Goal: Task Accomplishment & Management: Use online tool/utility

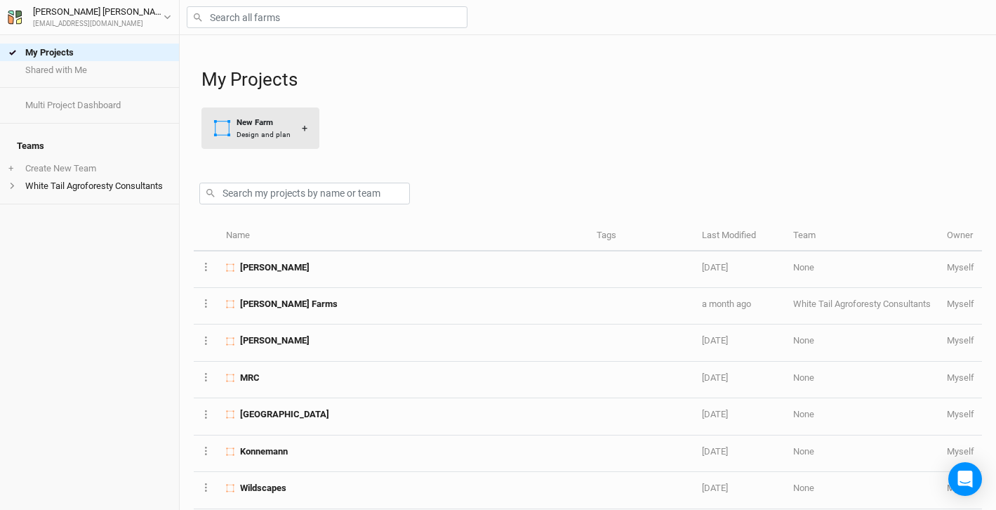
click at [244, 126] on div "New Farm" at bounding box center [264, 123] width 54 height 12
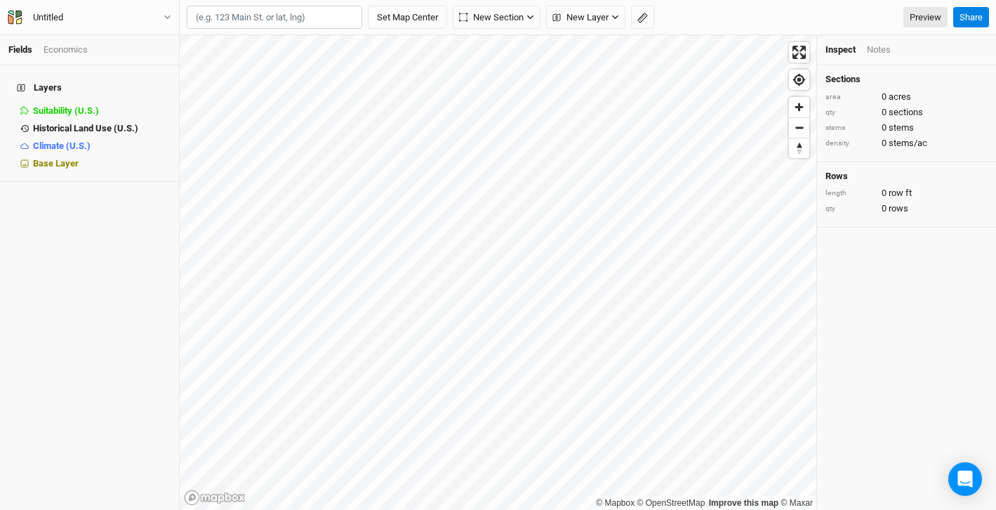
paste input "29612 Pony Path Rd Sedalia MO 65301"
click at [284, 55] on div "Sedalia, Missouri 65301, United States" at bounding box center [293, 59] width 157 height 12
type input "29612 Pony Path Road, Sedalia, Missouri 65301, United States"
click at [801, 107] on span "Zoom in" at bounding box center [799, 107] width 20 height 20
click at [801, 140] on span "Reset bearing to north" at bounding box center [799, 148] width 20 height 20
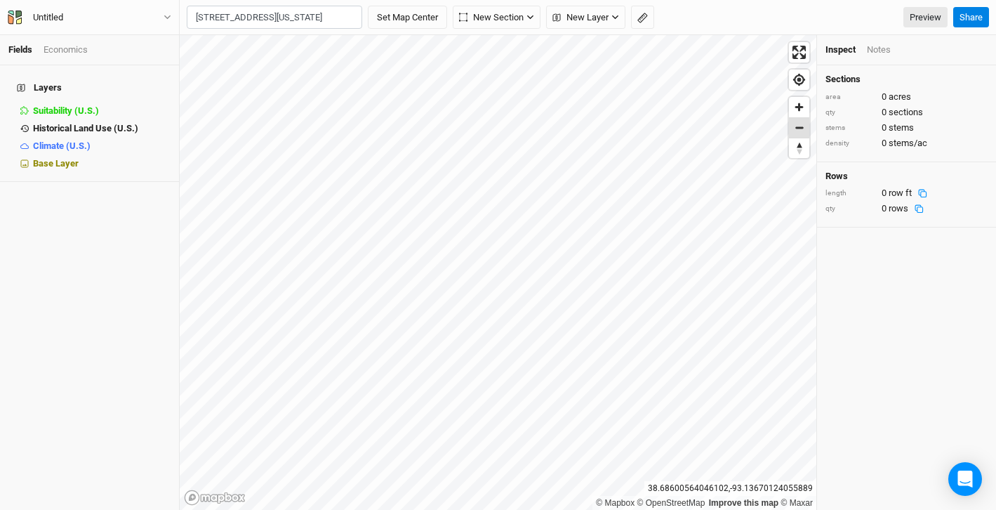
click at [801, 124] on span "Zoom out" at bounding box center [799, 128] width 20 height 20
click at [420, 13] on button "Set Map Center" at bounding box center [407, 18] width 79 height 24
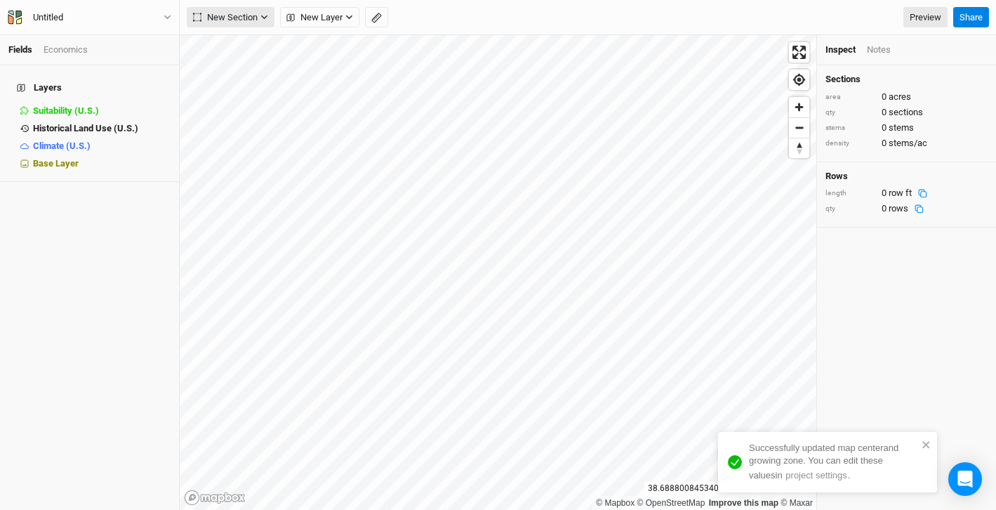
click at [266, 15] on icon "button" at bounding box center [264, 17] width 8 height 8
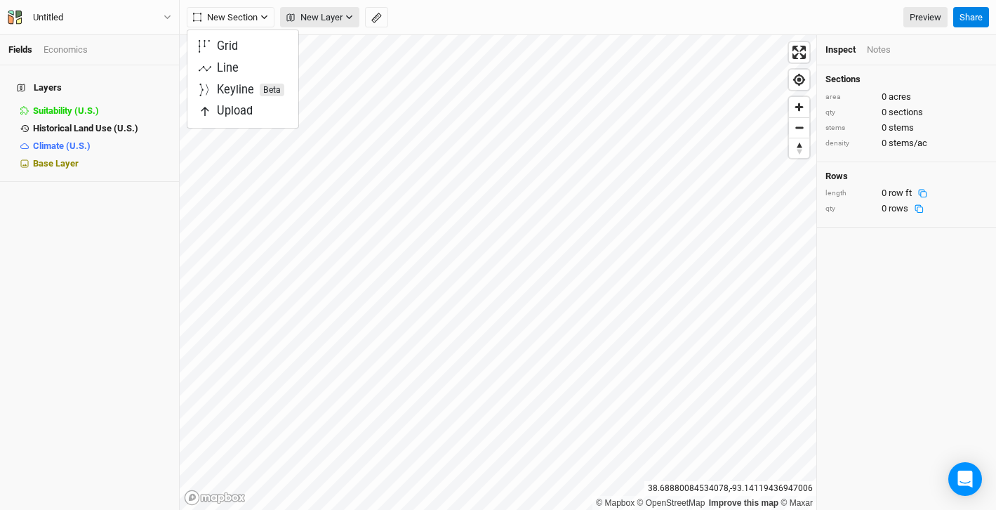
click at [347, 14] on icon "button" at bounding box center [349, 17] width 8 height 8
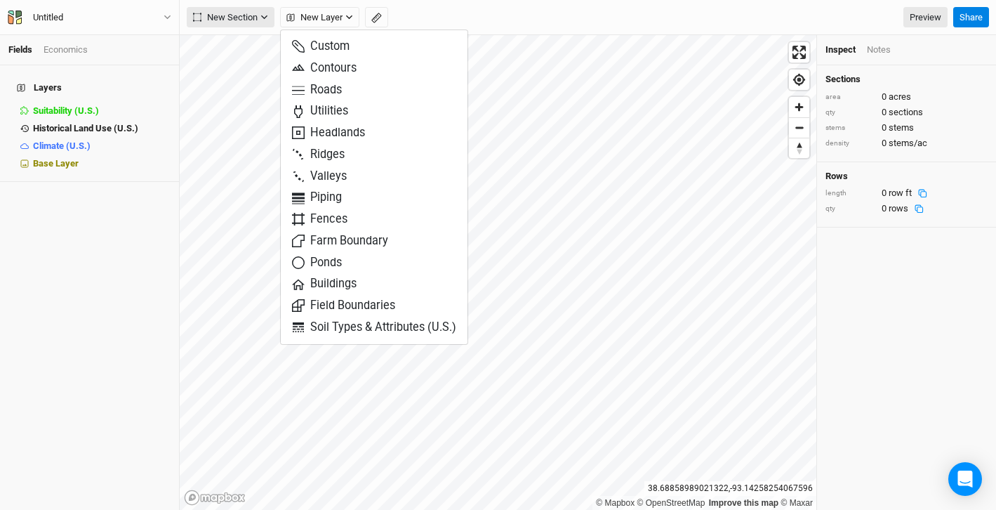
click at [268, 20] on button "New Section" at bounding box center [231, 17] width 88 height 21
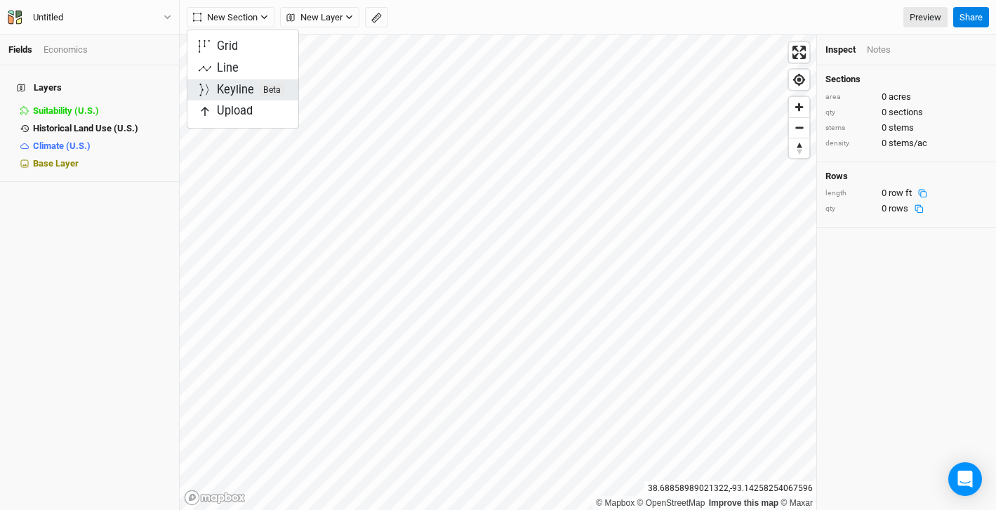
click at [235, 90] on div "Keyline Beta" at bounding box center [250, 90] width 67 height 16
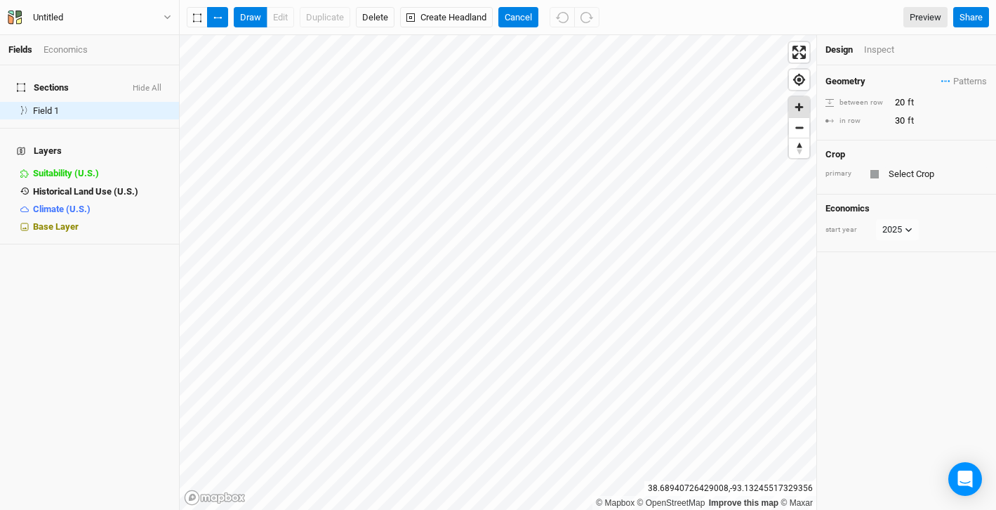
click at [795, 110] on span "Zoom in" at bounding box center [799, 107] width 20 height 20
click at [796, 153] on span "Reset bearing to north" at bounding box center [799, 148] width 20 height 20
click at [801, 126] on span "Zoom out" at bounding box center [799, 128] width 20 height 20
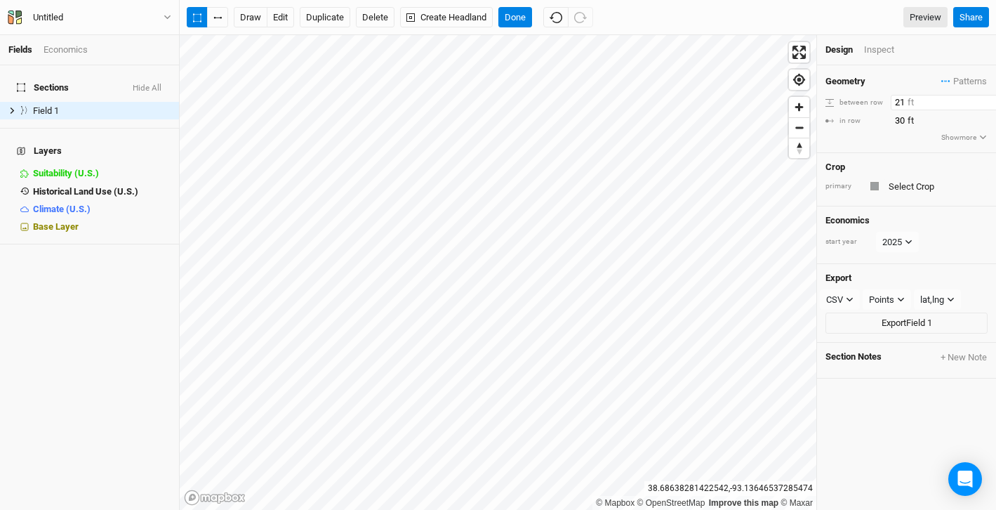
click at [983, 96] on input "21" at bounding box center [952, 102] width 122 height 15
type input "2"
type input "60"
click at [905, 124] on input "30" at bounding box center [952, 120] width 122 height 15
type input "3"
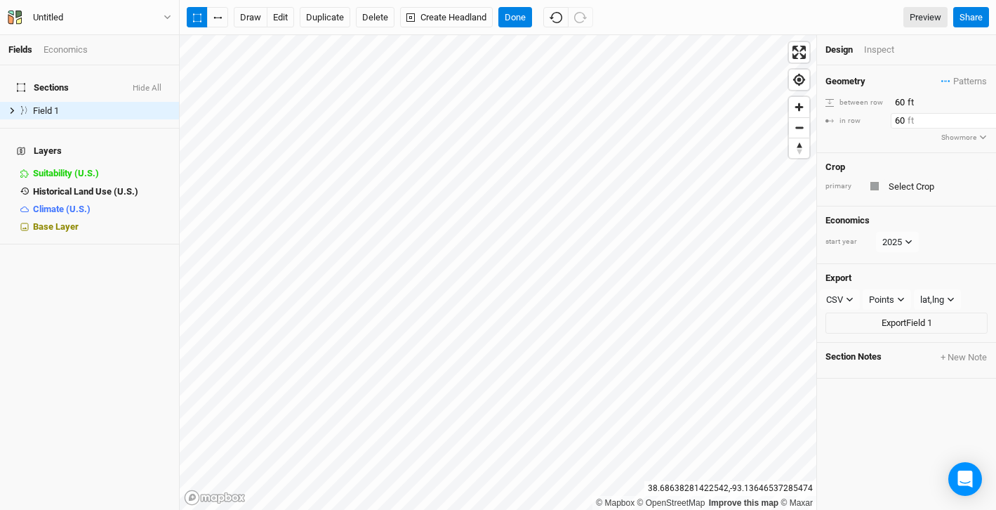
type input "60"
click at [869, 161] on div "Crop" at bounding box center [906, 166] width 162 height 11
click at [286, 20] on button "edit" at bounding box center [280, 17] width 27 height 21
click at [52, 221] on span "Base Layer" at bounding box center [56, 226] width 46 height 11
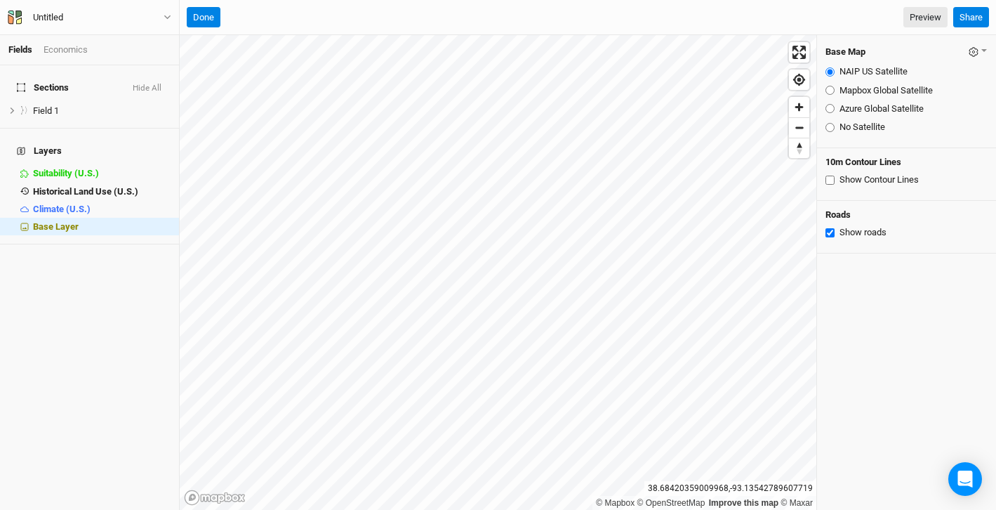
click at [833, 178] on input "Show Contour Lines" at bounding box center [829, 179] width 9 height 9
checkbox input "true"
click at [43, 105] on span "Field 1" at bounding box center [46, 110] width 26 height 11
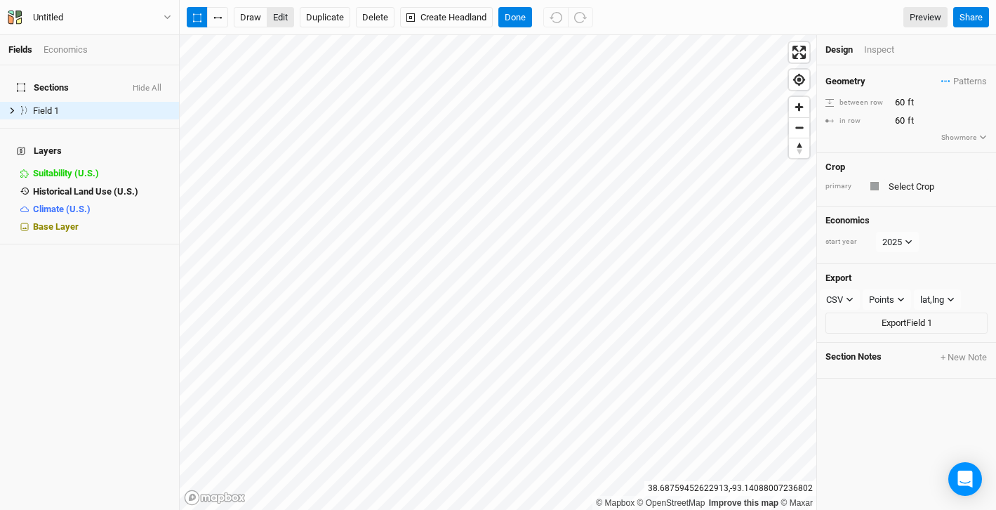
click at [281, 22] on button "edit" at bounding box center [280, 17] width 27 height 21
click at [279, 13] on button "edit" at bounding box center [280, 17] width 27 height 21
click at [783, 22] on div "Fields Economics Sections Hide All Field 1 hide Layers Suitability (U.S.) hide …" at bounding box center [498, 255] width 996 height 510
click at [520, 20] on button "Done" at bounding box center [515, 17] width 34 height 21
click at [283, 18] on button "edit" at bounding box center [280, 17] width 27 height 21
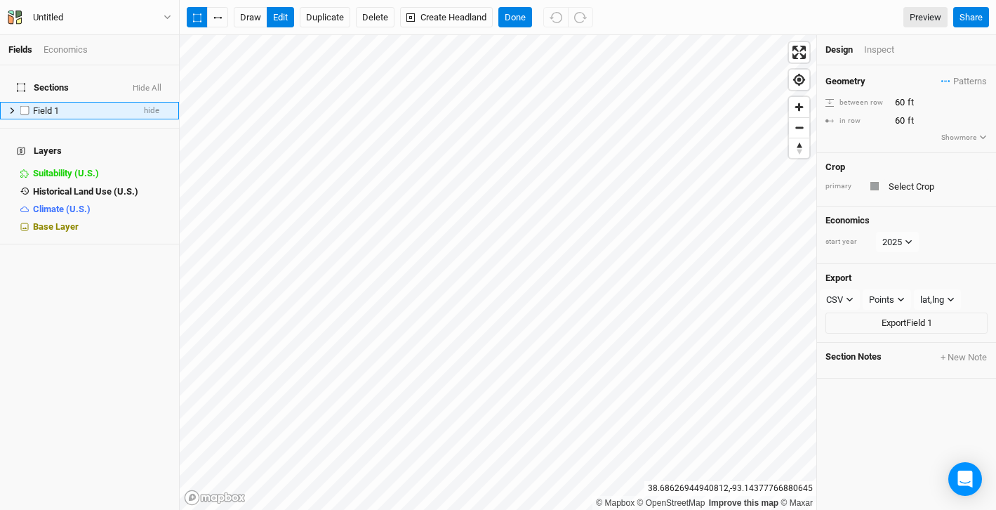
click at [12, 107] on icon at bounding box center [12, 111] width 8 height 8
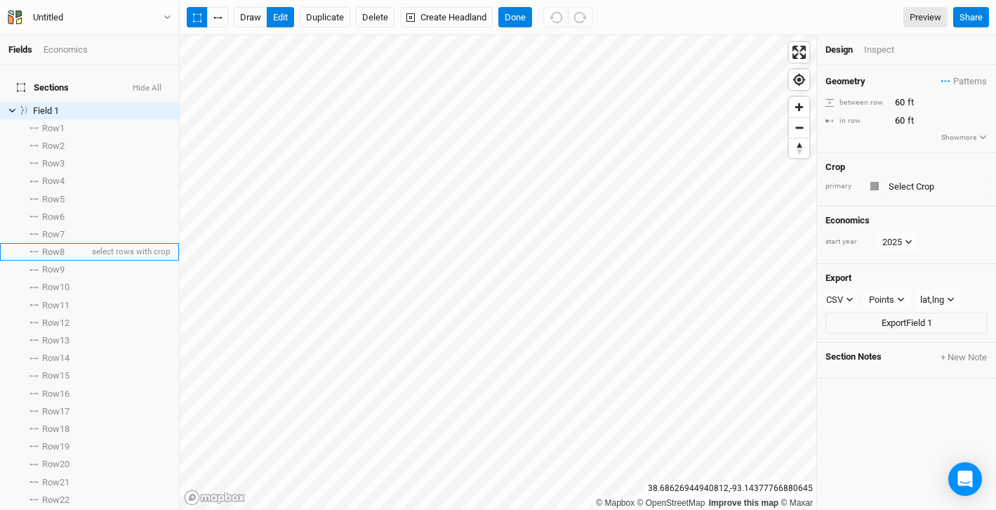
click at [65, 246] on span "Row 8" at bounding box center [53, 251] width 22 height 11
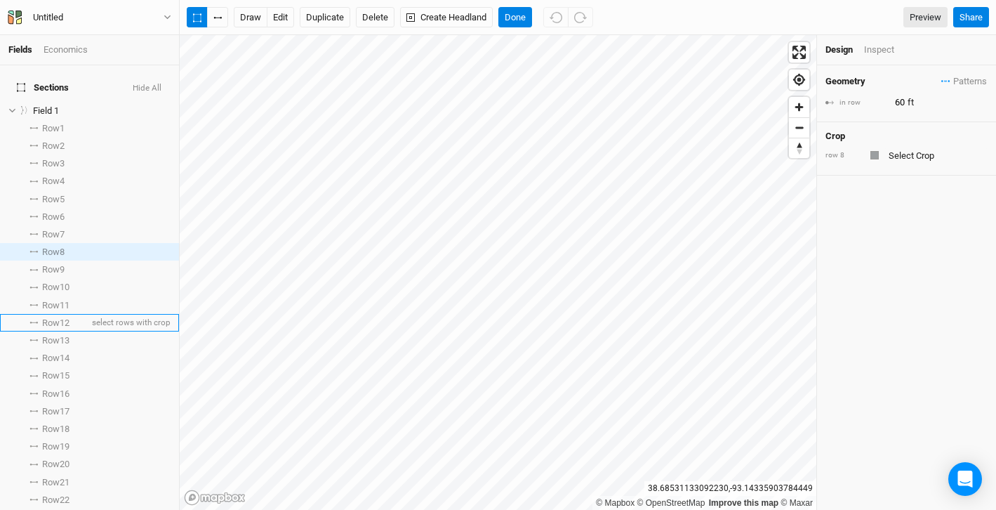
click at [74, 314] on li "Row 12 select rows with crop" at bounding box center [89, 323] width 179 height 18
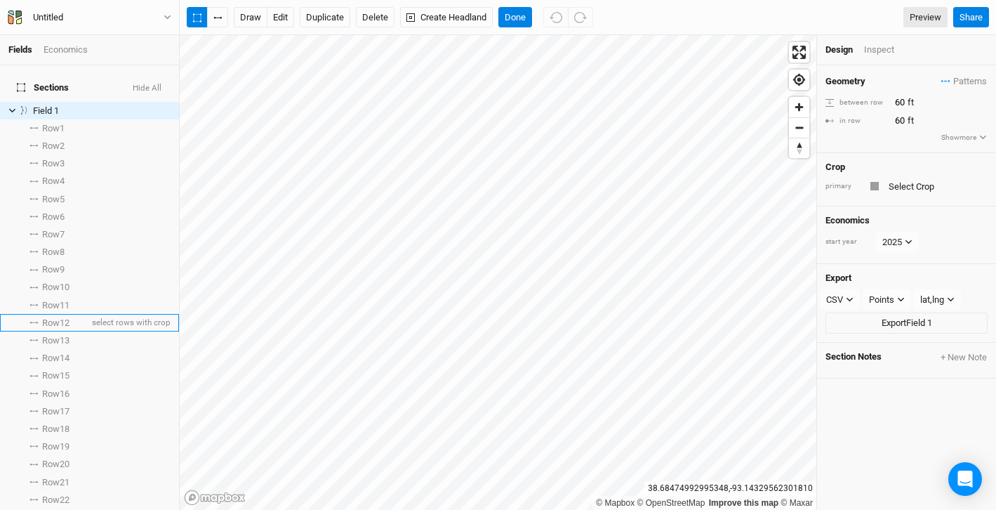
click at [44, 317] on span "Row 12" at bounding box center [55, 322] width 27 height 11
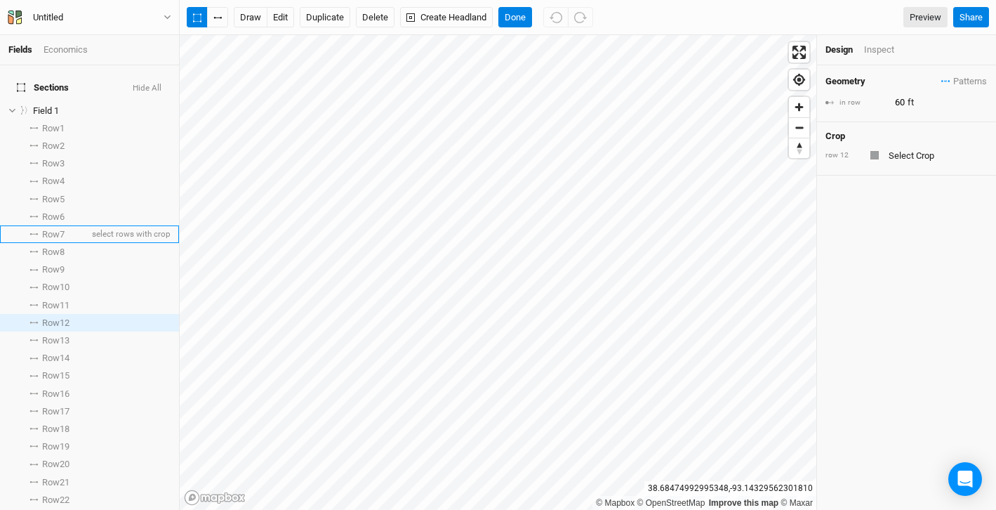
click at [68, 226] on li "Row 7 select rows with crop" at bounding box center [89, 234] width 179 height 18
click at [44, 229] on span "Row 7" at bounding box center [53, 234] width 22 height 11
click at [282, 18] on button "edit" at bounding box center [280, 17] width 27 height 21
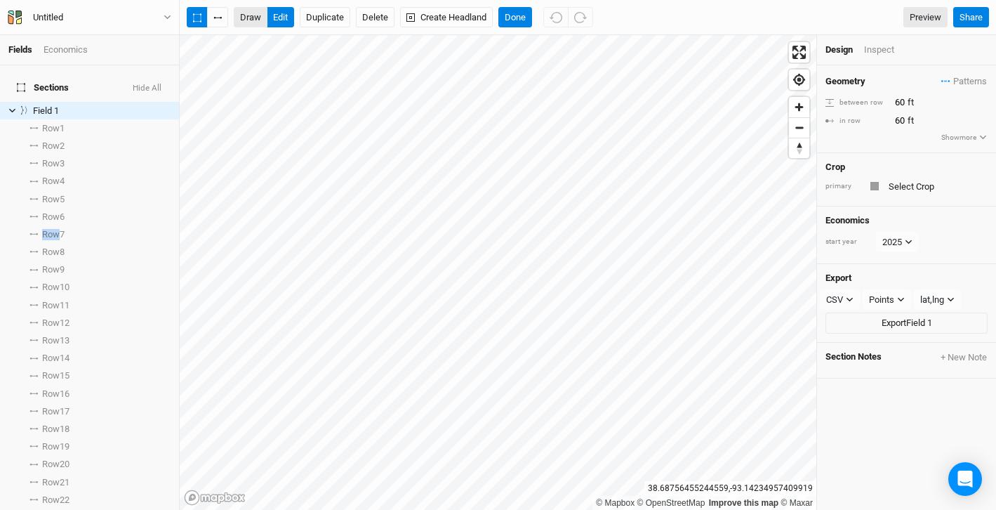
click at [254, 18] on button "draw" at bounding box center [251, 17] width 34 height 21
click at [283, 19] on button "edit" at bounding box center [280, 17] width 27 height 21
click at [220, 18] on icon "button" at bounding box center [217, 18] width 8 height 2
click at [519, 22] on button "Done" at bounding box center [515, 17] width 34 height 21
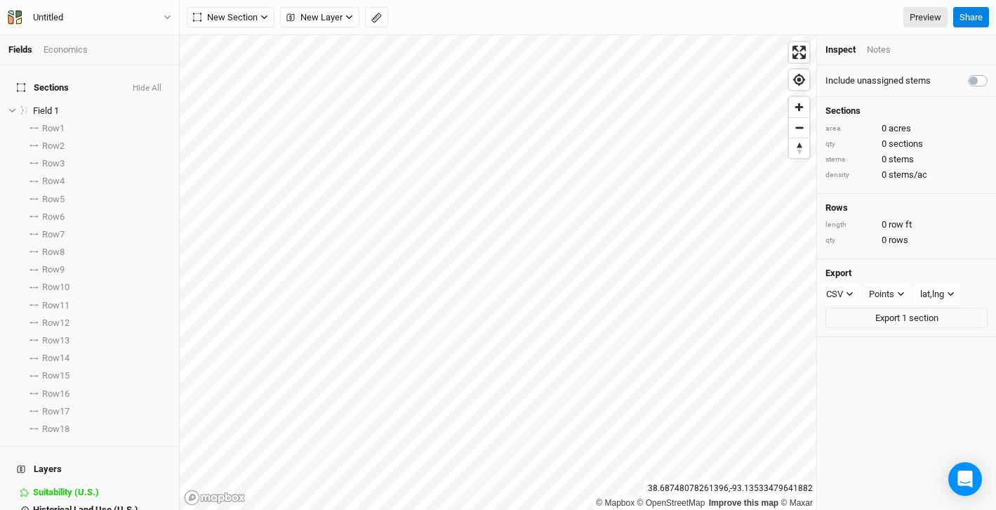
click at [877, 50] on div "Notes" at bounding box center [879, 50] width 24 height 13
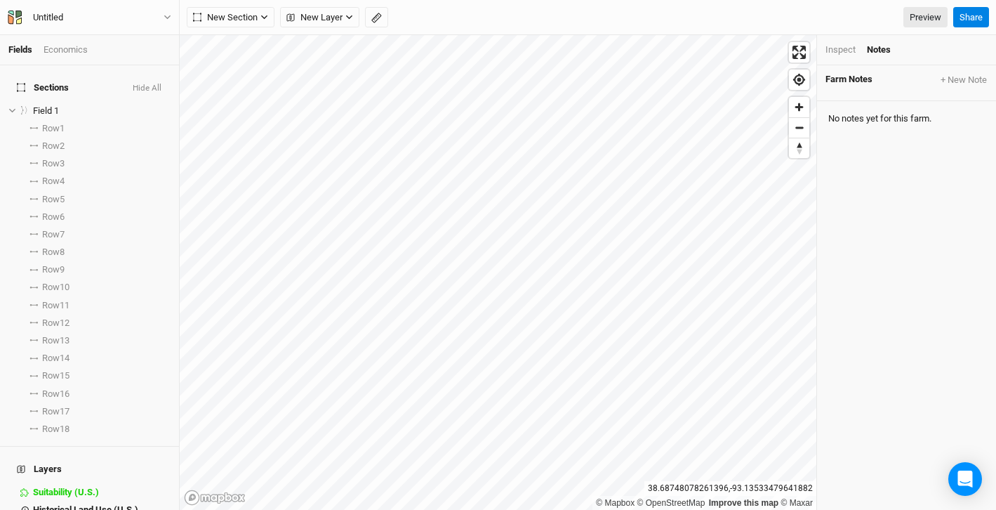
click at [839, 45] on div "Inspect" at bounding box center [840, 50] width 30 height 13
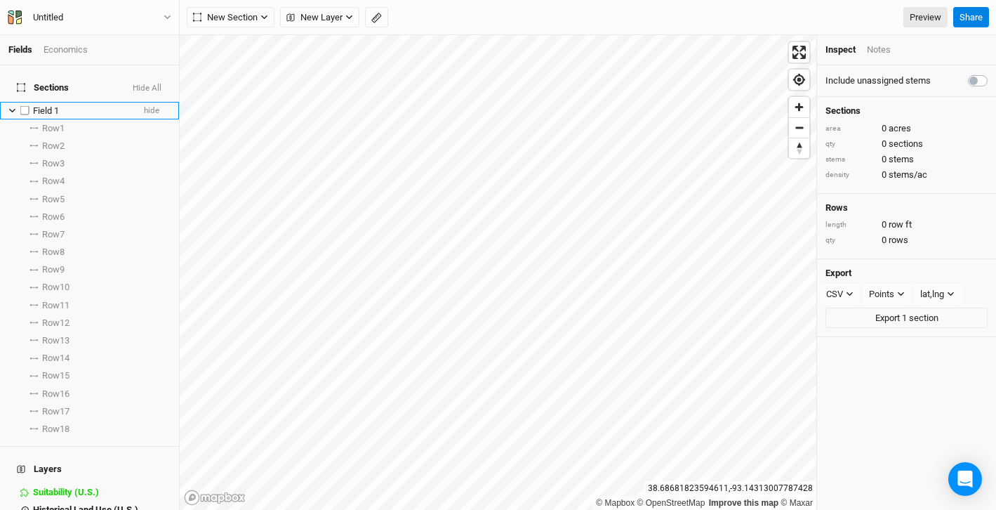
click at [14, 107] on icon at bounding box center [12, 111] width 8 height 8
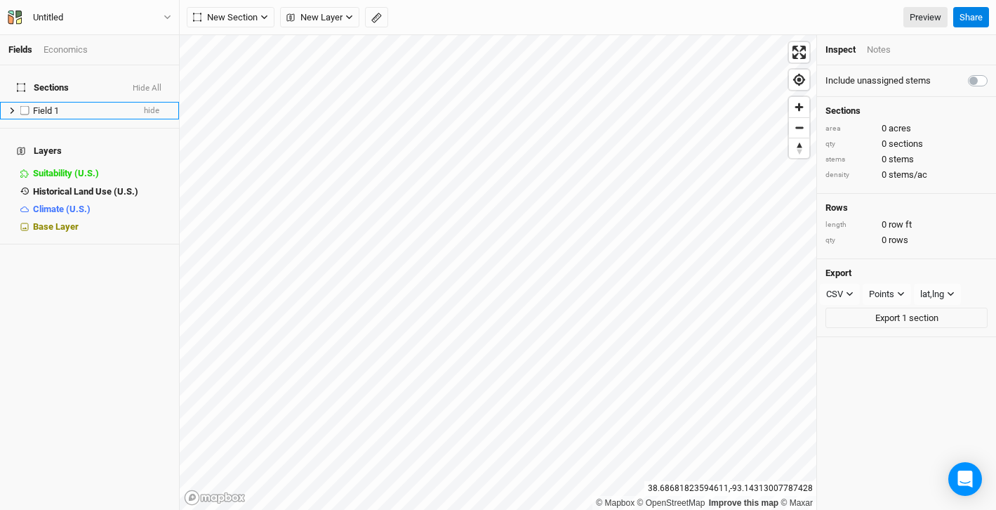
click at [62, 105] on div "Field 1" at bounding box center [83, 110] width 100 height 11
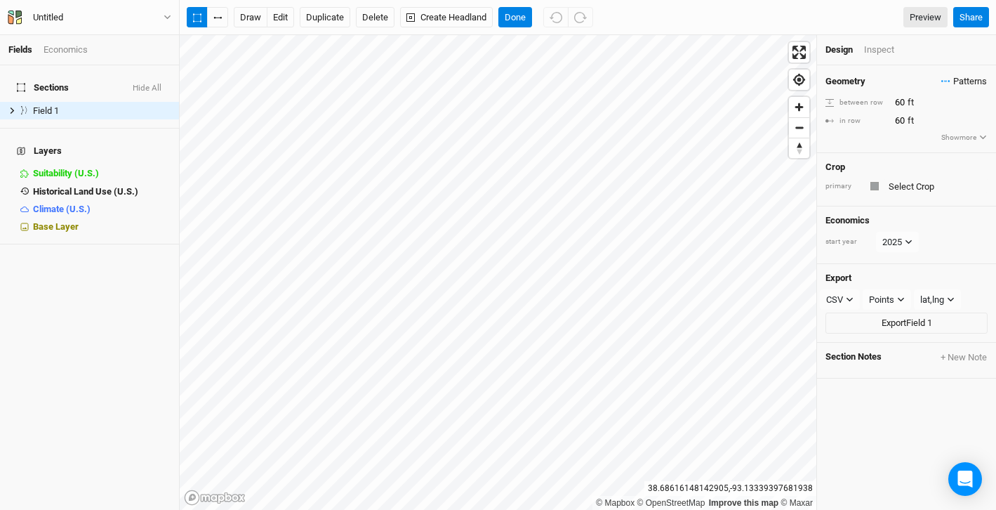
click at [970, 79] on span "Patterns" at bounding box center [964, 81] width 46 height 14
click at [983, 137] on icon "button" at bounding box center [983, 137] width 8 height 8
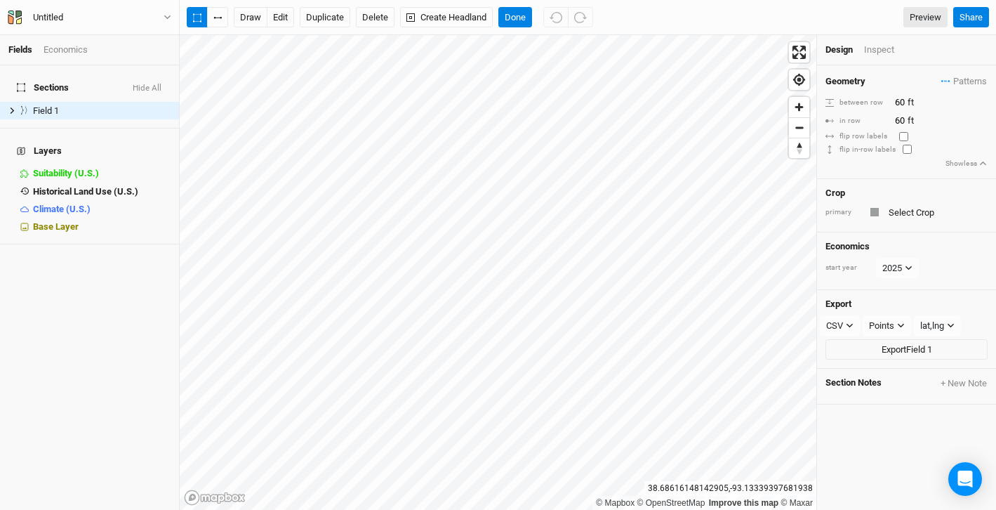
click at [985, 161] on icon "button" at bounding box center [983, 163] width 8 height 8
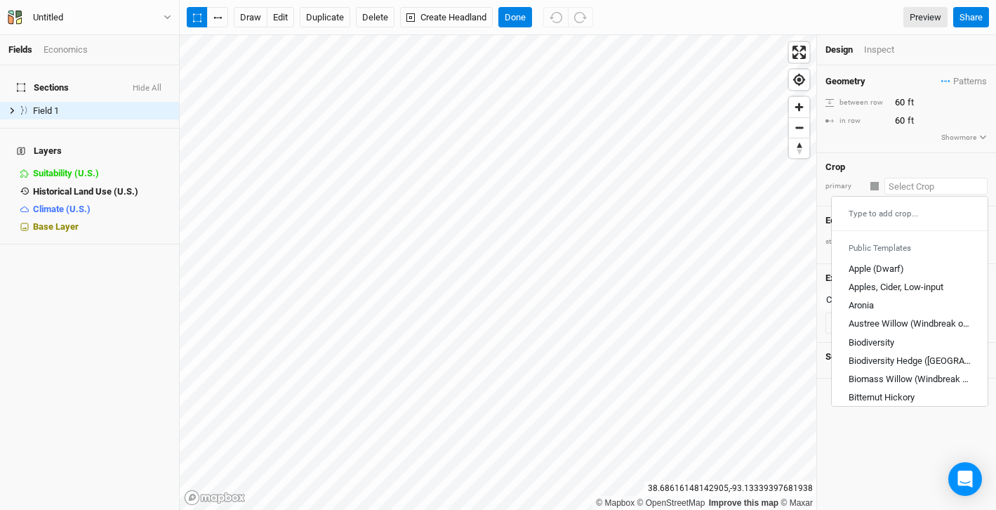
click at [921, 186] on input "text" at bounding box center [935, 186] width 103 height 17
click at [956, 83] on span "Patterns" at bounding box center [964, 81] width 46 height 14
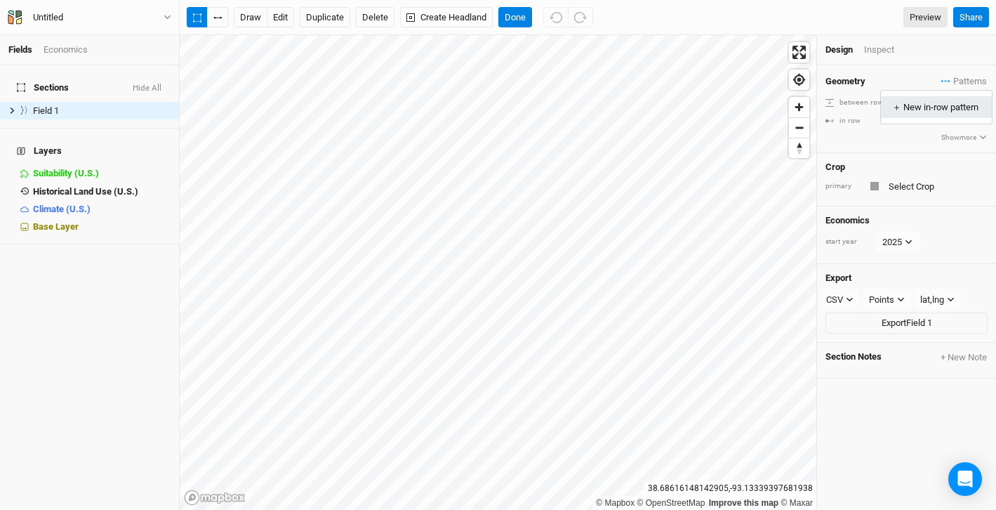
click at [907, 109] on div "＋ New in-row pattern" at bounding box center [936, 107] width 88 height 13
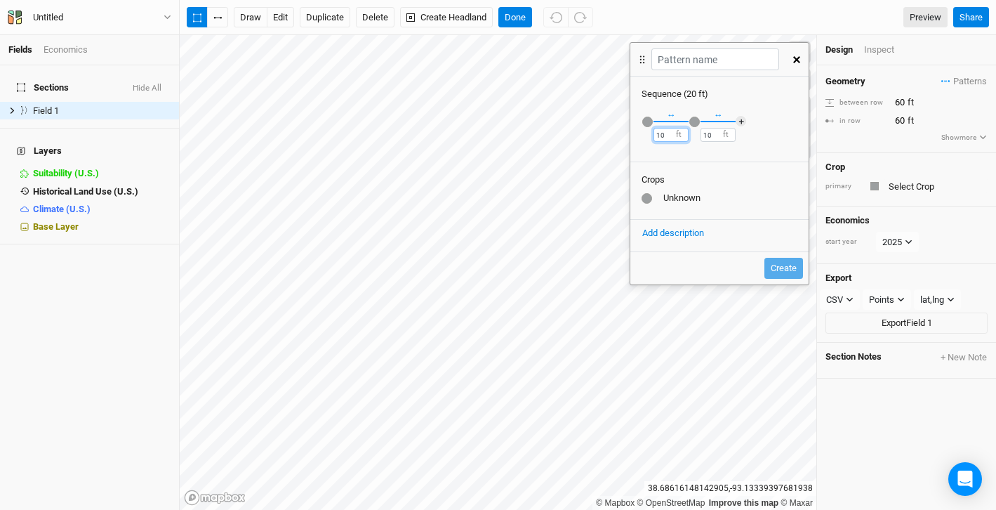
click at [665, 134] on input "10" at bounding box center [670, 135] width 35 height 14
drag, startPoint x: 665, startPoint y: 135, endPoint x: 650, endPoint y: 135, distance: 14.7
click at [650, 135] on div "Public Templates Apple (Dwarf) Apples, Cider, Low-input Aronia Austree Willow (…" at bounding box center [719, 129] width 178 height 58
type input "69"
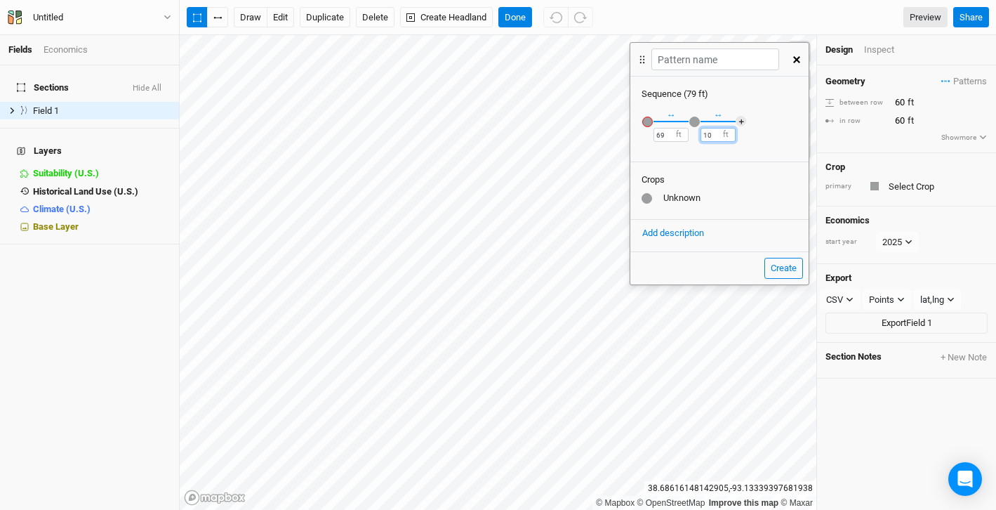
drag, startPoint x: 712, startPoint y: 132, endPoint x: 700, endPoint y: 133, distance: 12.0
click at [700, 133] on input "10" at bounding box center [717, 135] width 35 height 14
type input "60"
click at [739, 117] on button "＋" at bounding box center [741, 121] width 11 height 11
click at [788, 118] on button "＋" at bounding box center [788, 121] width 11 height 11
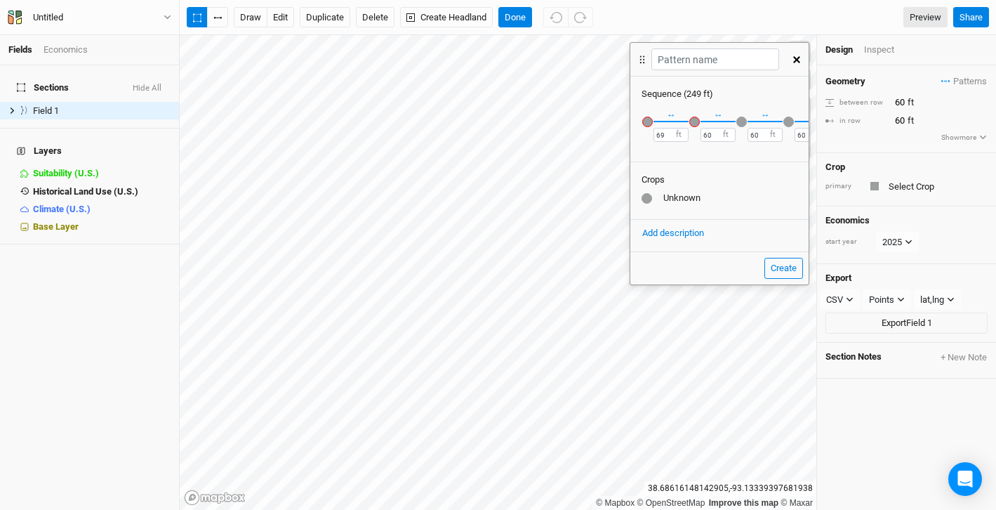
click at [790, 120] on div "button" at bounding box center [788, 122] width 11 height 11
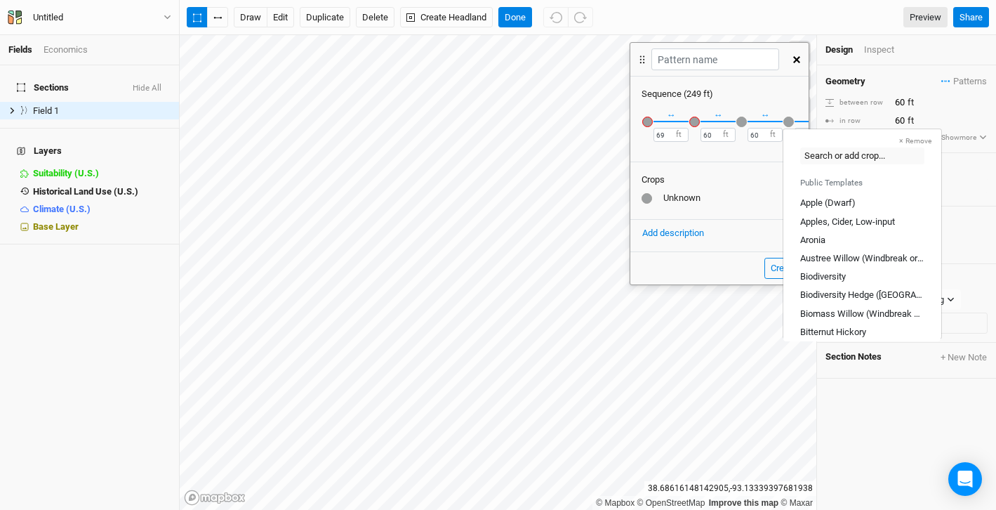
click at [757, 171] on div "Crops Unknown" at bounding box center [719, 190] width 178 height 58
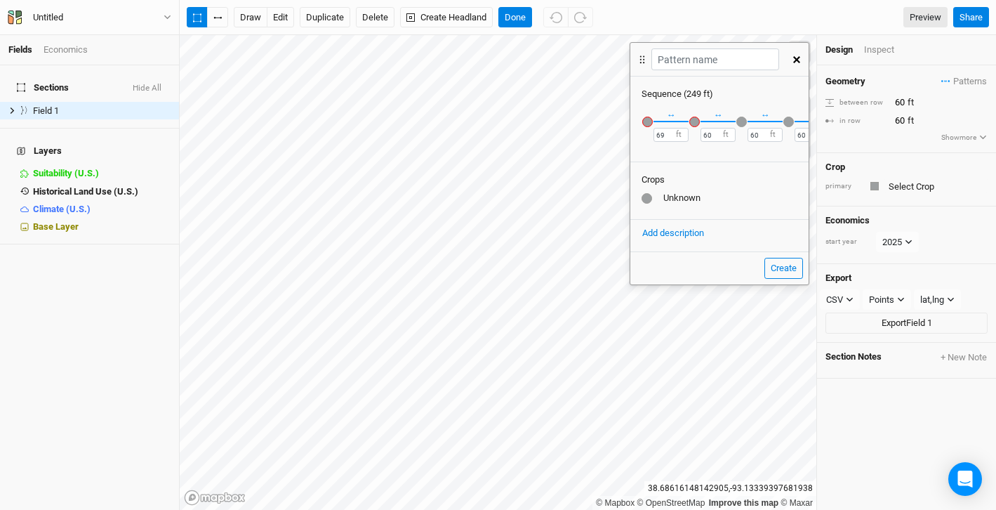
scroll to position [0, 42]
click at [792, 121] on button "＋" at bounding box center [792, 121] width 11 height 11
click at [790, 118] on button "＋" at bounding box center [792, 121] width 11 height 11
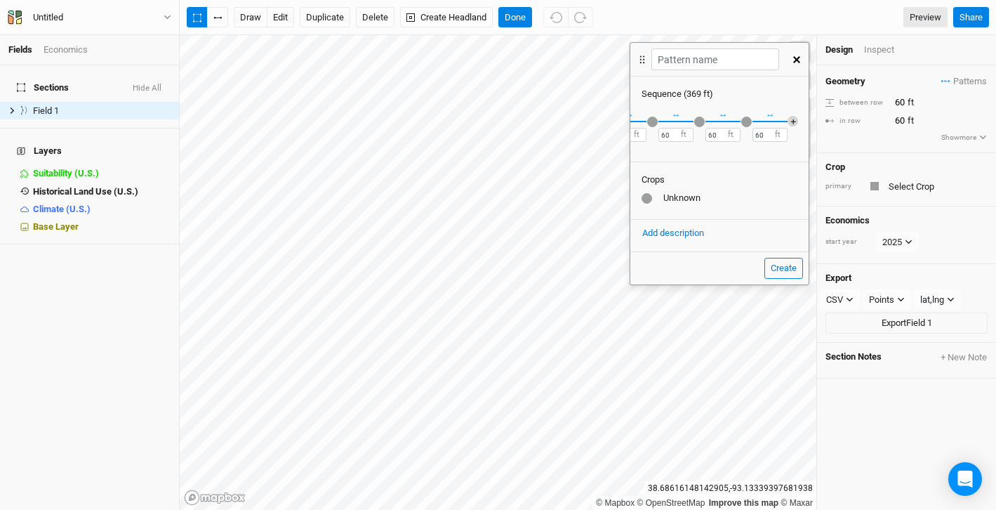
click at [790, 117] on button "＋" at bounding box center [792, 121] width 11 height 11
click at [794, 117] on button "＋" at bounding box center [792, 121] width 11 height 11
click at [794, 118] on button "＋" at bounding box center [792, 121] width 11 height 11
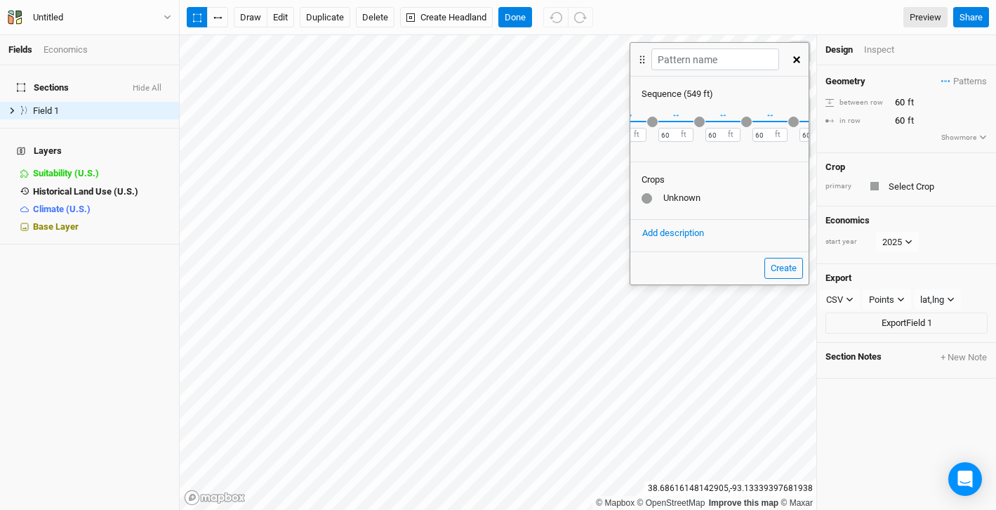
scroll to position [0, 277]
click at [792, 121] on button "＋" at bounding box center [792, 121] width 11 height 11
click at [795, 118] on button "＋" at bounding box center [792, 121] width 11 height 11
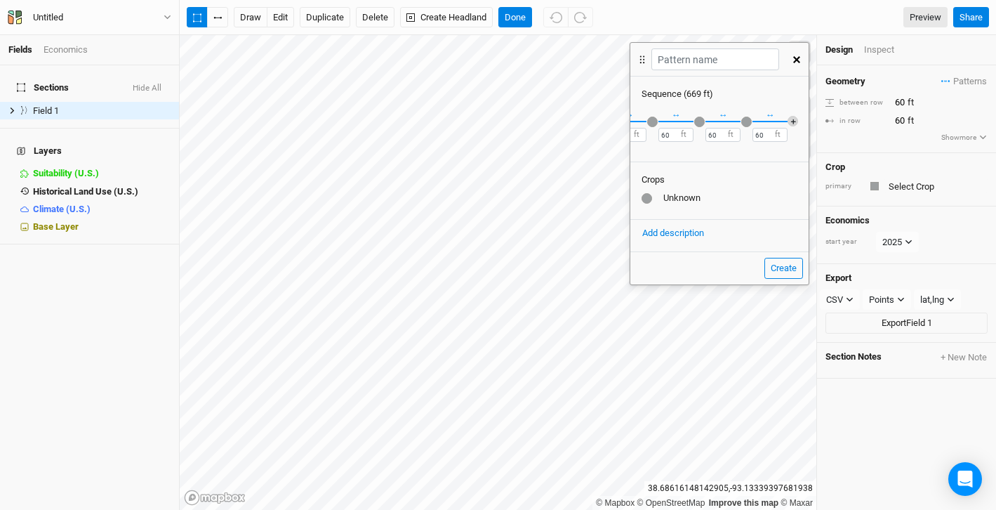
click at [792, 118] on button "＋" at bounding box center [792, 121] width 11 height 11
click at [793, 118] on button "＋" at bounding box center [792, 121] width 11 height 11
click at [794, 120] on button "＋" at bounding box center [792, 121] width 11 height 11
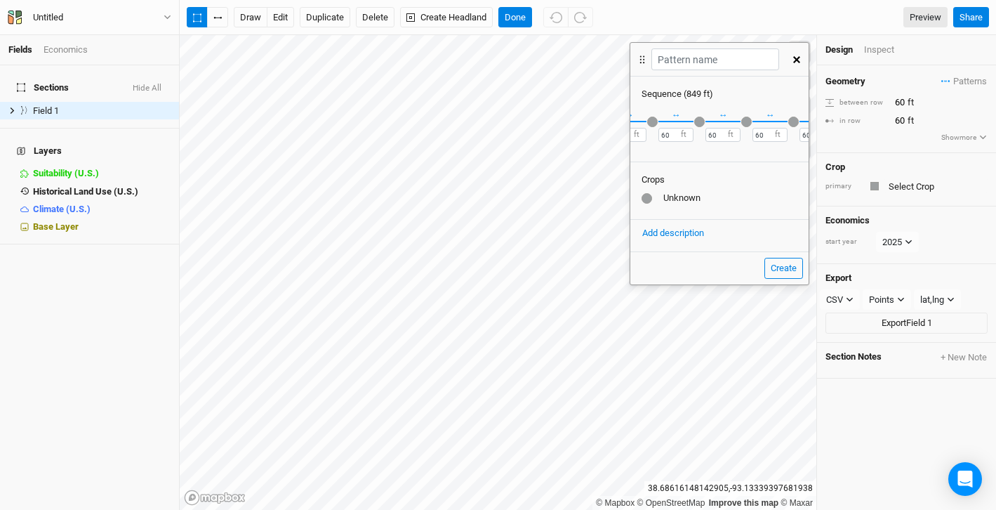
scroll to position [0, 512]
click at [794, 122] on button "＋" at bounding box center [792, 121] width 11 height 11
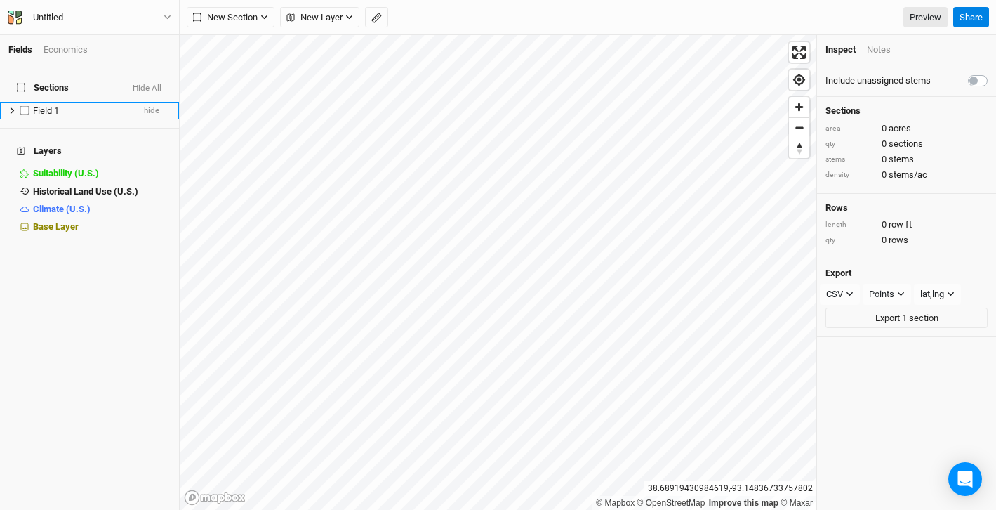
click at [40, 105] on span "Field 1" at bounding box center [46, 110] width 26 height 11
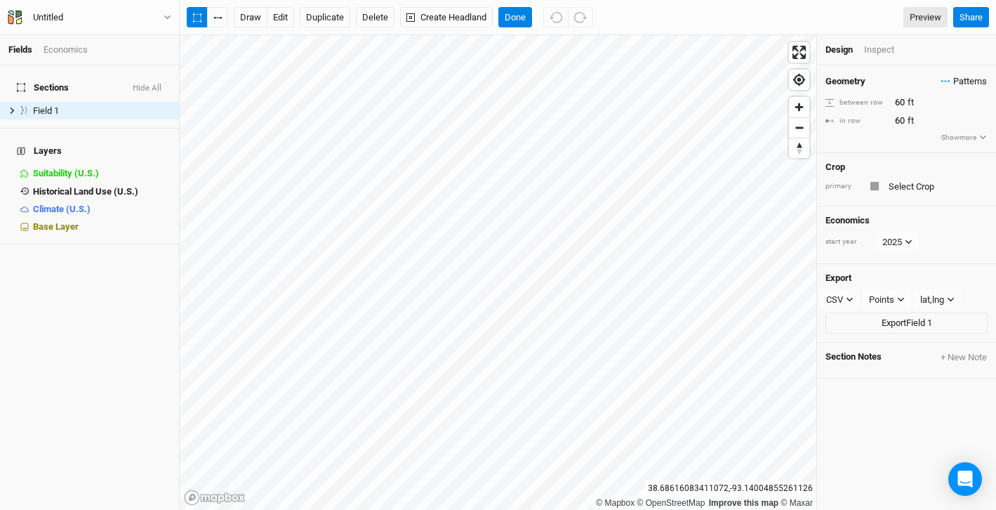
click at [959, 84] on span "Patterns" at bounding box center [964, 81] width 46 height 14
click at [946, 79] on span "Patterns" at bounding box center [964, 81] width 46 height 14
click at [948, 81] on icon "button" at bounding box center [948, 82] width 2 height 2
click at [932, 105] on div "＋ New in-row pattern" at bounding box center [936, 107] width 88 height 13
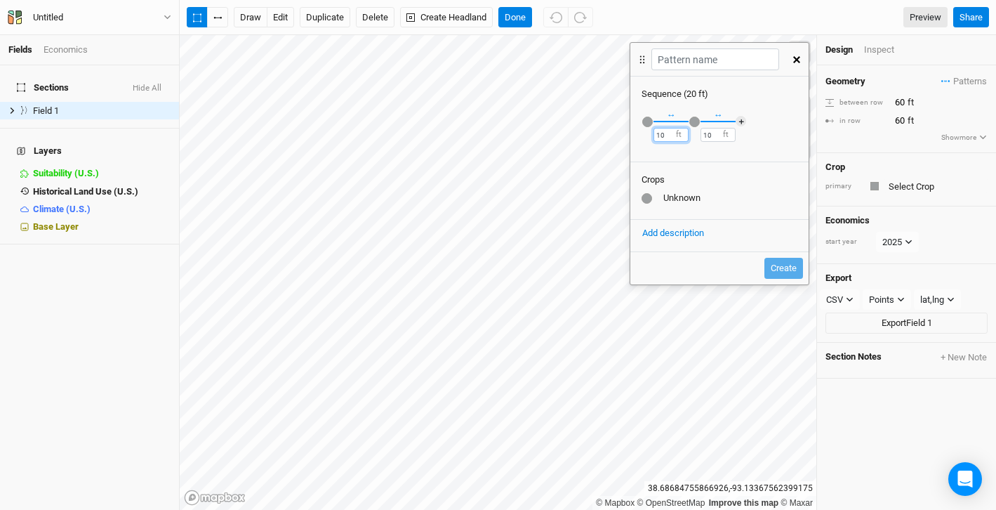
click at [616, 133] on div "Fields Economics Sections Hide All Field 1 hide Layers Suitability (U.S.) hide …" at bounding box center [498, 255] width 996 height 510
type input "60"
click at [714, 132] on input "10" at bounding box center [717, 135] width 35 height 14
type input "1"
type input "60"
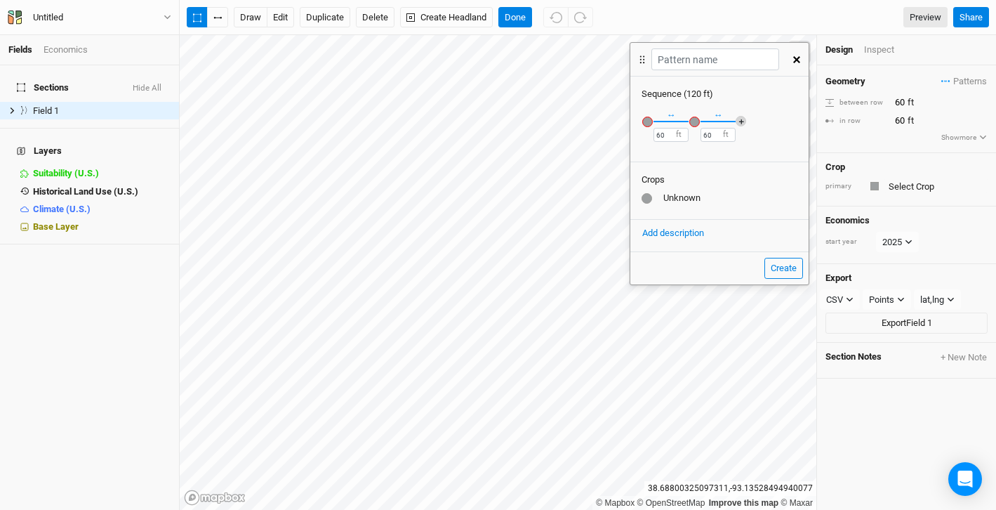
click at [740, 119] on button "＋" at bounding box center [741, 121] width 11 height 11
click at [787, 120] on button "＋" at bounding box center [788, 121] width 11 height 11
click at [787, 120] on button "＋" at bounding box center [792, 121] width 11 height 11
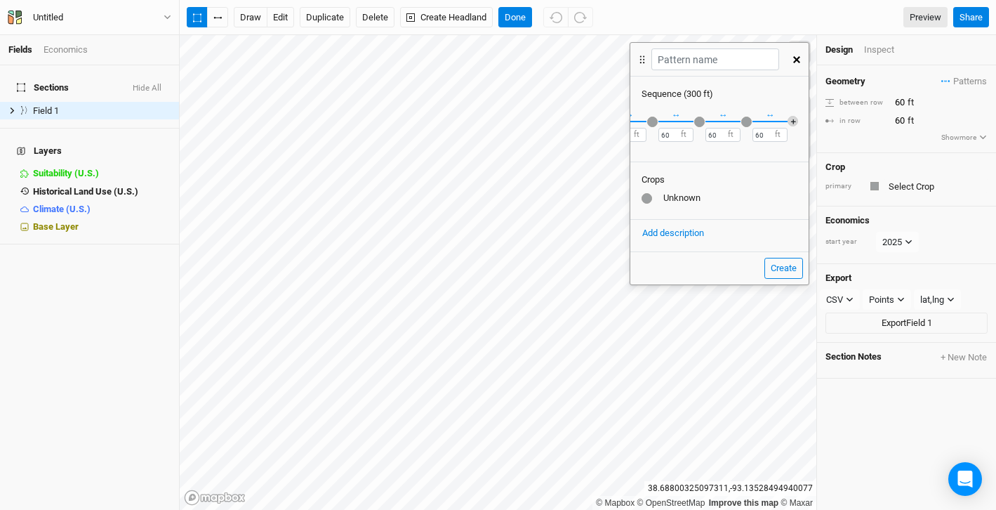
click at [787, 120] on button "＋" at bounding box center [792, 121] width 11 height 11
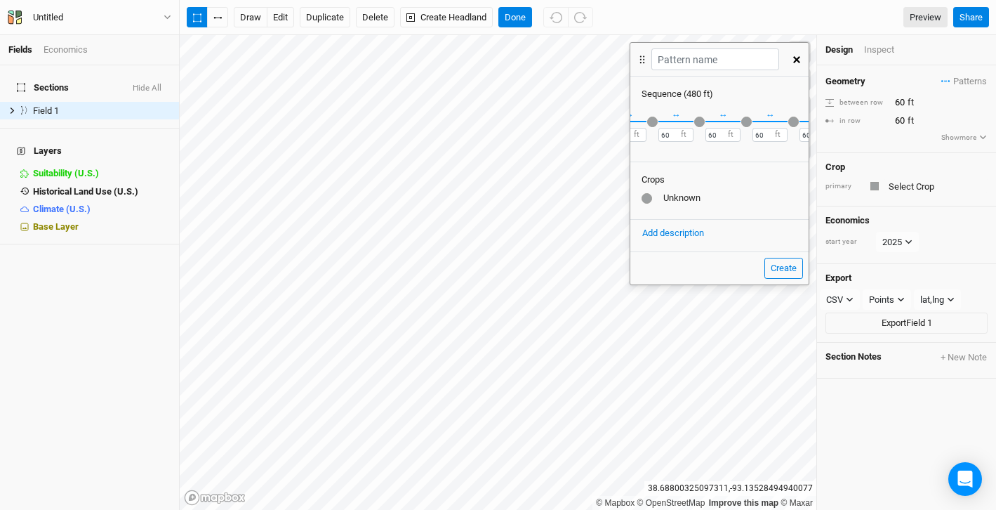
scroll to position [0, 230]
click at [787, 120] on button "＋" at bounding box center [792, 121] width 11 height 11
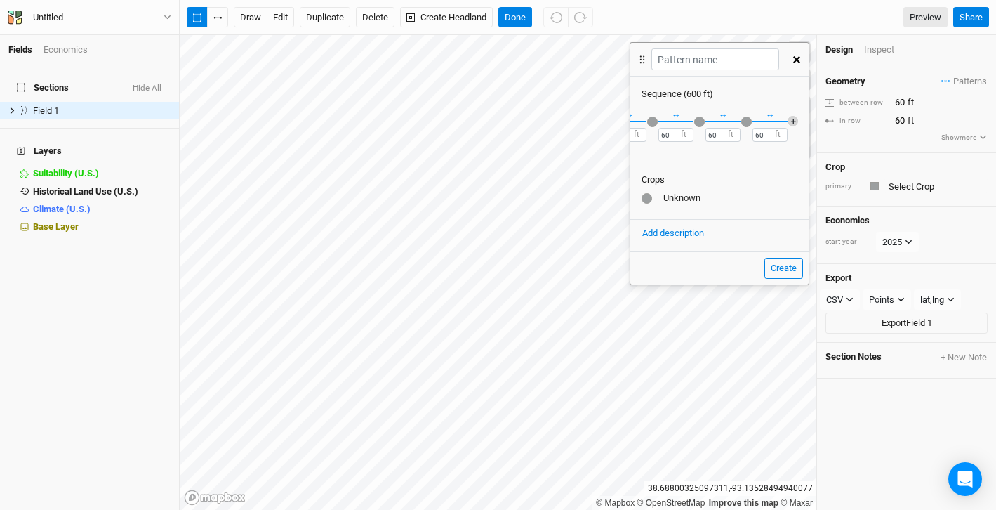
click at [787, 120] on button "＋" at bounding box center [792, 121] width 11 height 11
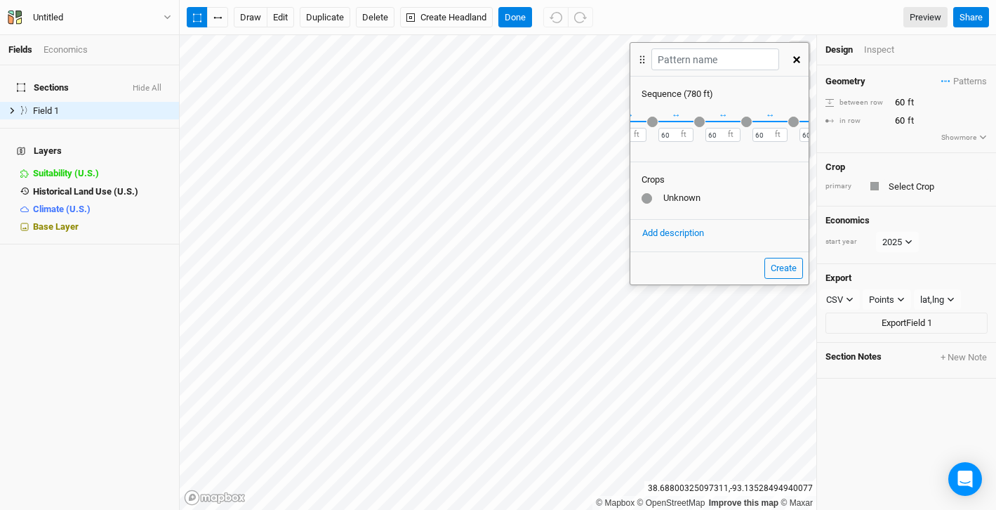
scroll to position [0, 465]
click at [787, 120] on button "＋" at bounding box center [792, 121] width 11 height 11
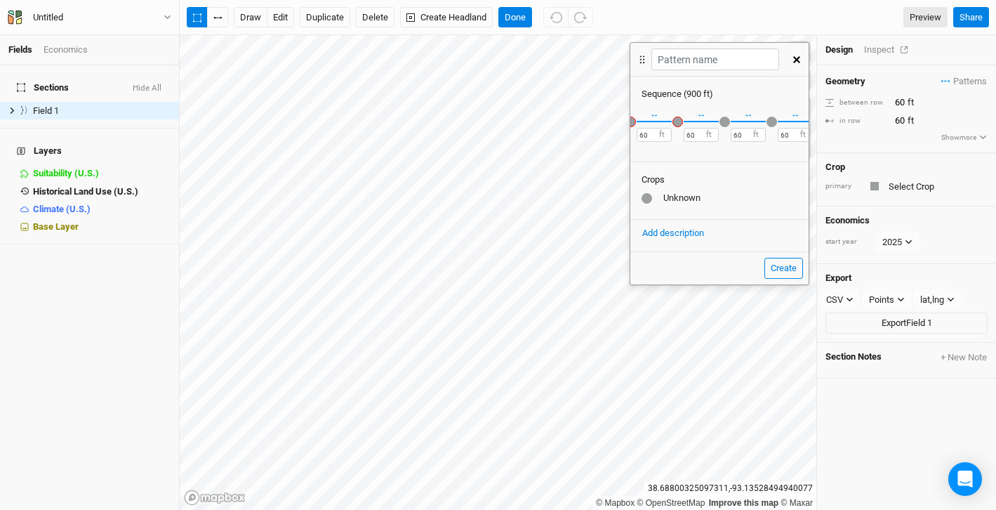
click at [879, 49] on div "Inspect" at bounding box center [889, 50] width 50 height 13
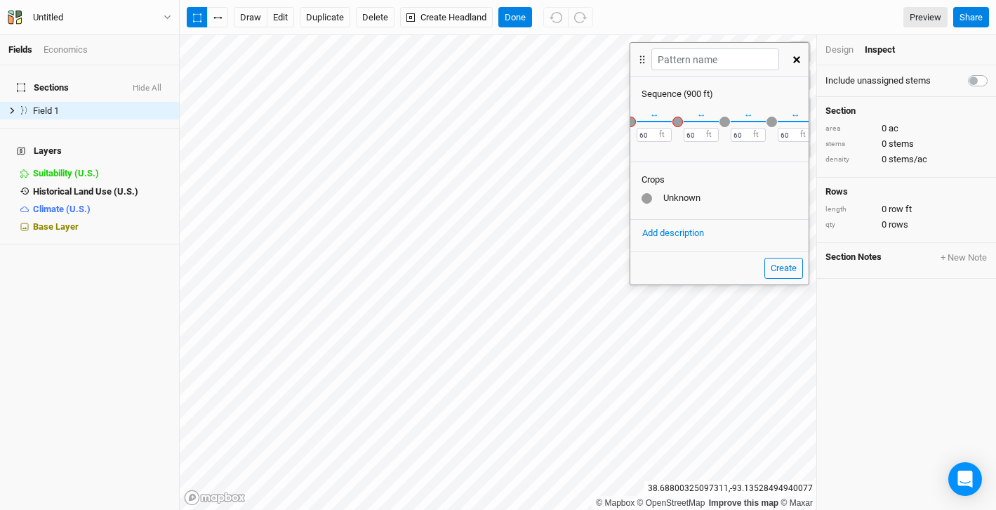
click at [840, 50] on div "Design" at bounding box center [839, 50] width 28 height 13
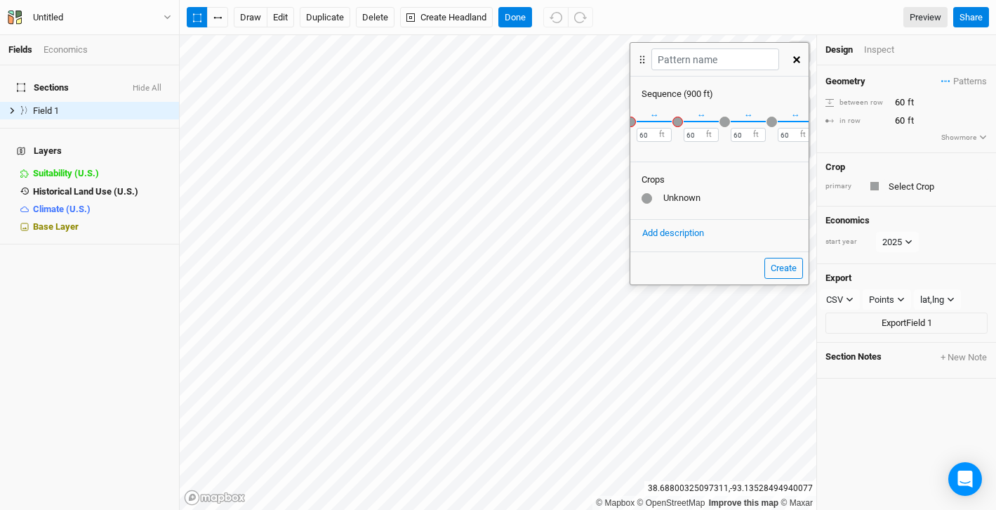
click at [644, 200] on div at bounding box center [646, 198] width 11 height 11
click at [683, 201] on div "Unknown" at bounding box center [719, 198] width 156 height 13
click at [633, 121] on div "button" at bounding box center [630, 122] width 11 height 11
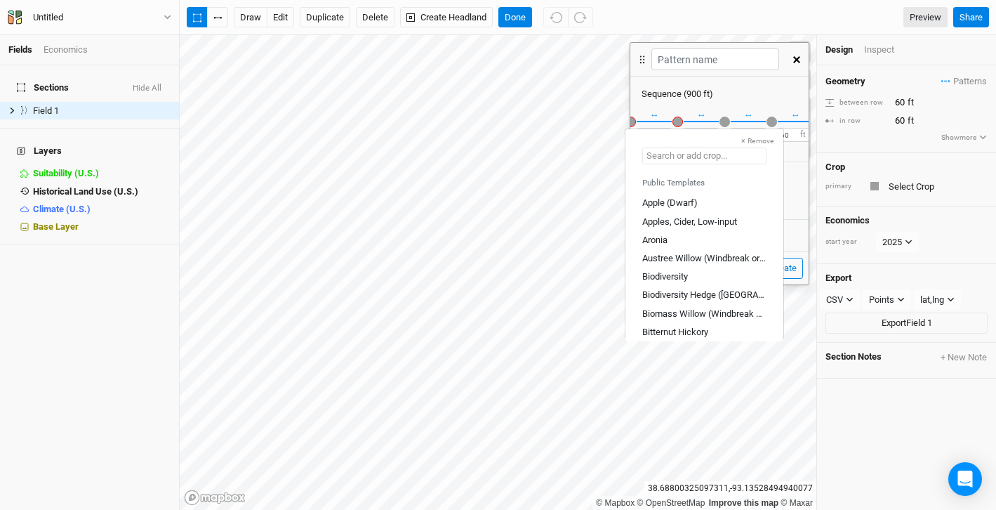
click at [667, 156] on input "text" at bounding box center [704, 155] width 124 height 17
type input "A"
type input "Apple (Dwarf)"
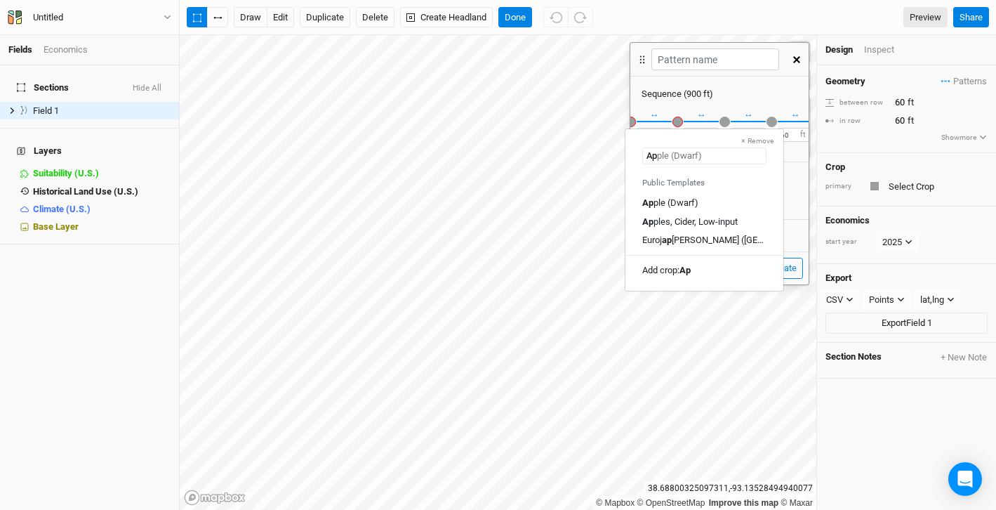
type input "A"
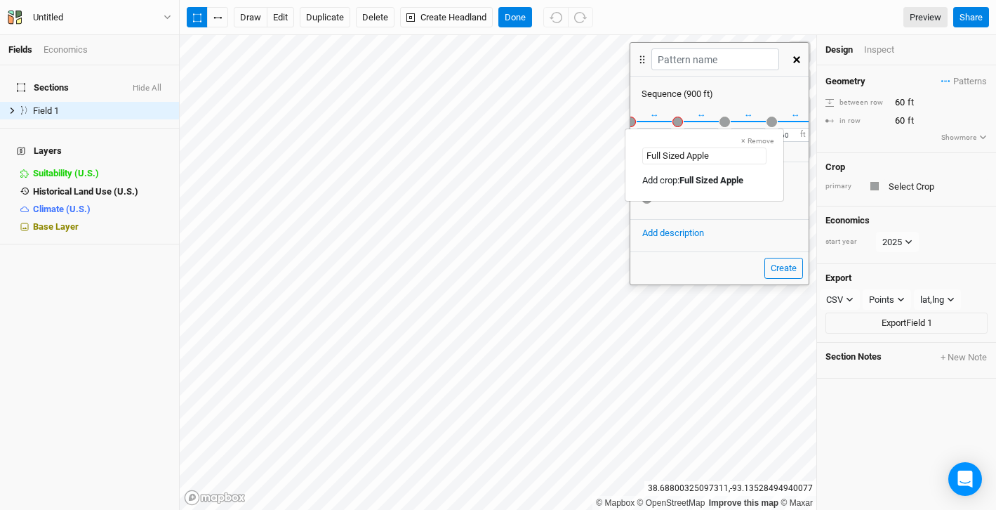
drag, startPoint x: 717, startPoint y: 157, endPoint x: 645, endPoint y: 157, distance: 72.3
click at [645, 157] on input "Full Sized Apple" at bounding box center [704, 155] width 124 height 17
type input "Standard Apple"
click at [727, 183] on mark "Standard Apple" at bounding box center [710, 180] width 62 height 11
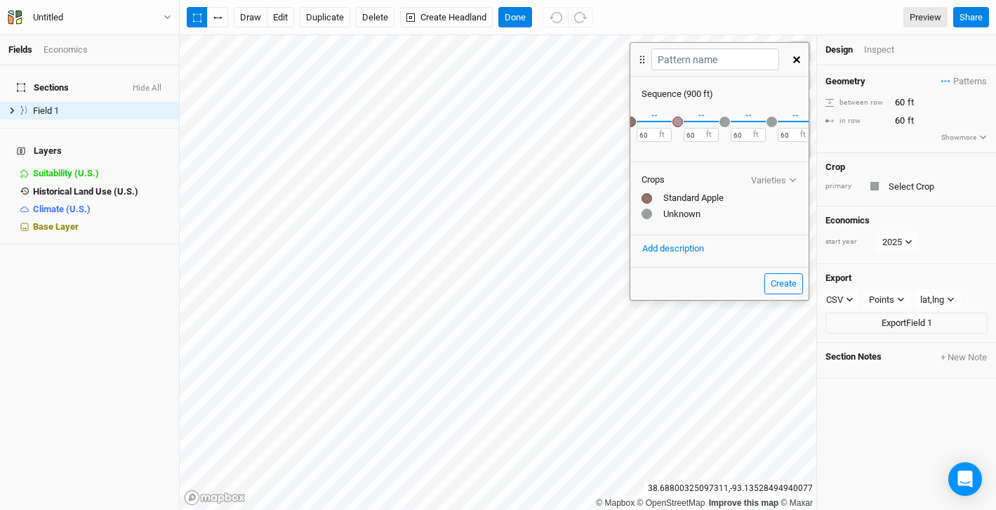
click at [677, 120] on div "button" at bounding box center [677, 122] width 11 height 11
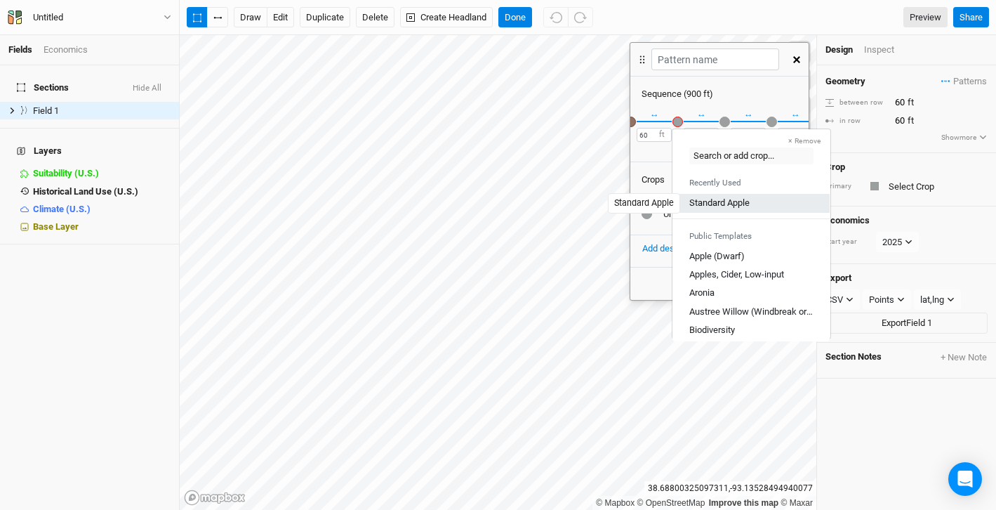
click at [700, 204] on div "Standard Apple" at bounding box center [719, 203] width 60 height 13
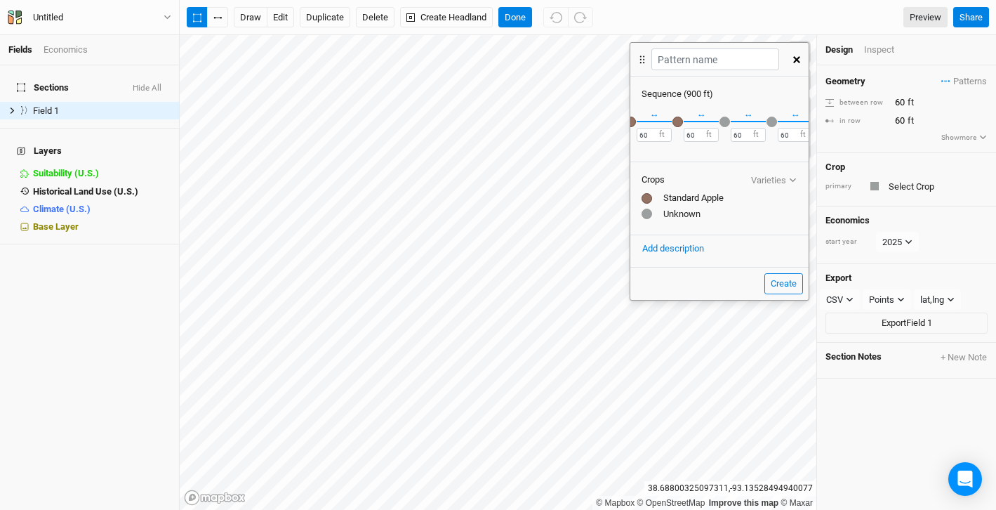
click at [726, 120] on div "button" at bounding box center [724, 122] width 11 height 11
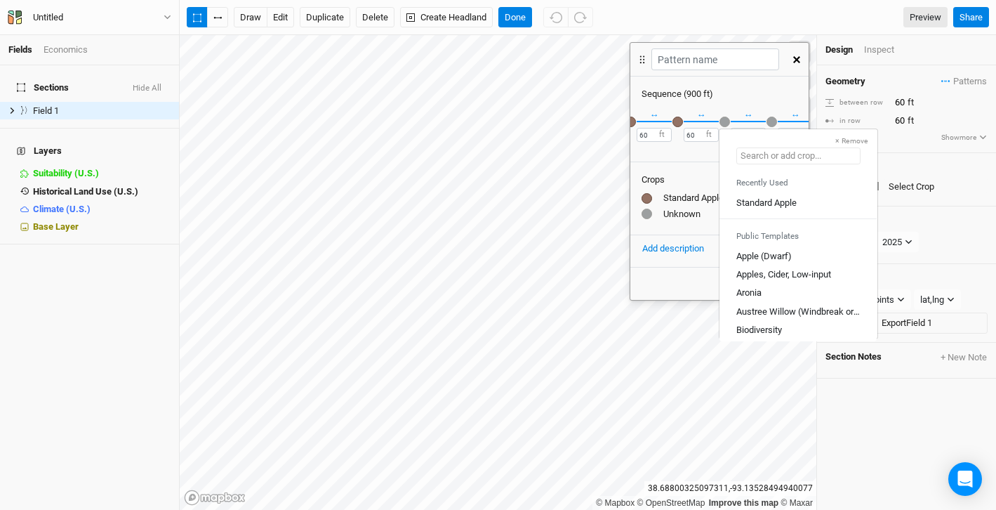
click at [762, 161] on input "text" at bounding box center [798, 155] width 124 height 17
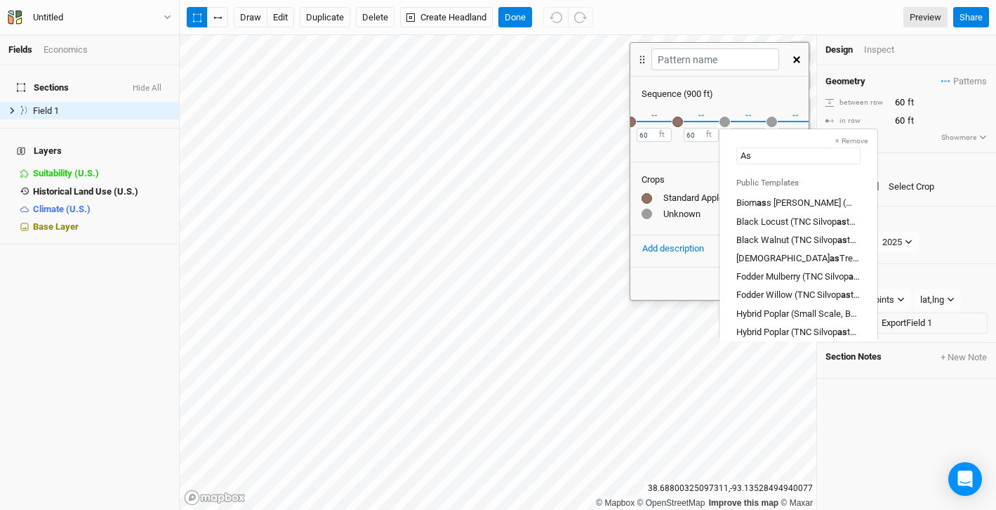
type input "A"
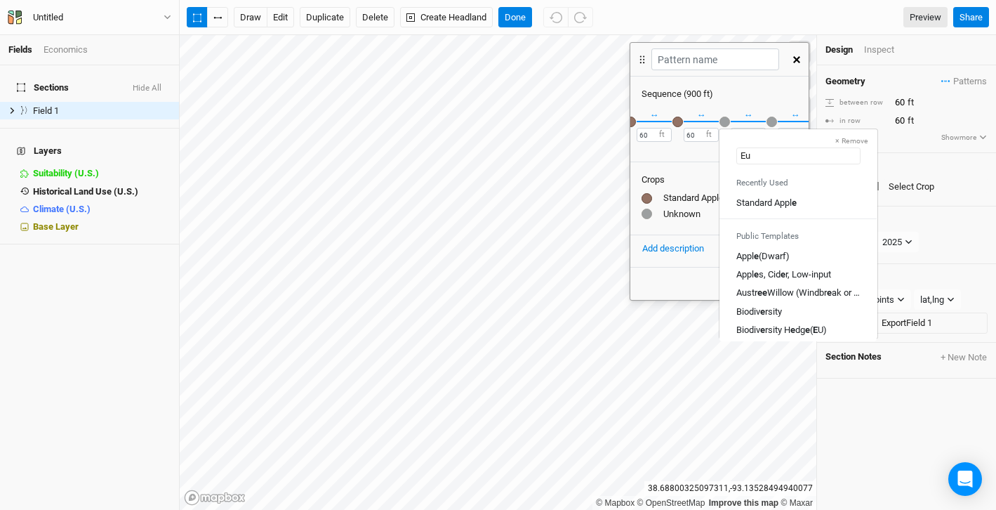
type input "Eur"
type input "Eurojapanese Chestnut ([GEOGRAPHIC_DATA])"
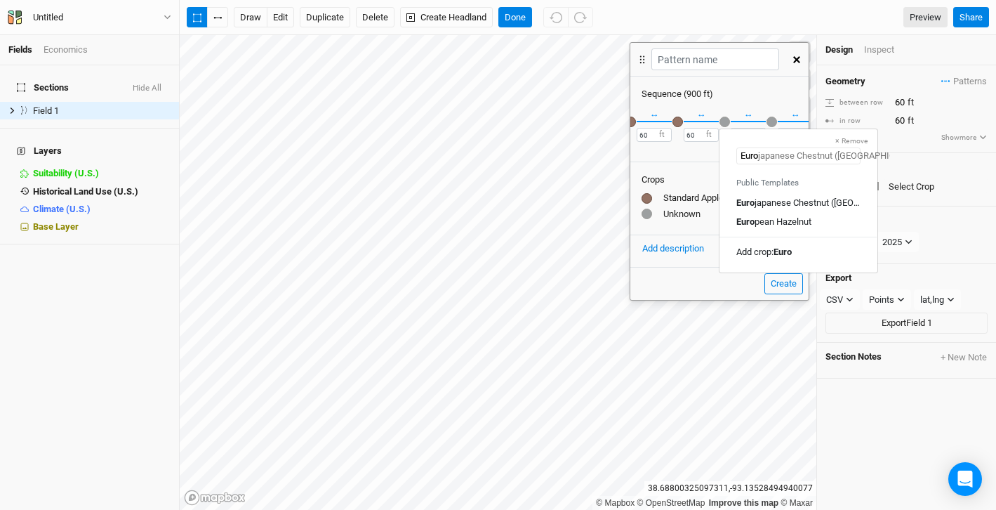
type input "Europ"
type input "European Hazelnut"
type input "European P"
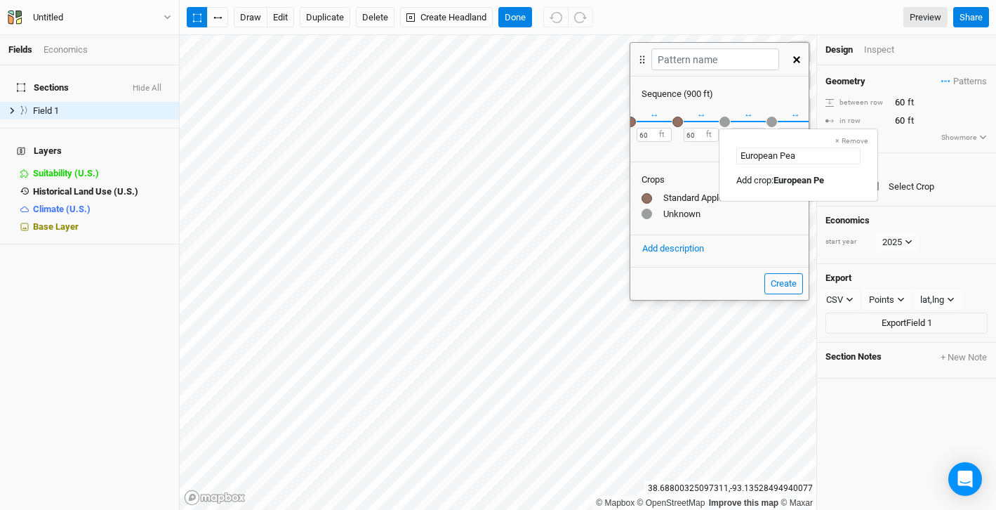
type input "European Pear"
click at [789, 182] on mark "European Pear" at bounding box center [802, 180] width 59 height 11
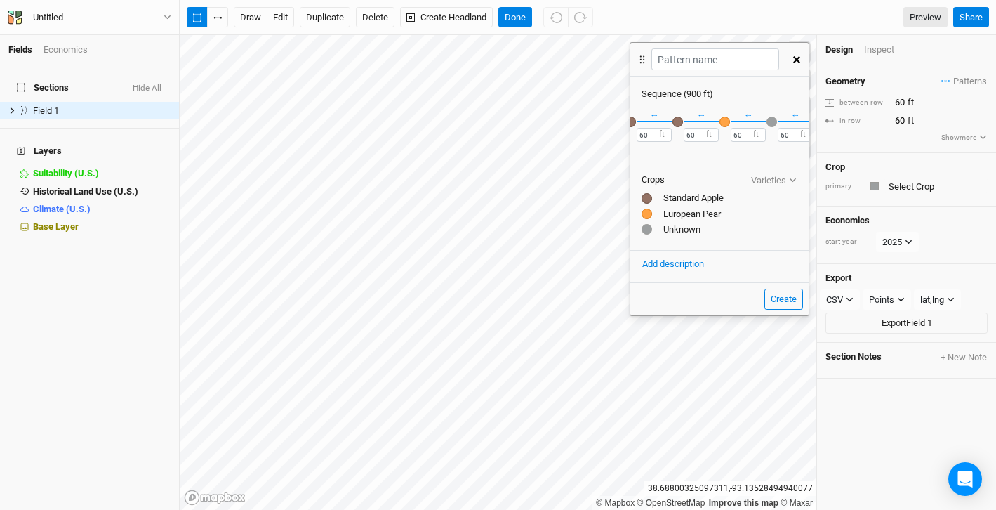
click at [773, 120] on div "button" at bounding box center [771, 122] width 11 height 11
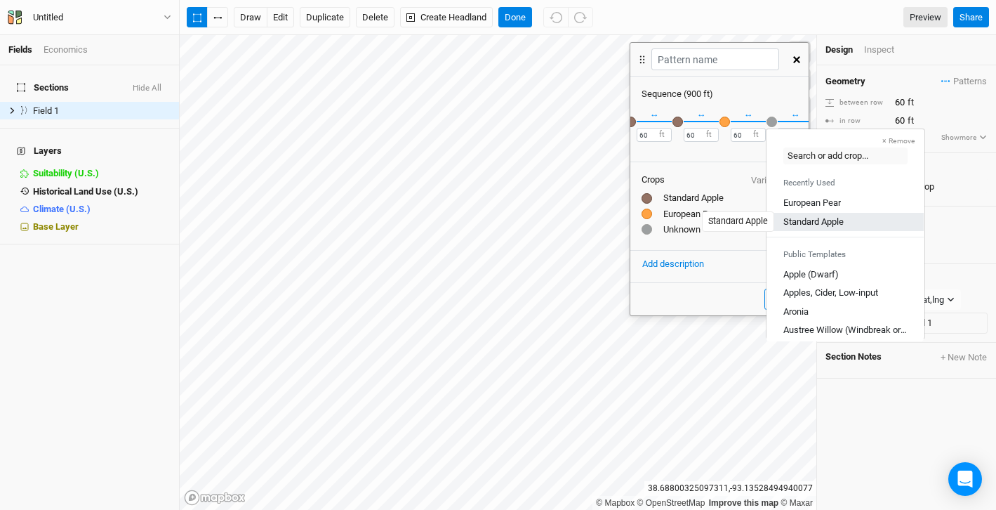
click at [799, 219] on div "Standard Apple" at bounding box center [813, 221] width 60 height 13
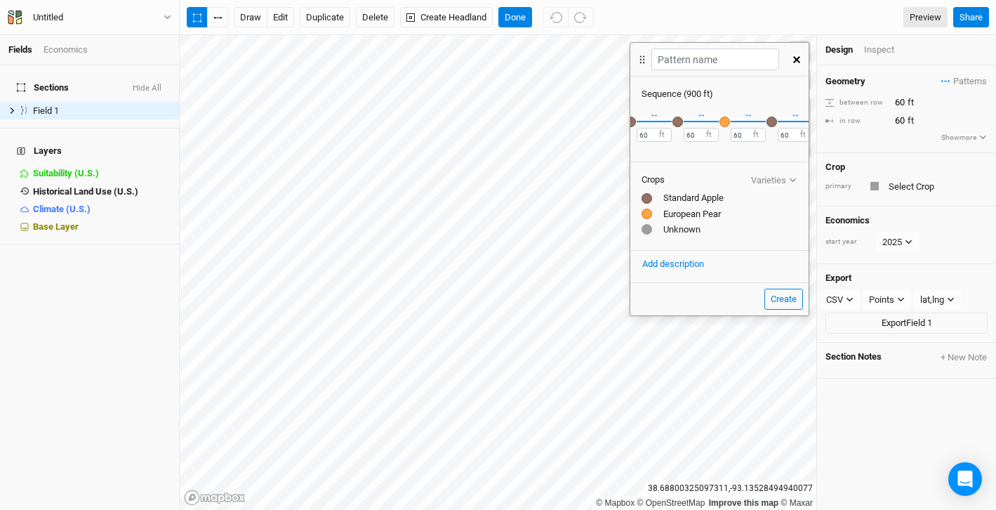
click at [645, 197] on div at bounding box center [646, 198] width 11 height 11
click at [764, 121] on div "button" at bounding box center [763, 122] width 11 height 11
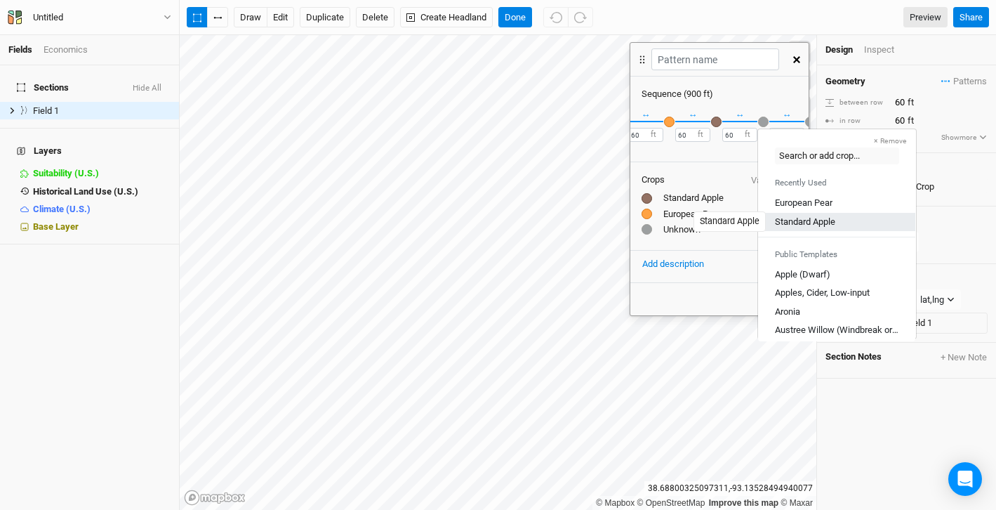
click at [792, 220] on div "Standard Apple" at bounding box center [805, 221] width 60 height 13
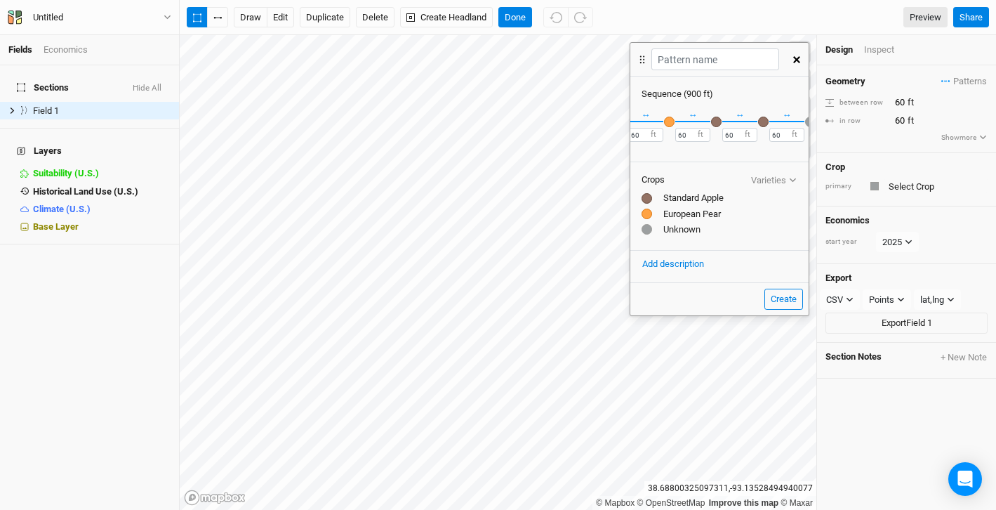
scroll to position [0, 136]
click at [747, 120] on div "button" at bounding box center [746, 122] width 11 height 11
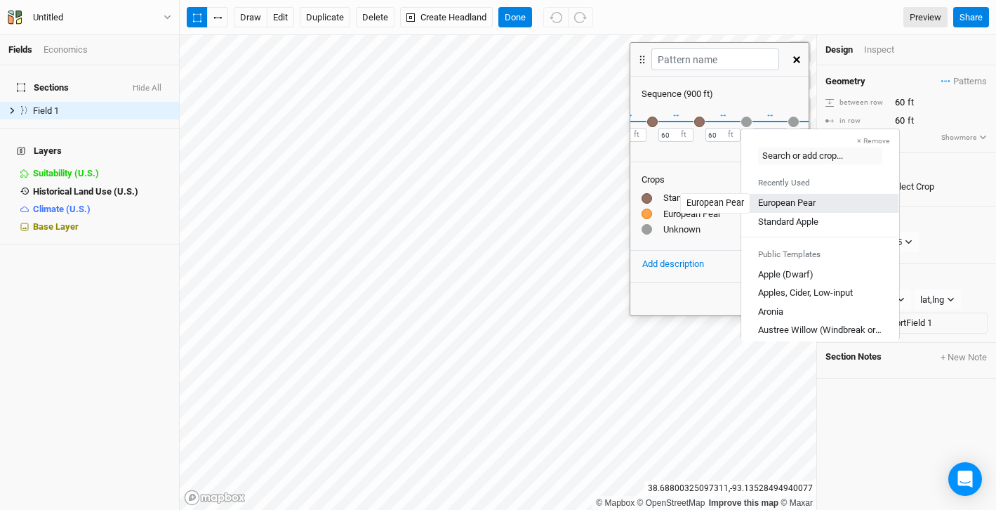
click at [780, 201] on div "European Pear" at bounding box center [787, 203] width 58 height 13
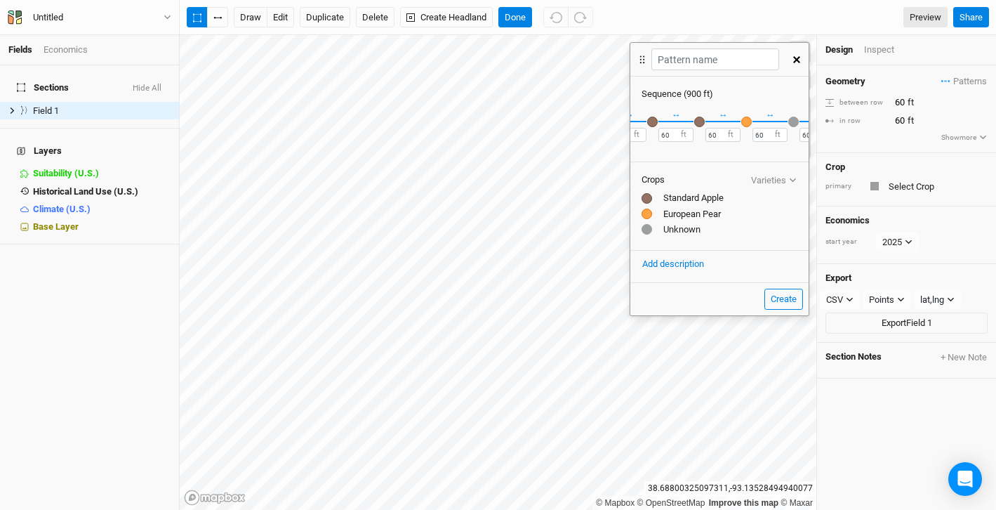
scroll to position [0, 190]
click at [739, 121] on div "button" at bounding box center [739, 122] width 11 height 11
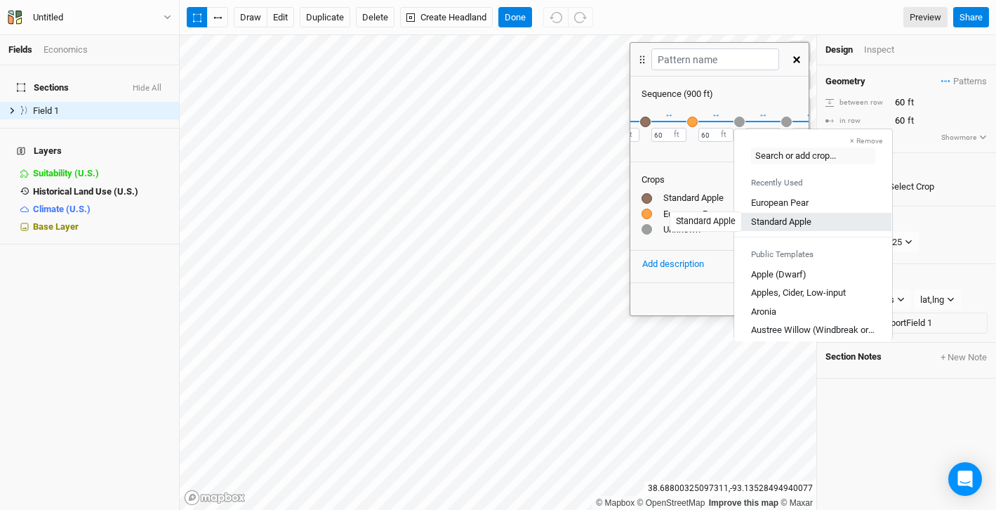
click at [776, 216] on div "Standard Apple" at bounding box center [781, 221] width 60 height 13
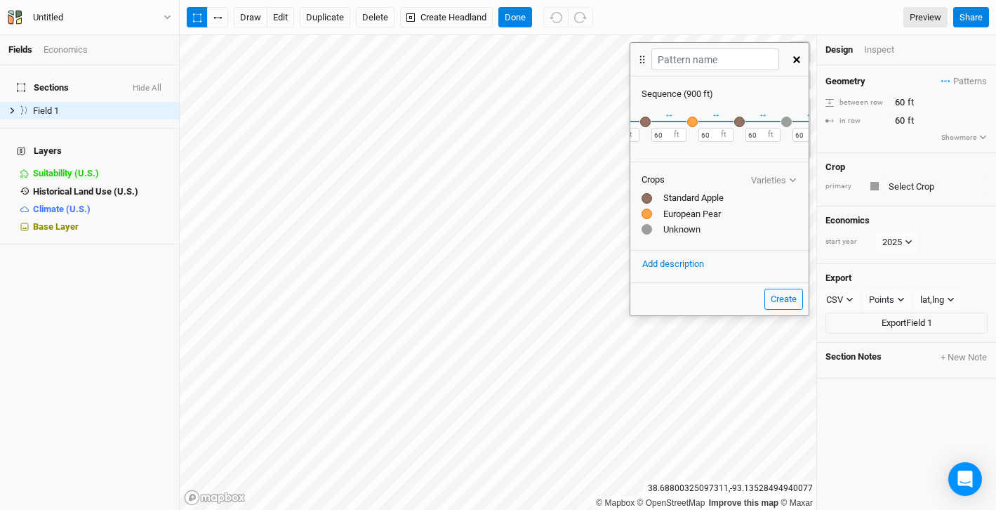
click at [787, 117] on div "button" at bounding box center [786, 122] width 11 height 11
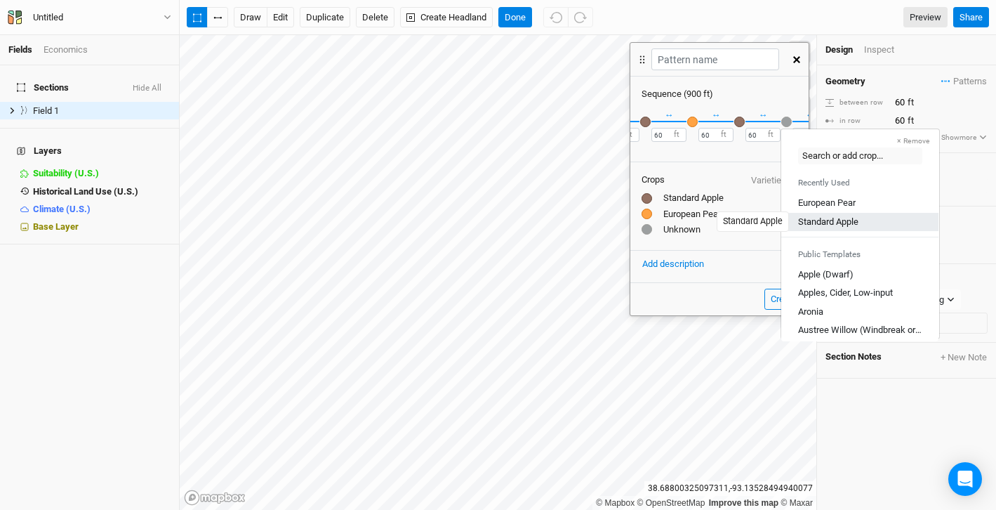
click at [809, 220] on div "Standard Apple" at bounding box center [828, 221] width 60 height 13
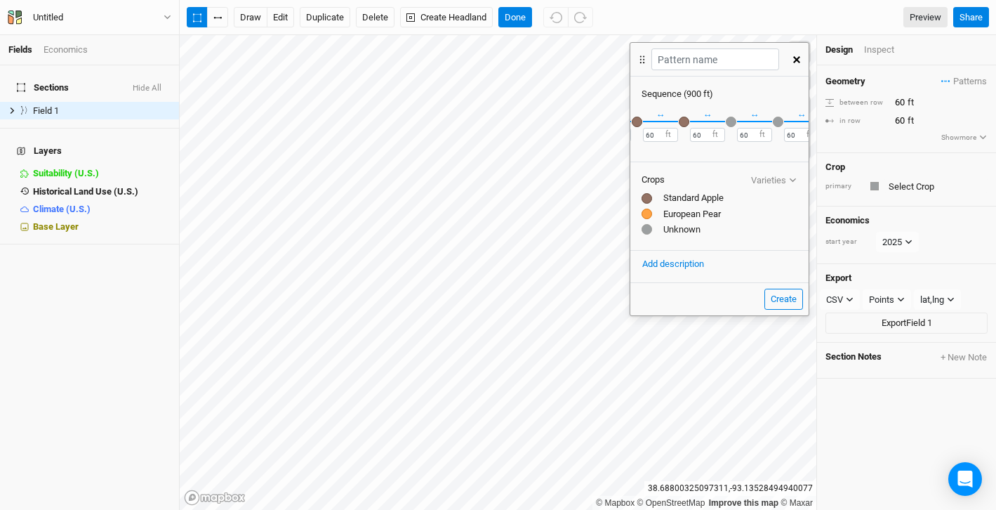
scroll to position [0, 298]
click at [724, 123] on div "button" at bounding box center [725, 122] width 11 height 11
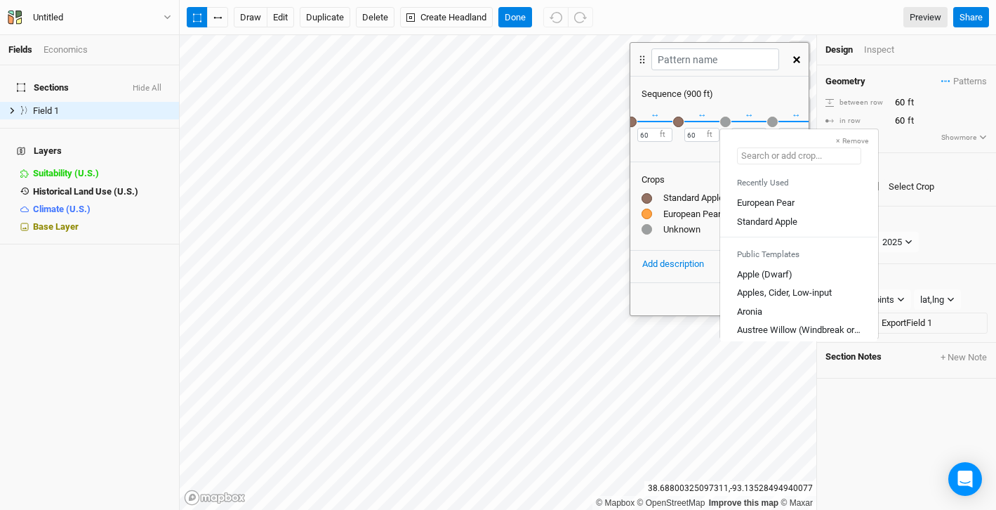
click at [742, 156] on input "text" at bounding box center [799, 155] width 124 height 17
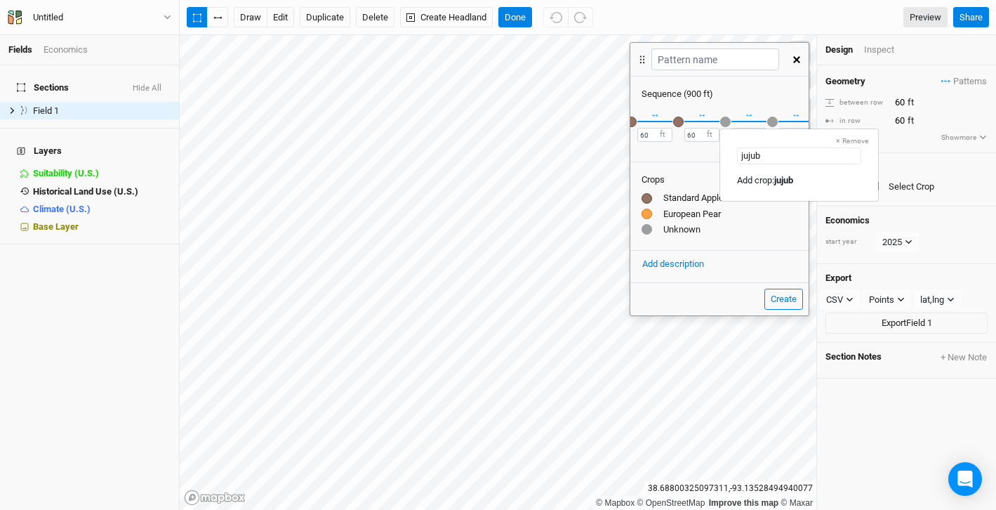
type input "jujube"
click at [761, 180] on div "Add crop: jujube" at bounding box center [767, 180] width 61 height 13
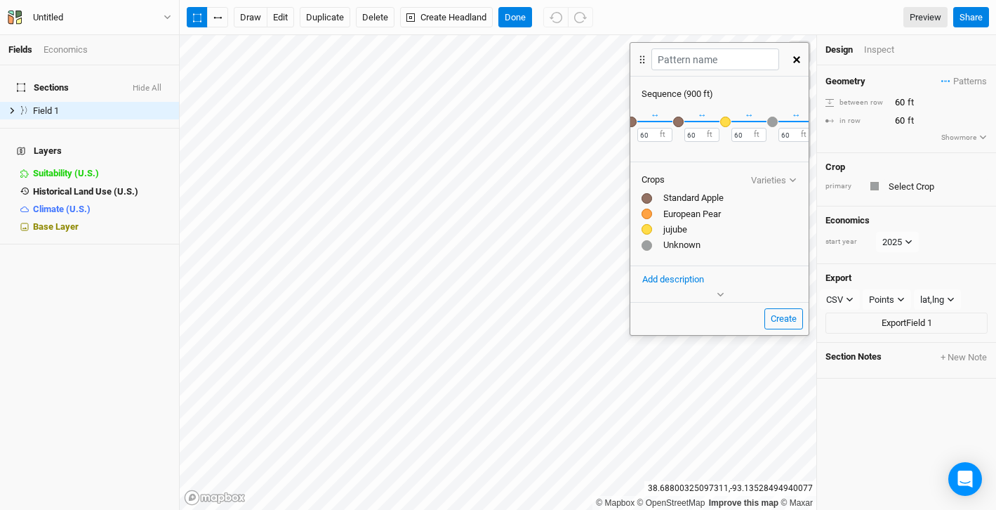
click at [771, 121] on div "button" at bounding box center [772, 122] width 11 height 11
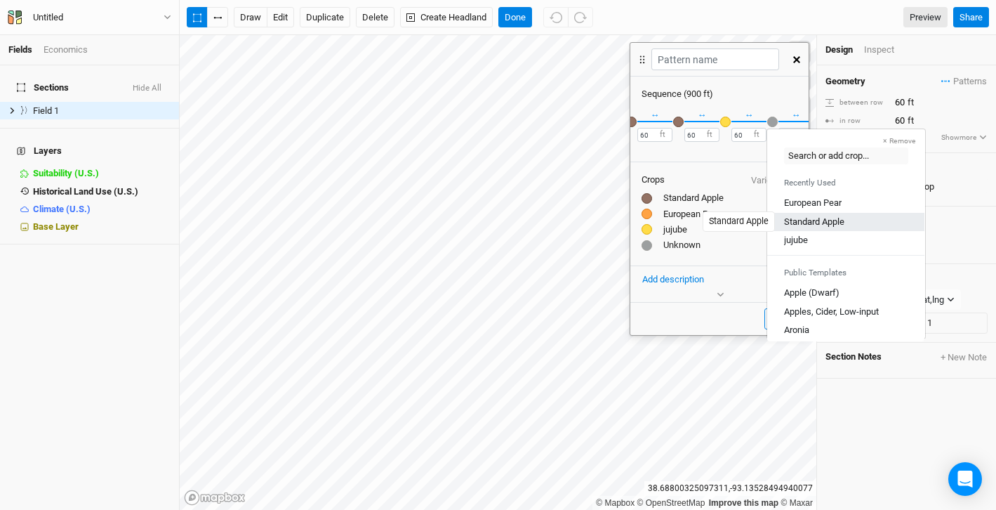
click at [795, 221] on div "Standard Apple" at bounding box center [814, 221] width 60 height 13
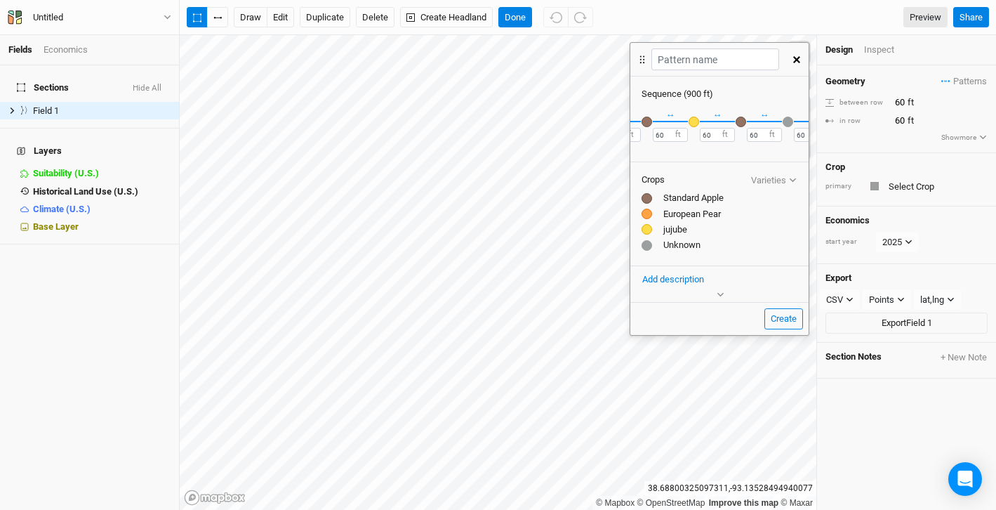
scroll to position [0, 343]
click at [773, 121] on div "button" at bounding box center [774, 122] width 11 height 11
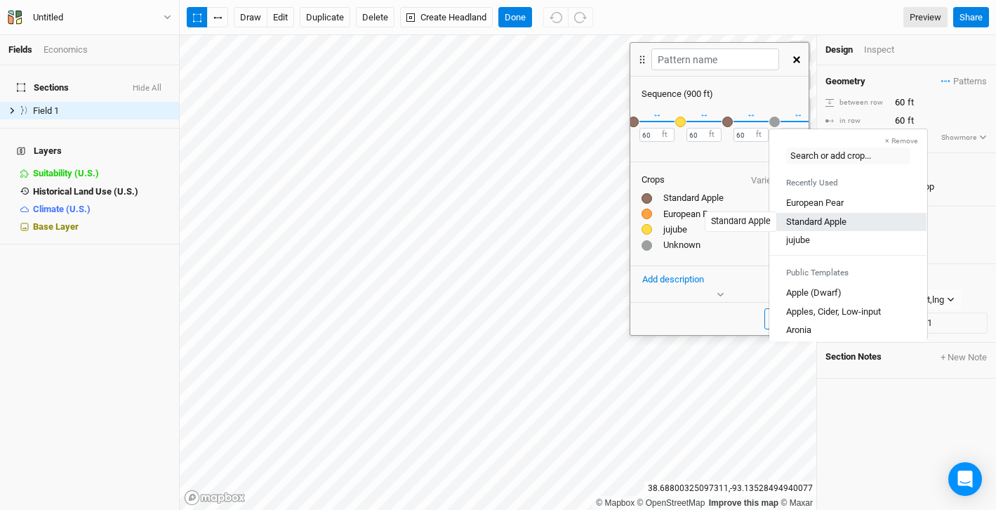
click at [797, 220] on div "Standard Apple" at bounding box center [816, 221] width 60 height 13
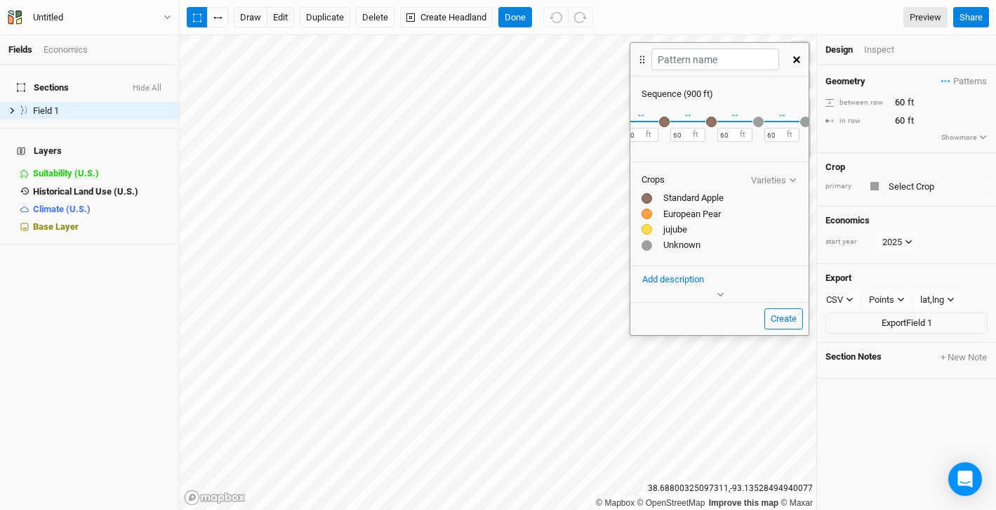
scroll to position [0, 414]
click at [751, 119] on div "button" at bounding box center [750, 122] width 11 height 11
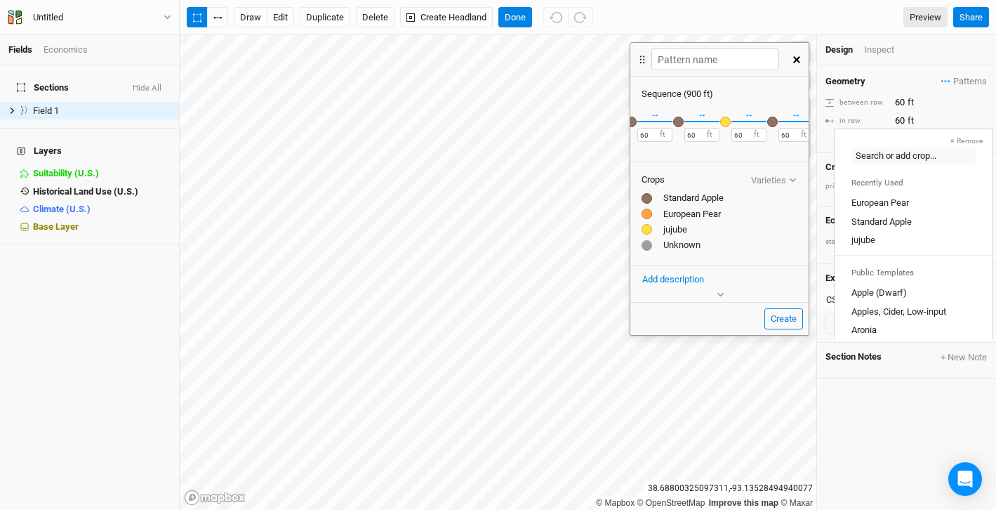
scroll to position [0, 308]
click at [714, 117] on div "button" at bounding box center [715, 122] width 11 height 11
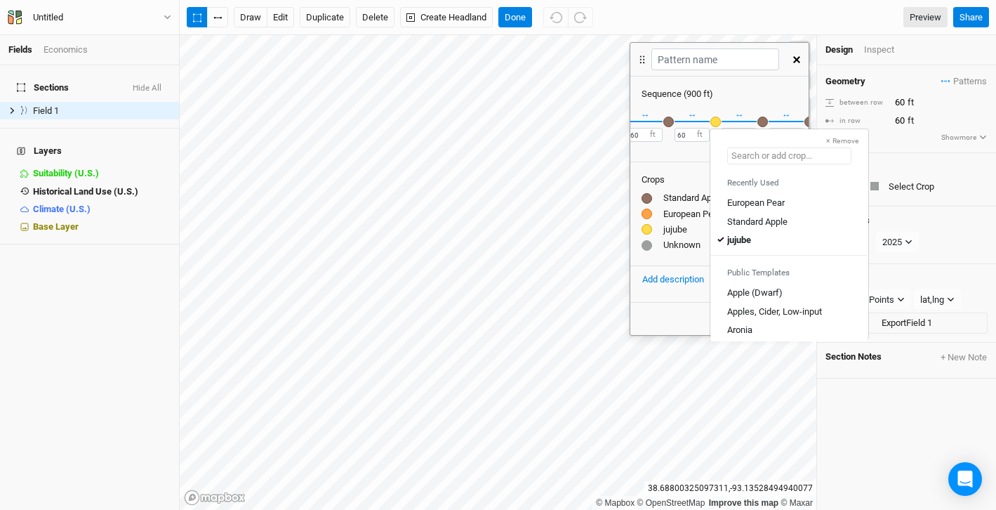
click at [745, 155] on input "text" at bounding box center [789, 155] width 124 height 17
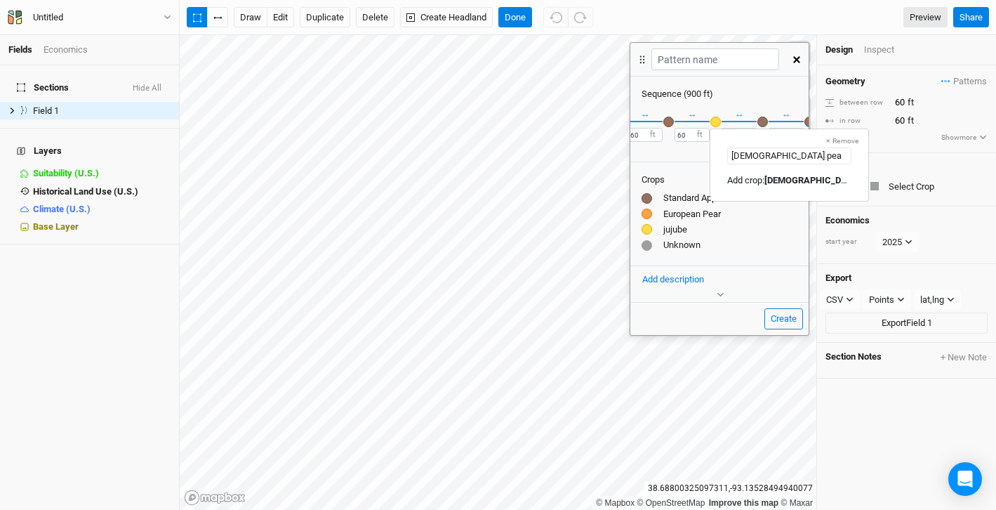
type input "asian pear"
click at [766, 182] on pear "Add crop: asian pear" at bounding box center [766, 180] width 79 height 13
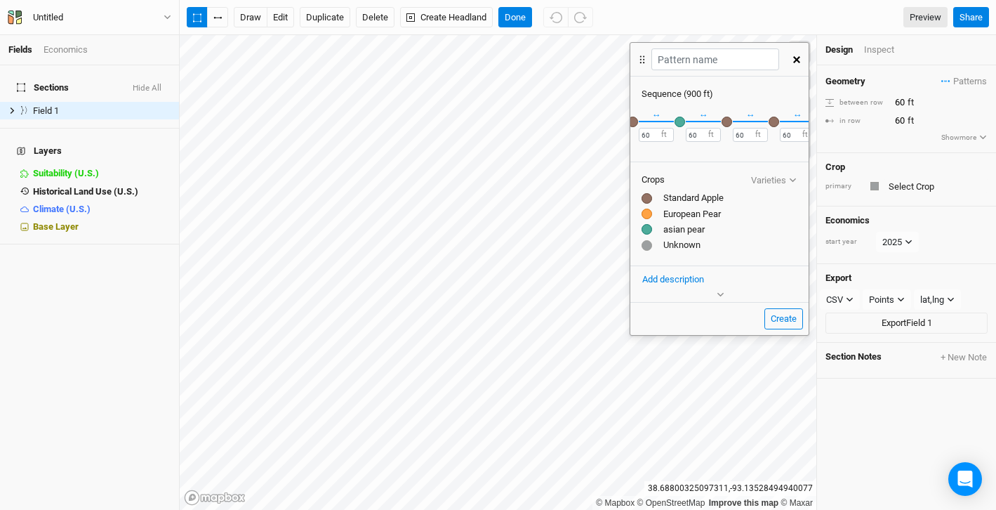
scroll to position [0, 386]
click at [775, 121] on div "button" at bounding box center [778, 122] width 11 height 11
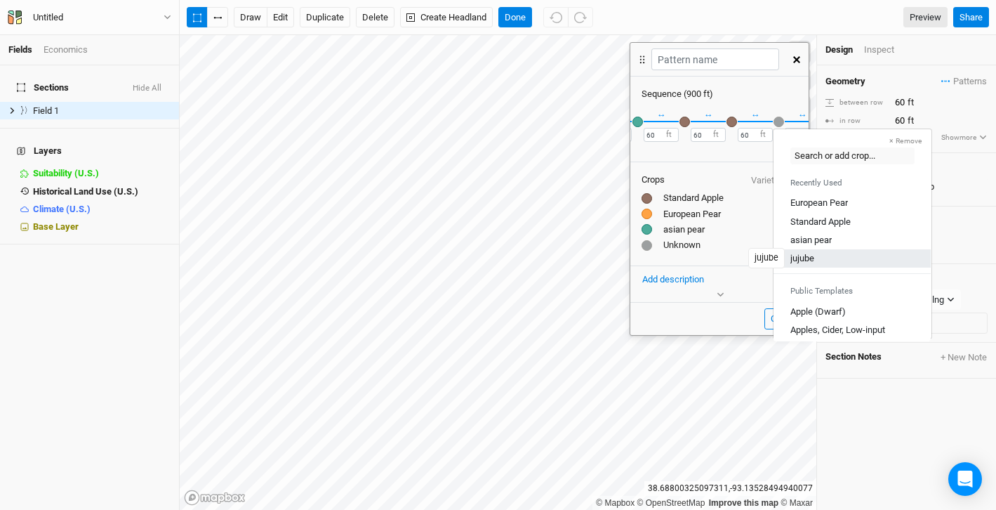
click at [793, 257] on div "jujube" at bounding box center [802, 258] width 24 height 13
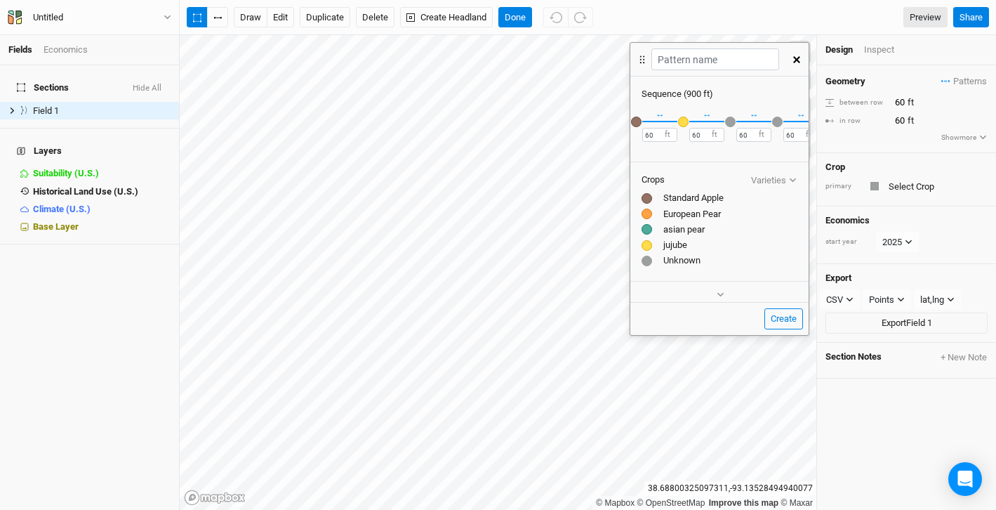
scroll to position [0, 484]
click at [729, 120] on div "button" at bounding box center [728, 122] width 11 height 11
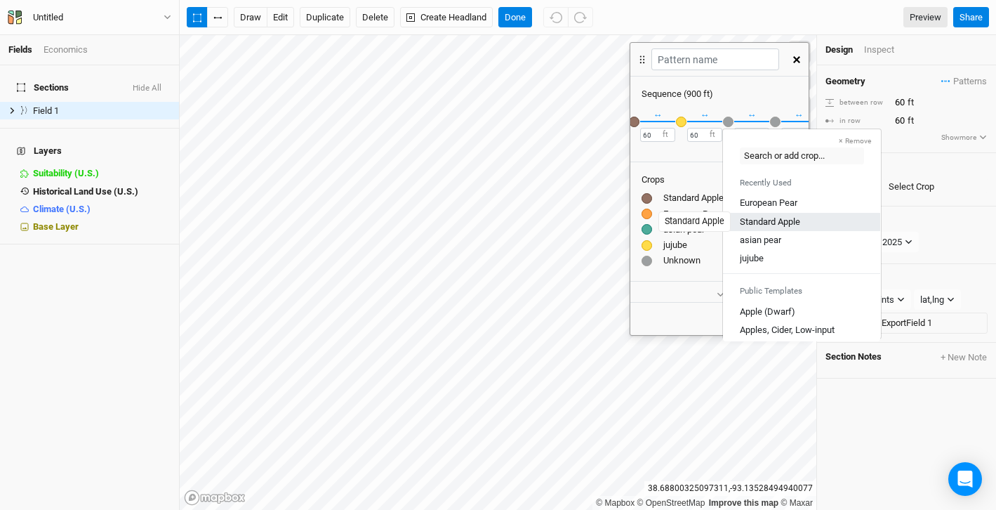
click at [761, 218] on div "Standard Apple" at bounding box center [770, 221] width 60 height 13
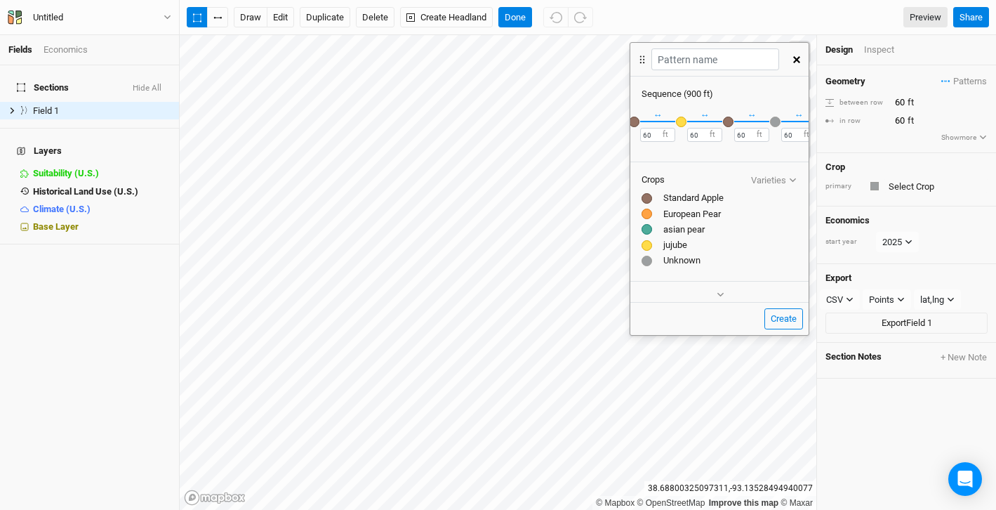
click at [773, 121] on div "button" at bounding box center [775, 122] width 11 height 11
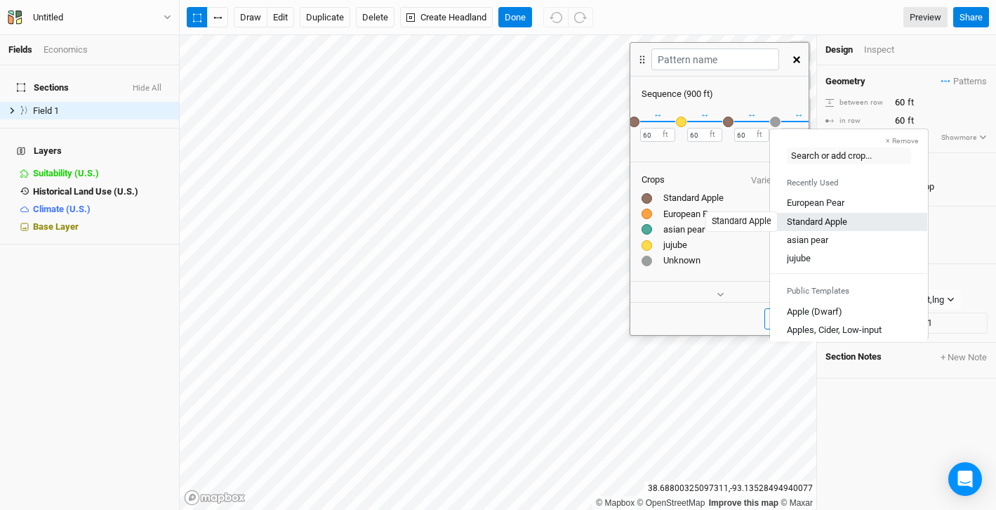
click at [790, 216] on div "Standard Apple" at bounding box center [817, 221] width 60 height 13
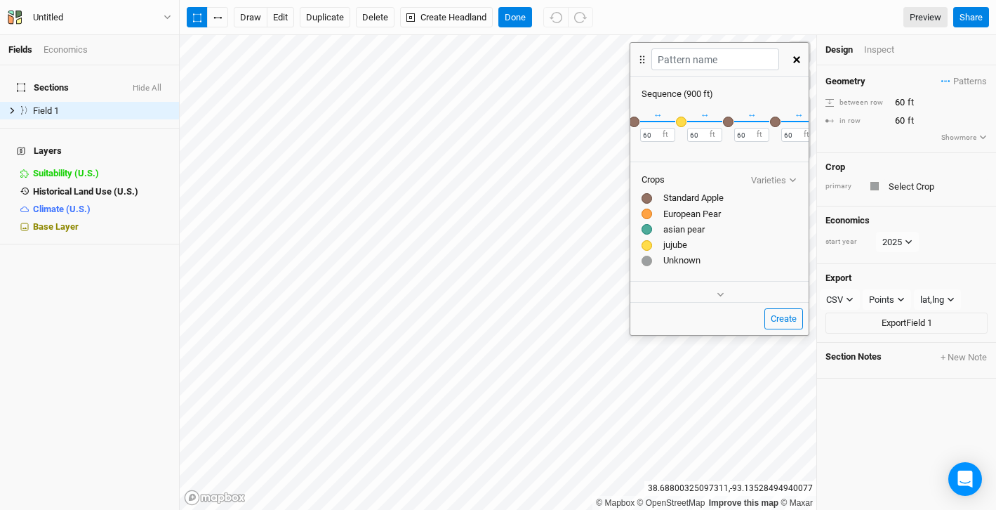
scroll to position [0, 559]
click at [747, 120] on div "button" at bounding box center [746, 122] width 11 height 11
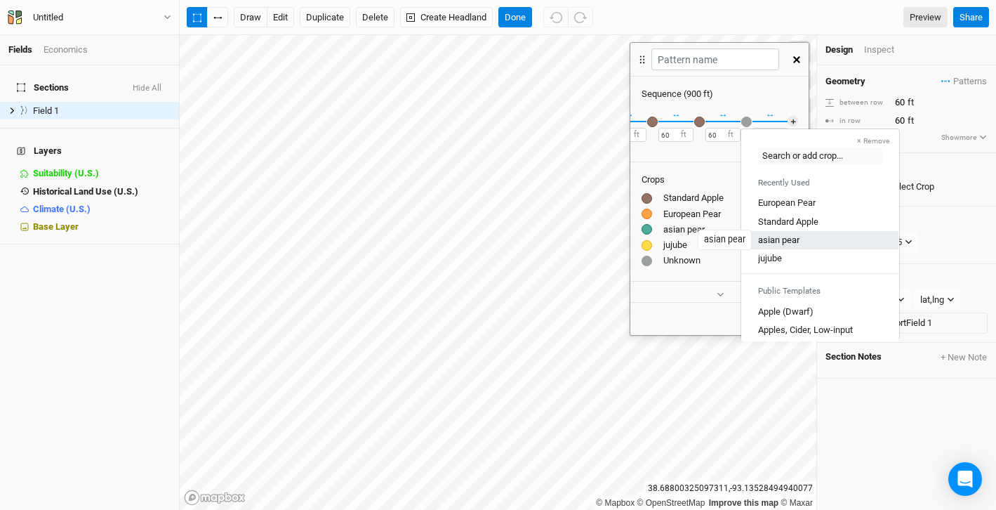
click at [773, 235] on div "asian pear" at bounding box center [778, 239] width 41 height 13
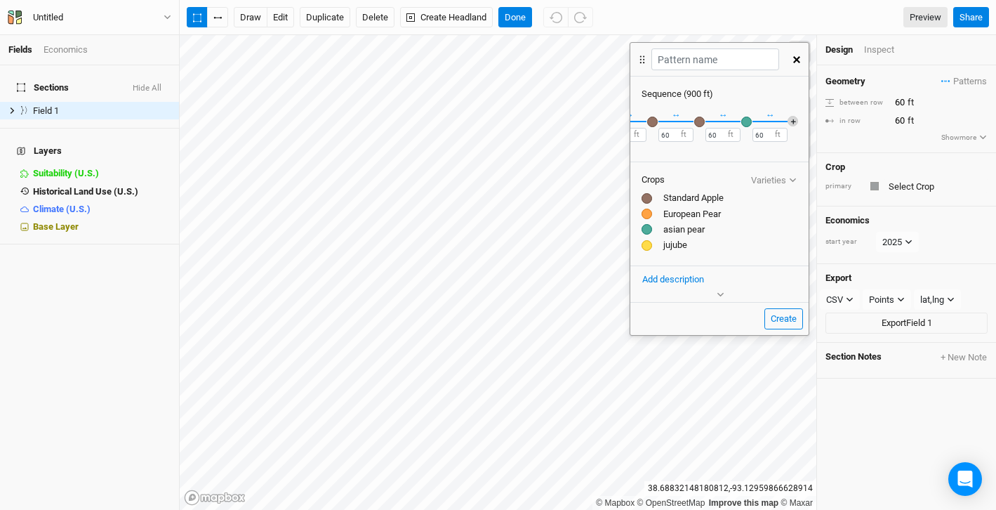
click at [793, 119] on button "＋" at bounding box center [792, 121] width 11 height 11
click at [792, 121] on div "button" at bounding box center [793, 122] width 11 height 11
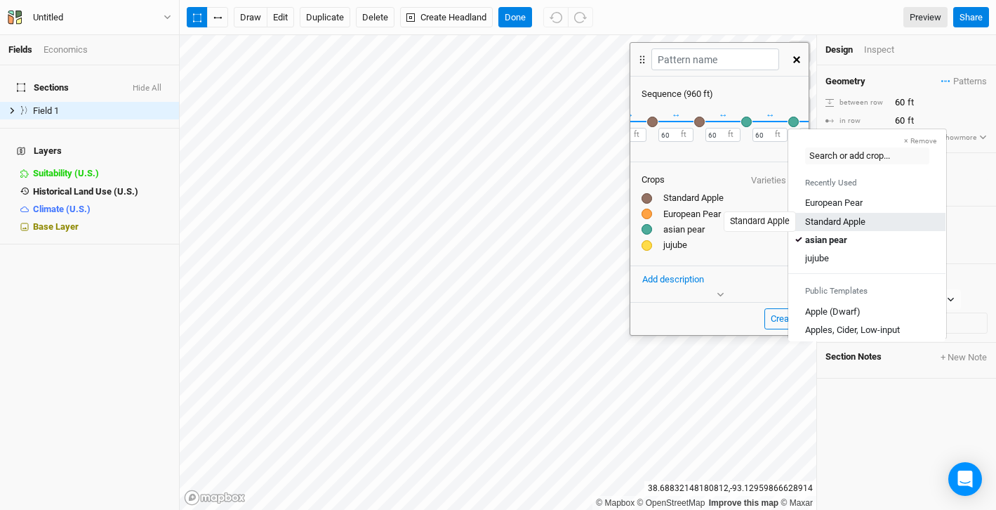
click at [813, 217] on div "Standard Apple" at bounding box center [835, 221] width 60 height 13
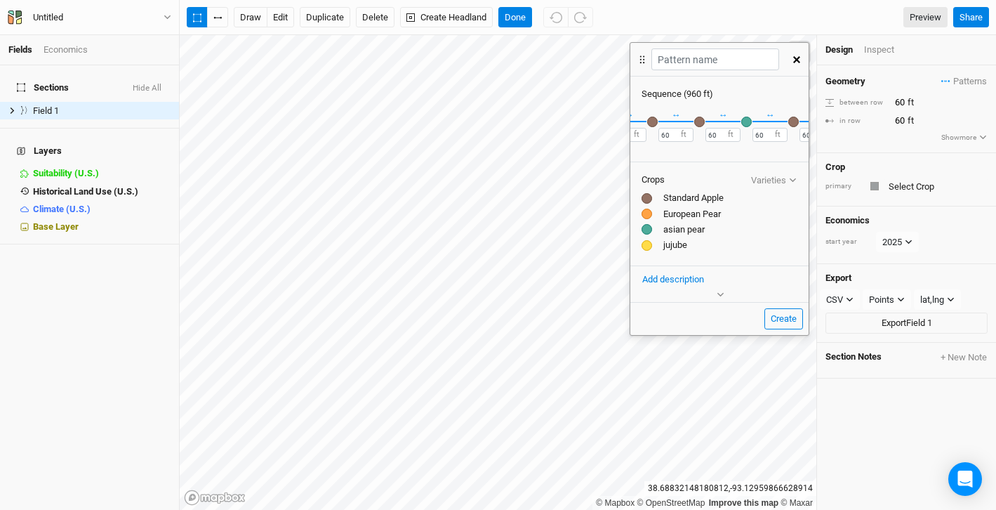
scroll to position [0, 606]
click at [790, 117] on button "＋" at bounding box center [792, 121] width 11 height 11
click at [794, 121] on button "＋" at bounding box center [792, 121] width 11 height 11
click at [792, 118] on div "button" at bounding box center [793, 122] width 11 height 11
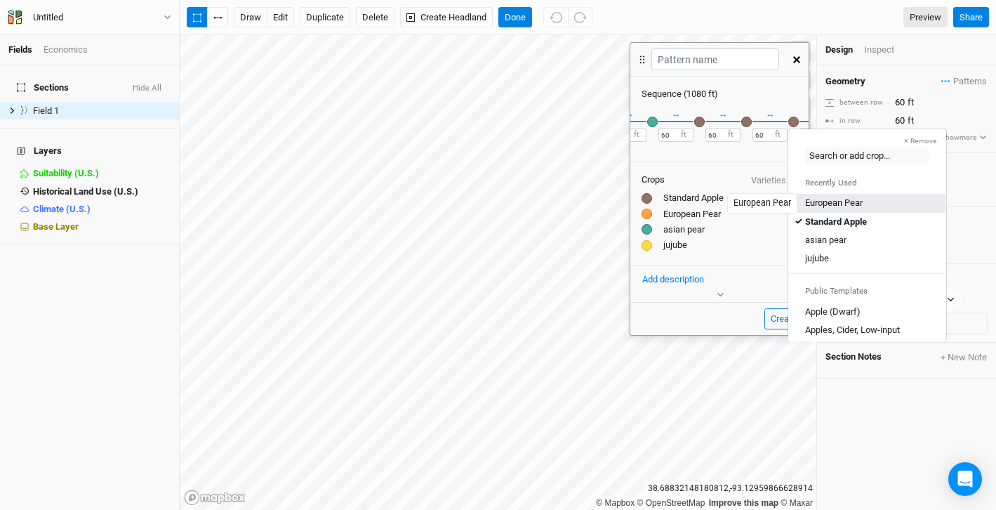
click at [809, 200] on div "European Pear" at bounding box center [834, 203] width 58 height 13
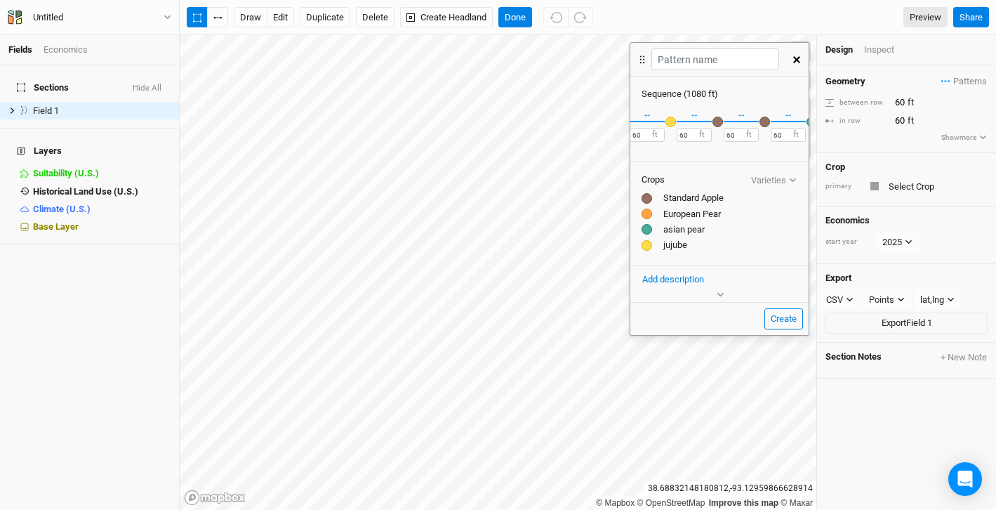
scroll to position [0, 528]
click at [780, 314] on button "Create" at bounding box center [783, 318] width 39 height 21
click at [784, 319] on button "Create" at bounding box center [783, 318] width 39 height 21
click at [684, 61] on input "text" at bounding box center [714, 59] width 127 height 22
type input "Apples, Pears, and Jujubes"
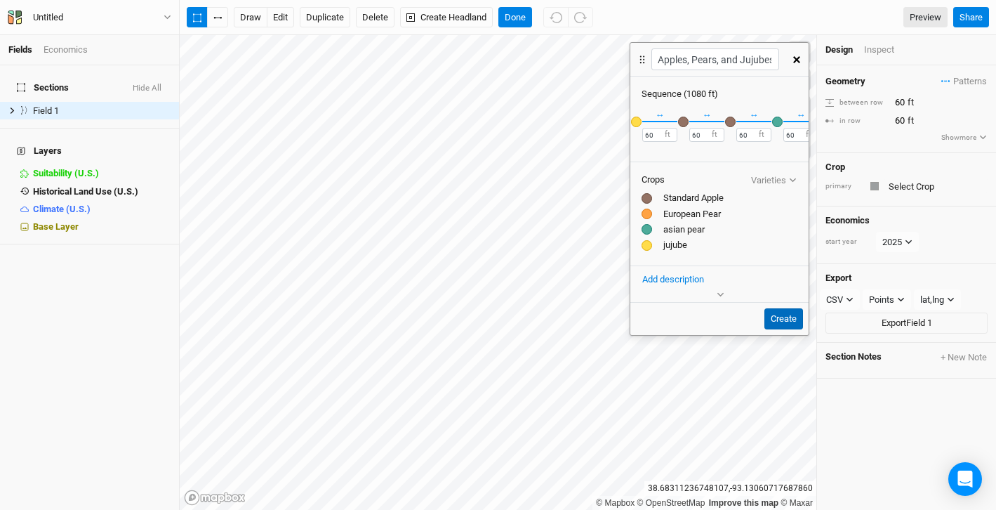
click at [782, 314] on button "Create" at bounding box center [783, 318] width 39 height 21
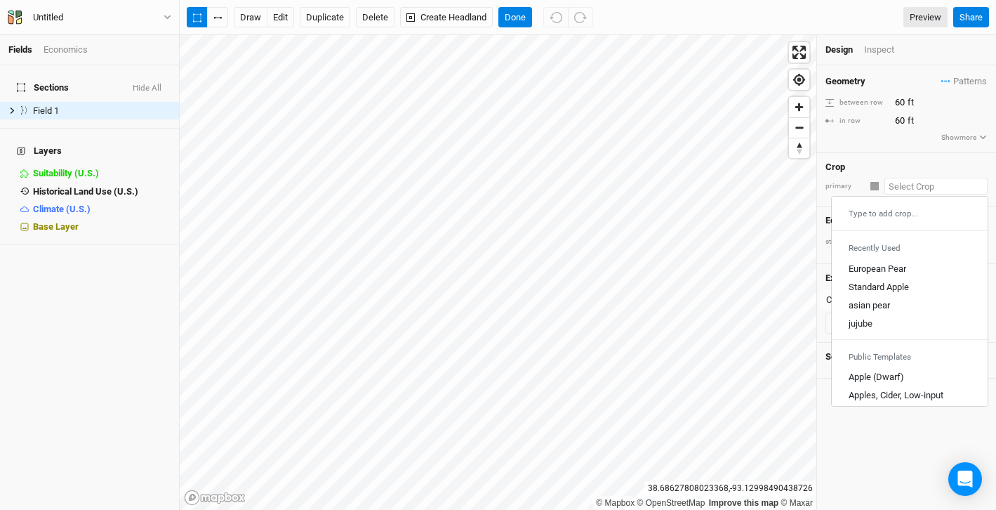
click at [924, 189] on input "text" at bounding box center [935, 186] width 103 height 17
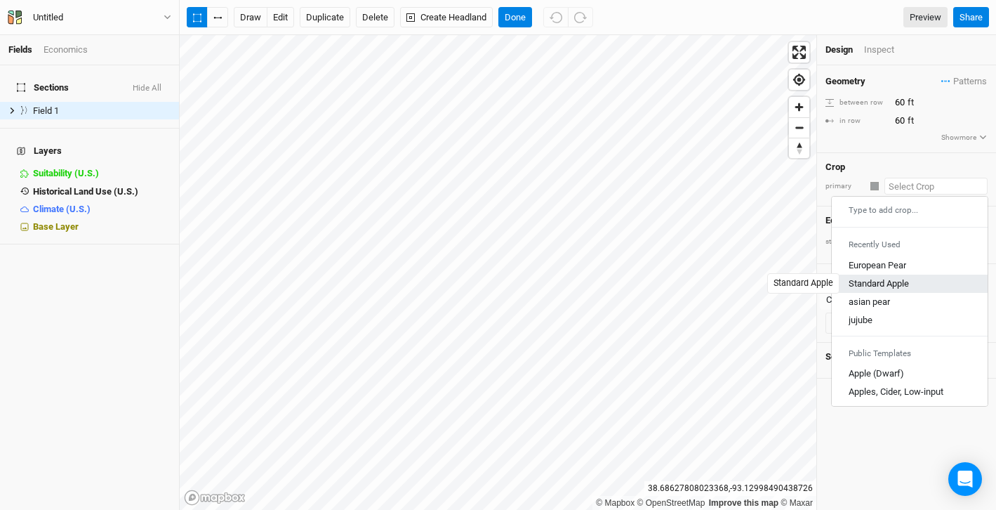
scroll to position [0, 0]
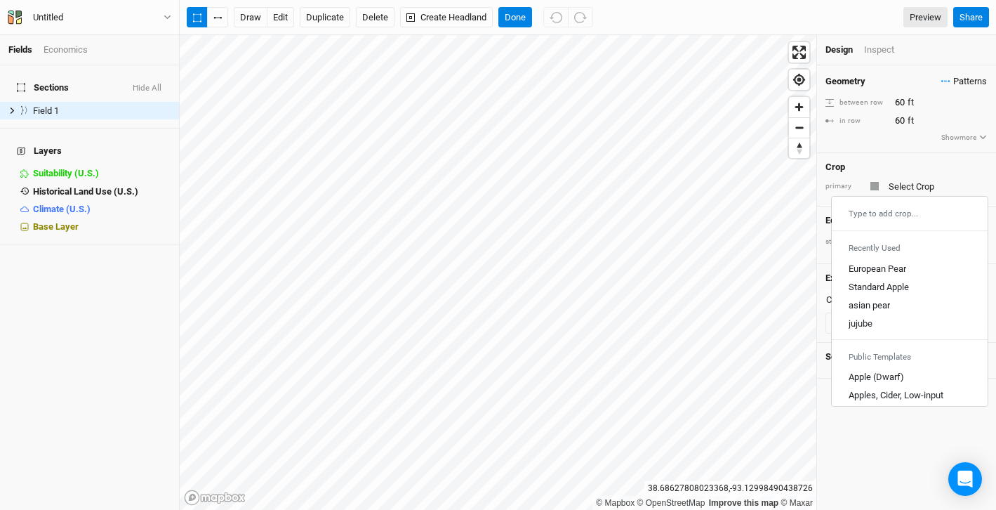
click at [961, 86] on span "Patterns" at bounding box center [964, 81] width 46 height 14
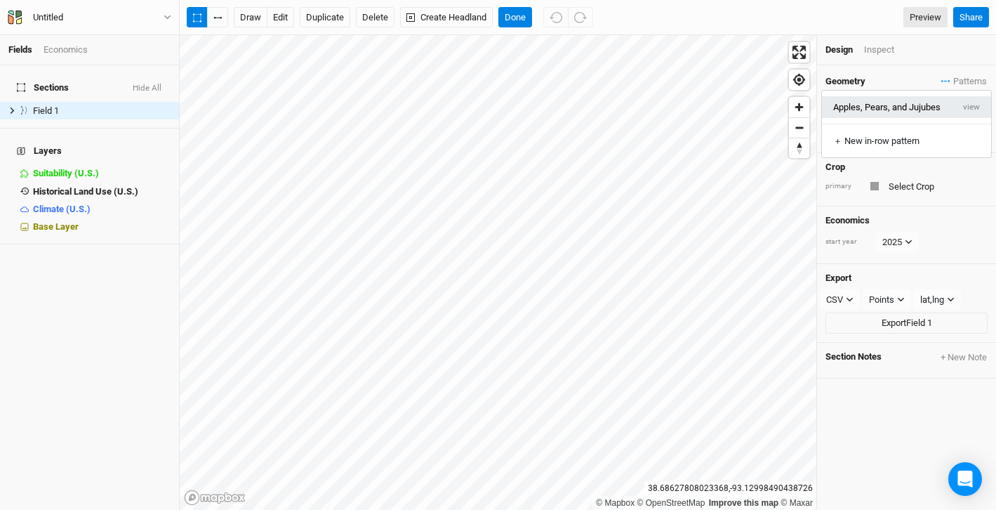
click at [912, 107] on button "Apples, Pears, and Jujubes" at bounding box center [887, 107] width 131 height 22
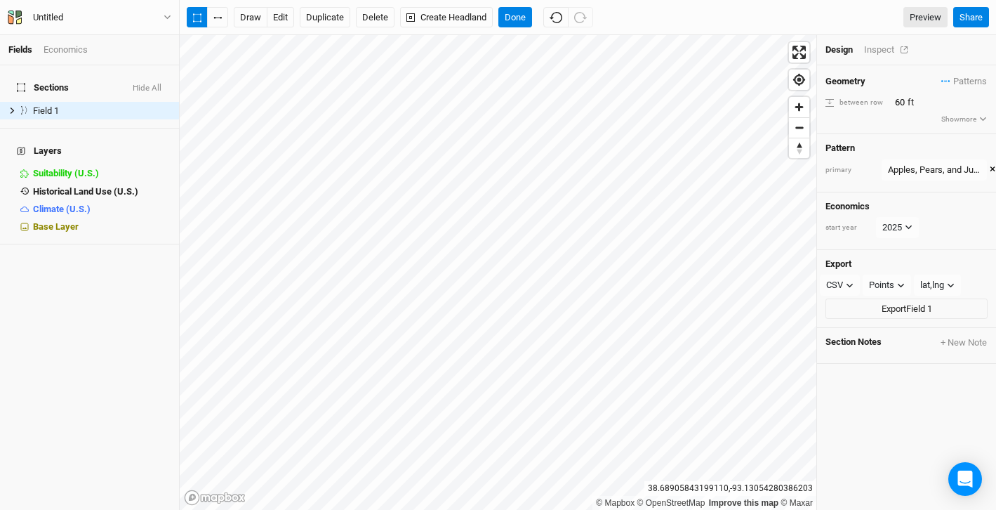
click at [880, 52] on div "Inspect" at bounding box center [889, 50] width 50 height 13
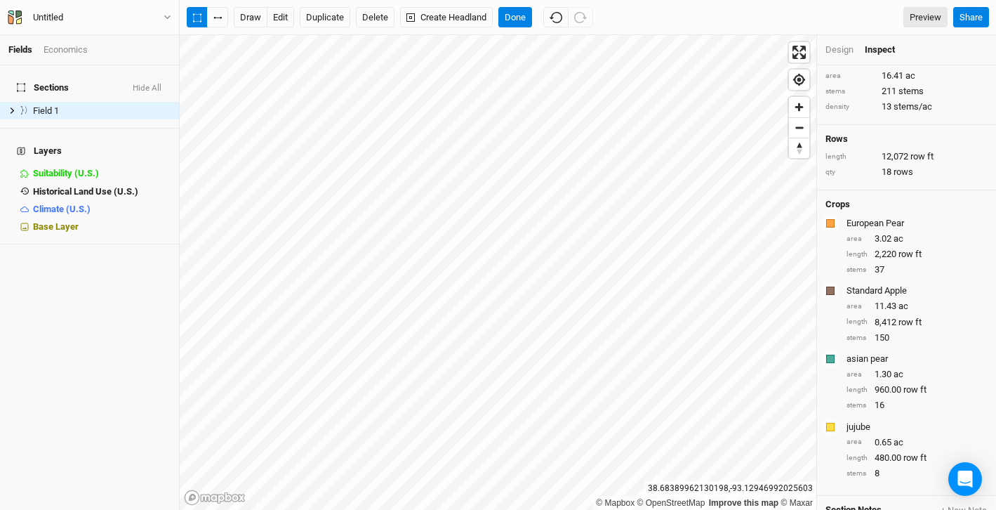
scroll to position [4, 0]
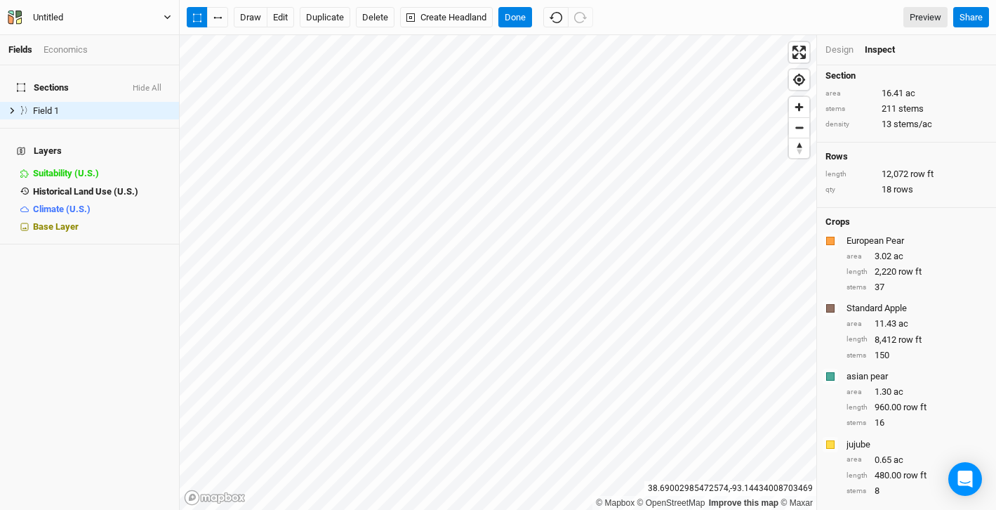
click at [48, 15] on div "Untitled" at bounding box center [48, 18] width 30 height 14
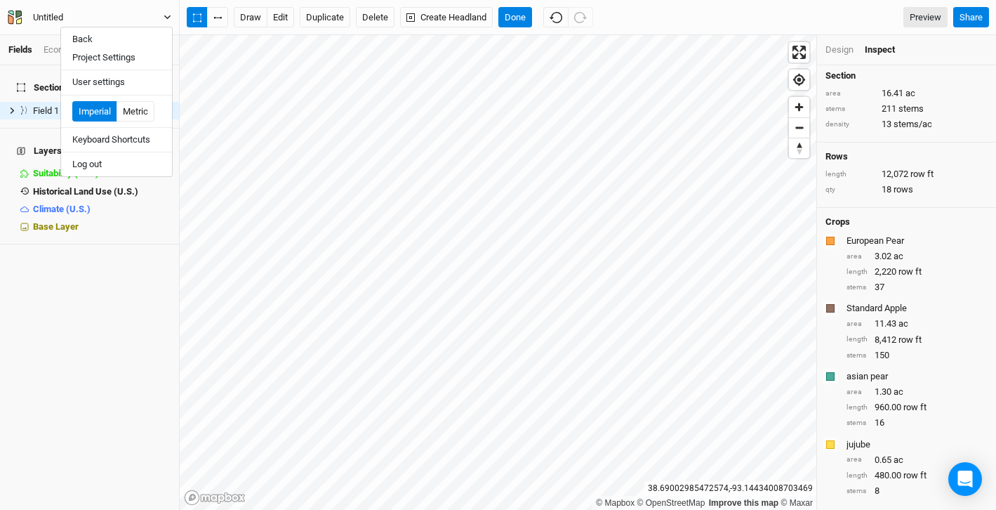
click at [46, 18] on div "Untitled" at bounding box center [48, 18] width 30 height 14
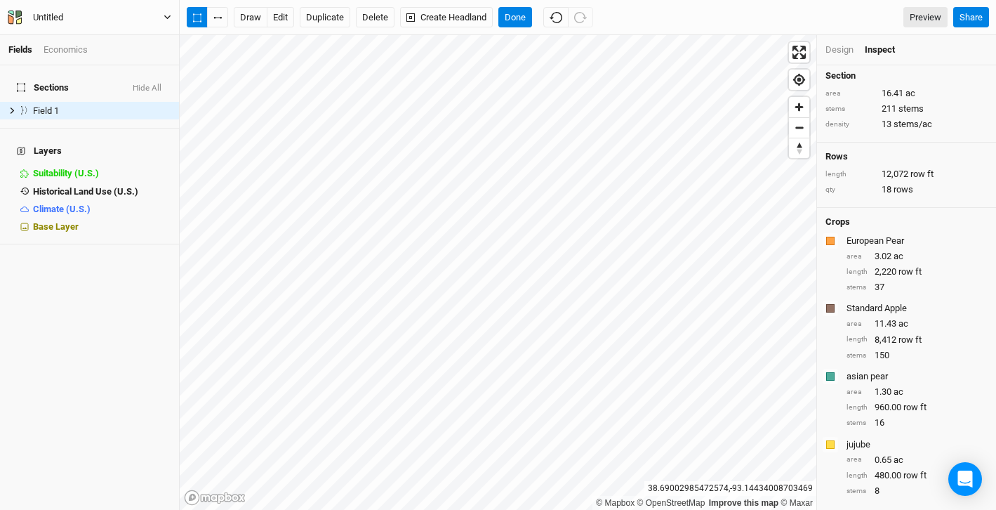
click at [46, 18] on div "Untitled" at bounding box center [48, 18] width 30 height 14
click at [46, 18] on input "Untitled" at bounding box center [91, 17] width 116 height 15
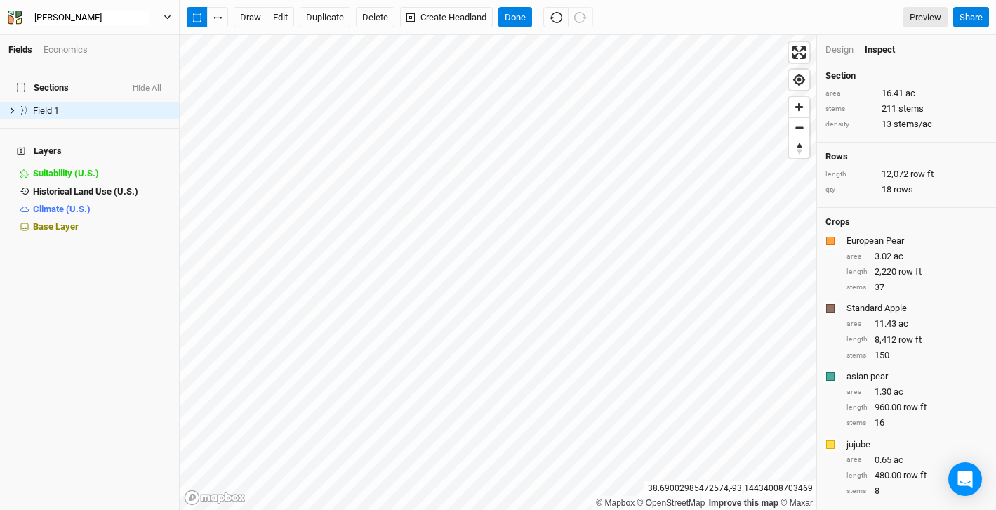
click at [7, 10] on button "[PERSON_NAME]" at bounding box center [89, 17] width 165 height 15
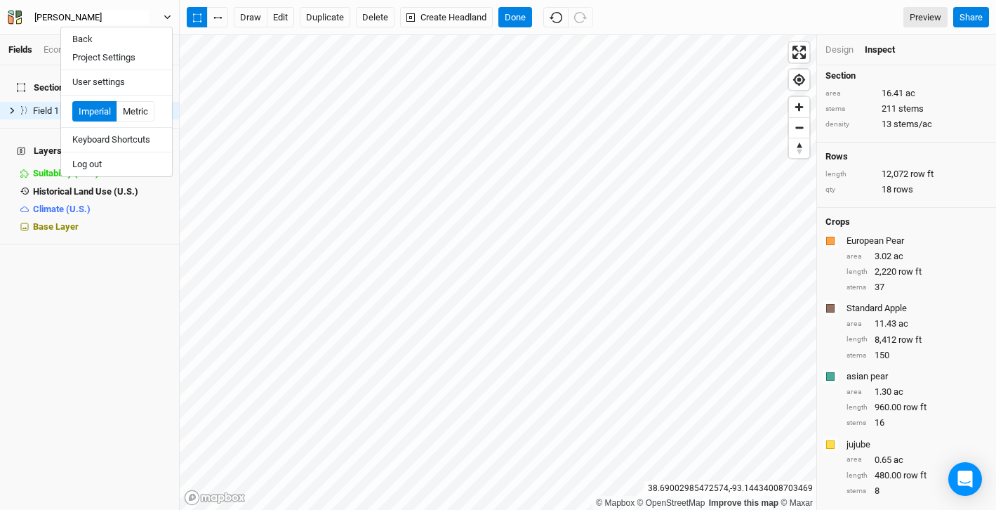
click at [7, 10] on button "[PERSON_NAME]" at bounding box center [89, 17] width 165 height 15
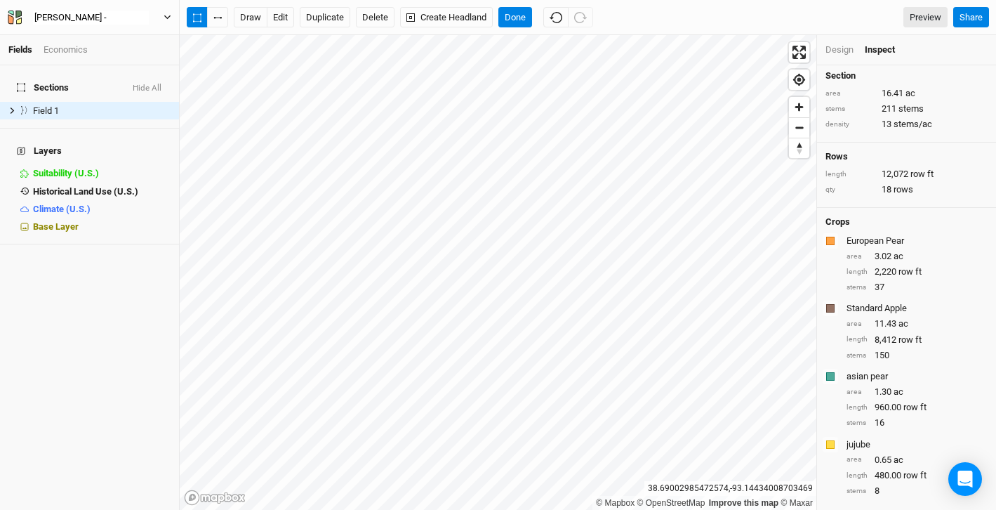
click at [7, 10] on button "[PERSON_NAME] -" at bounding box center [89, 17] width 165 height 15
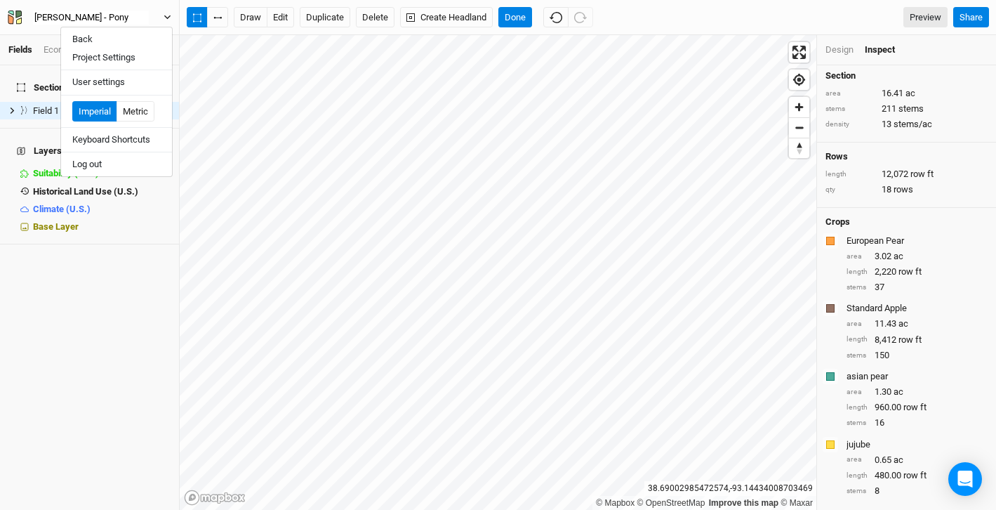
click at [7, 10] on button "[PERSON_NAME] - Pony" at bounding box center [89, 17] width 165 height 15
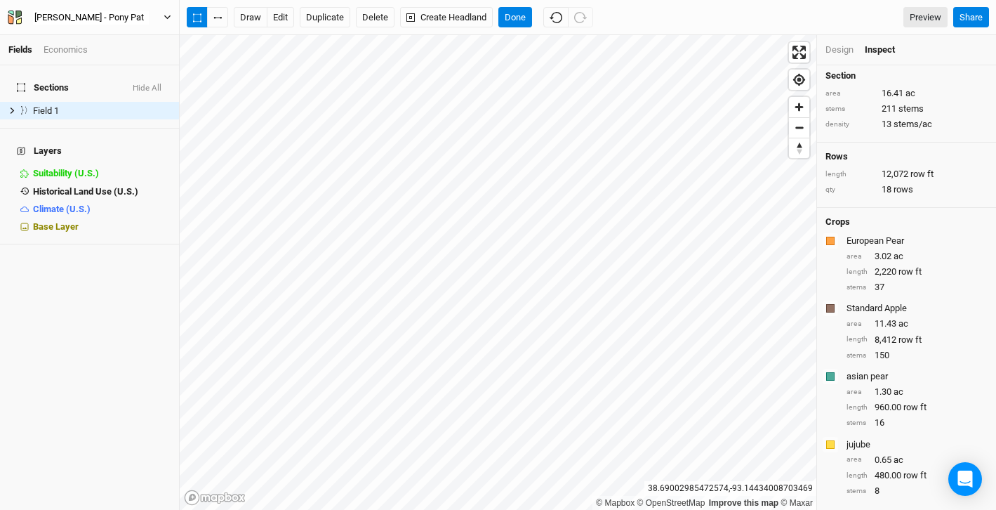
type input "[PERSON_NAME] - Pony Path"
click at [518, 26] on button "Done" at bounding box center [515, 17] width 34 height 21
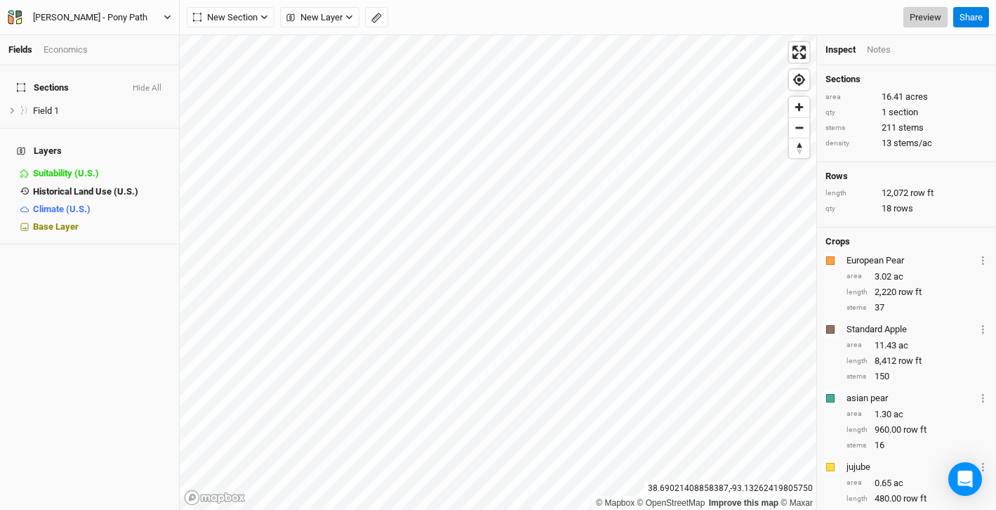
click at [920, 21] on link "Preview" at bounding box center [925, 17] width 44 height 21
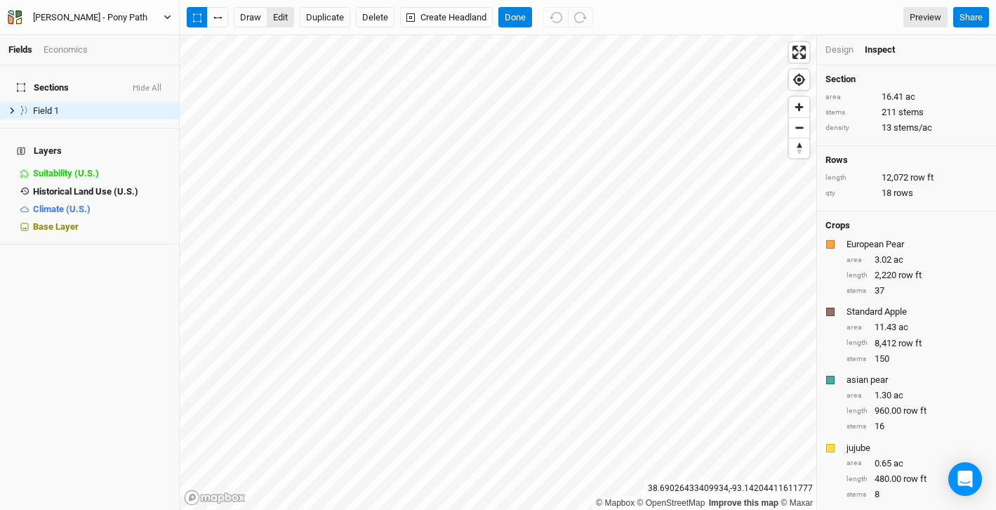
click at [281, 17] on button "edit" at bounding box center [280, 17] width 27 height 21
click at [513, 16] on button "Done" at bounding box center [515, 17] width 34 height 21
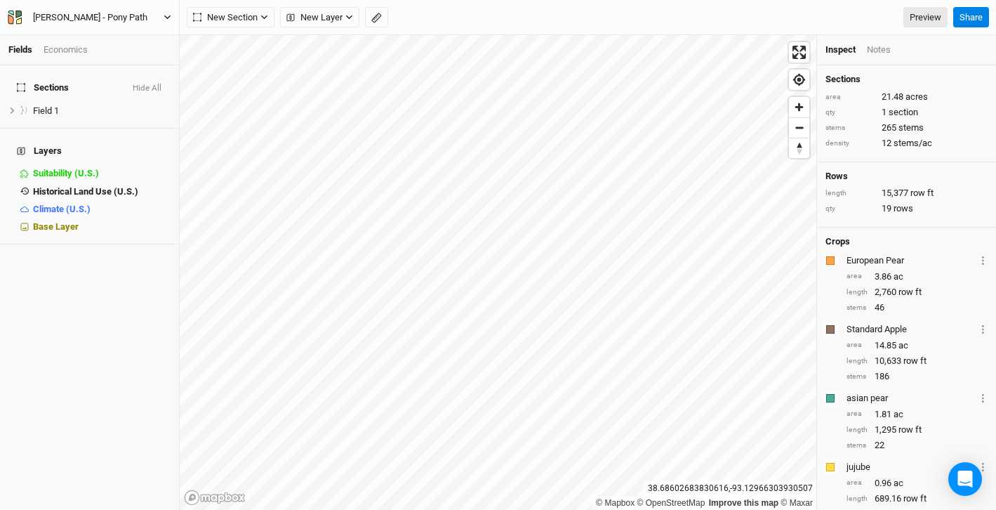
scroll to position [1, 0]
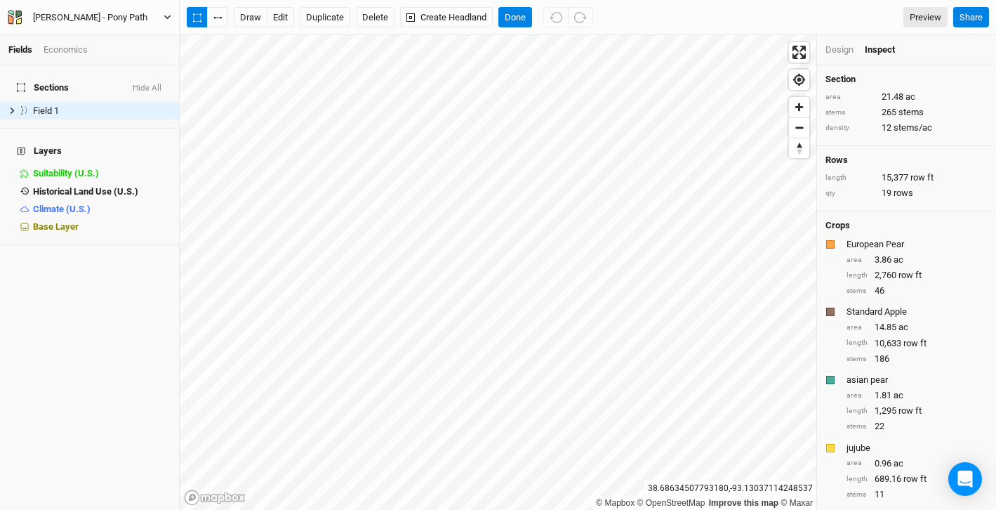
click at [838, 48] on div "Design" at bounding box center [839, 50] width 28 height 13
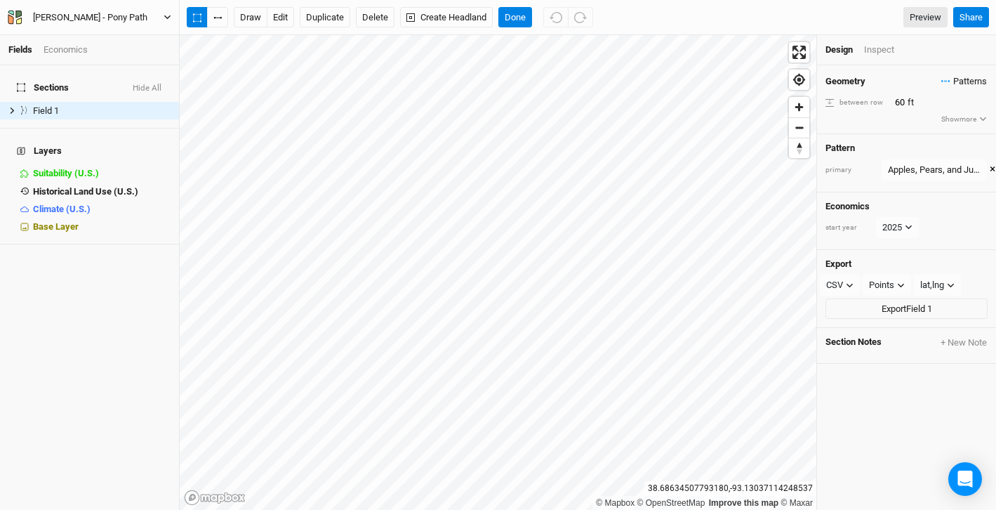
click at [952, 83] on span "Patterns" at bounding box center [964, 81] width 46 height 14
click at [970, 106] on button "view" at bounding box center [971, 107] width 39 height 22
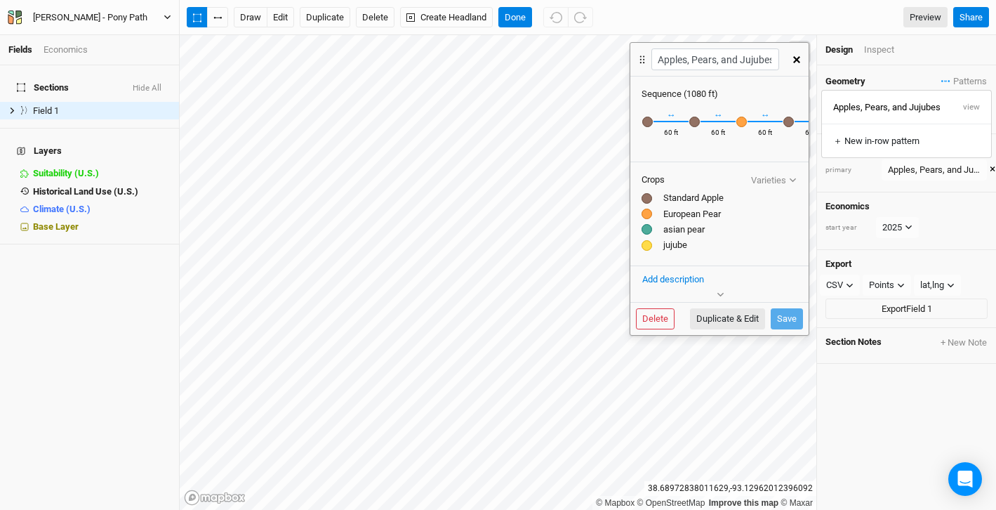
click at [796, 57] on icon "button" at bounding box center [796, 59] width 7 height 7
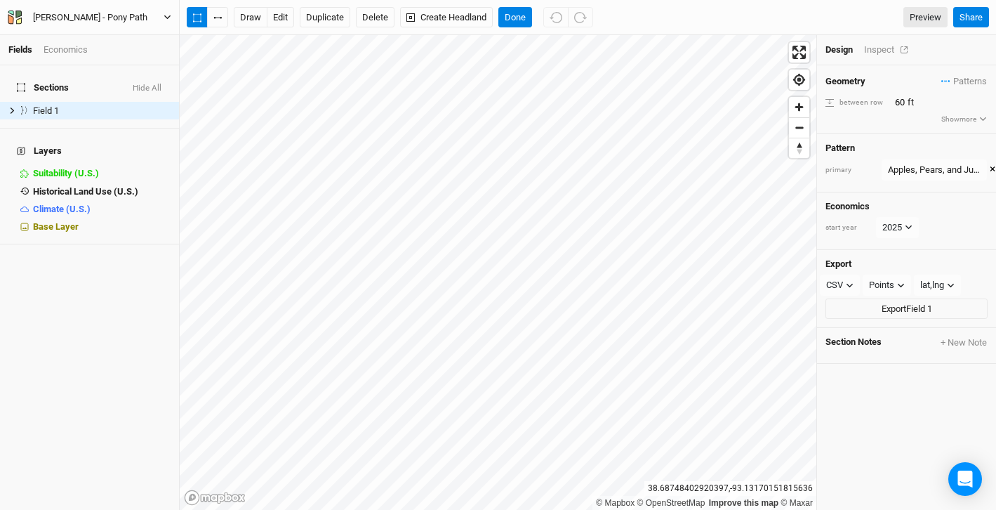
click at [884, 51] on div "Inspect" at bounding box center [889, 50] width 50 height 13
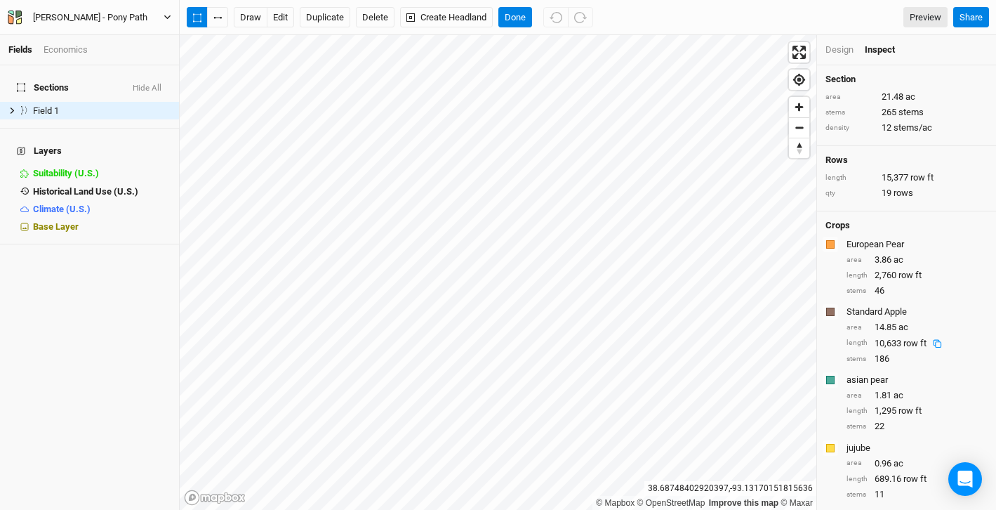
scroll to position [41, 0]
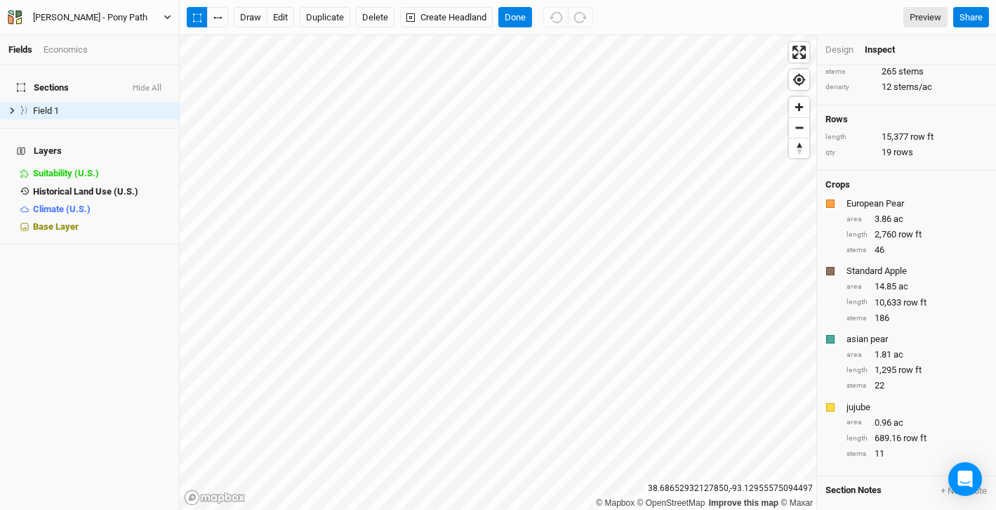
click at [845, 51] on div "Design" at bounding box center [839, 50] width 28 height 13
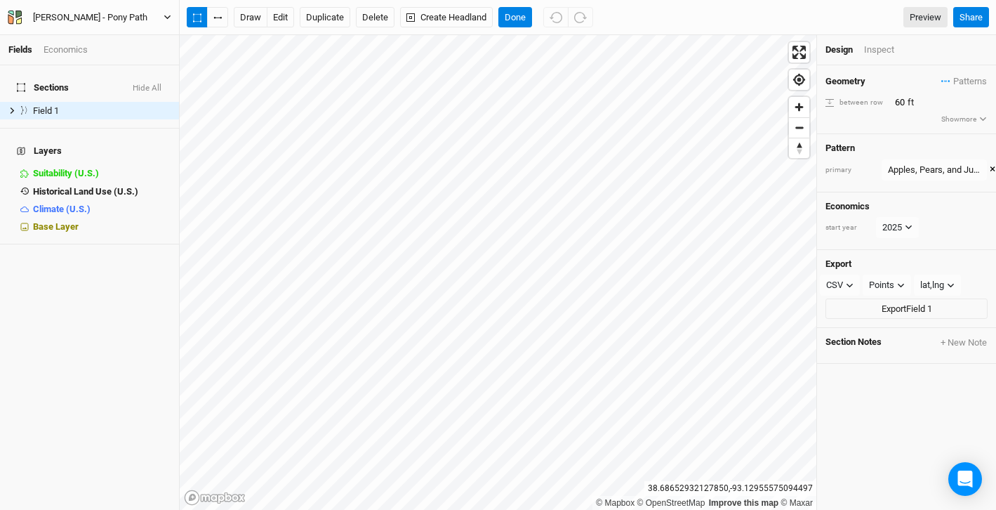
scroll to position [0, 0]
click at [912, 165] on div "Apples, Pears, and Jujubes" at bounding box center [934, 170] width 93 height 14
click at [874, 163] on div "primary Apples, Pears, and Jujubes ×" at bounding box center [906, 169] width 162 height 21
click at [946, 80] on icon "button" at bounding box center [945, 81] width 9 height 2
click at [878, 139] on div "＋ New in-row pattern" at bounding box center [906, 141] width 146 height 13
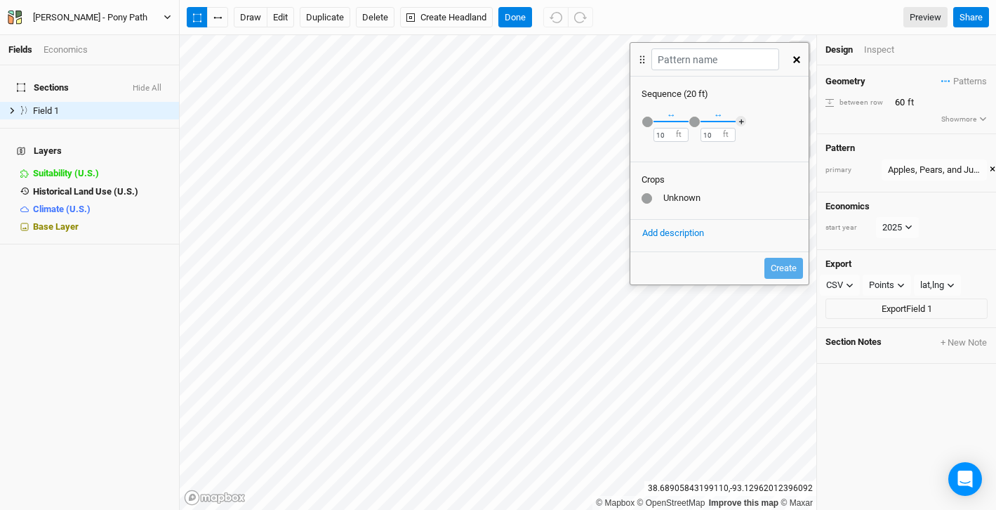
click at [800, 64] on button "button" at bounding box center [797, 59] width 25 height 25
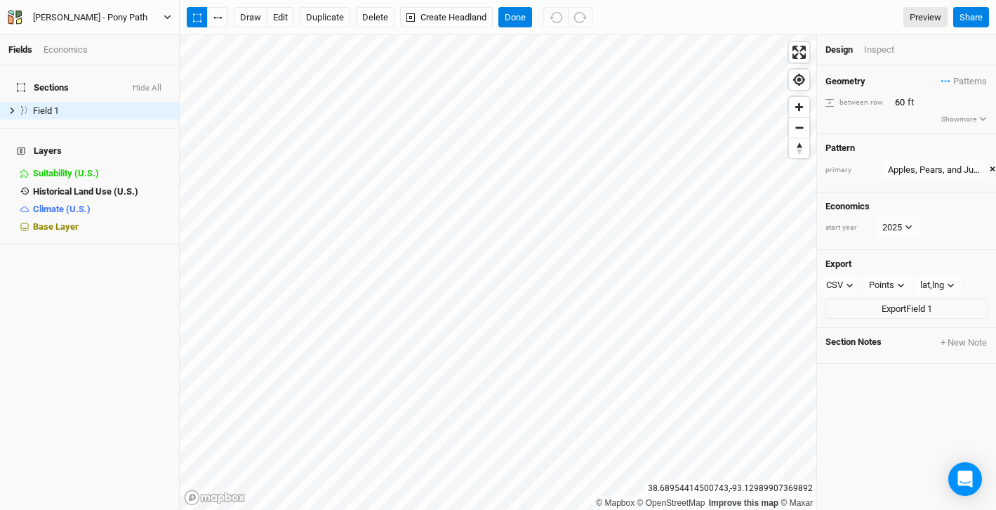
click at [992, 168] on button "×" at bounding box center [993, 169] width 6 height 15
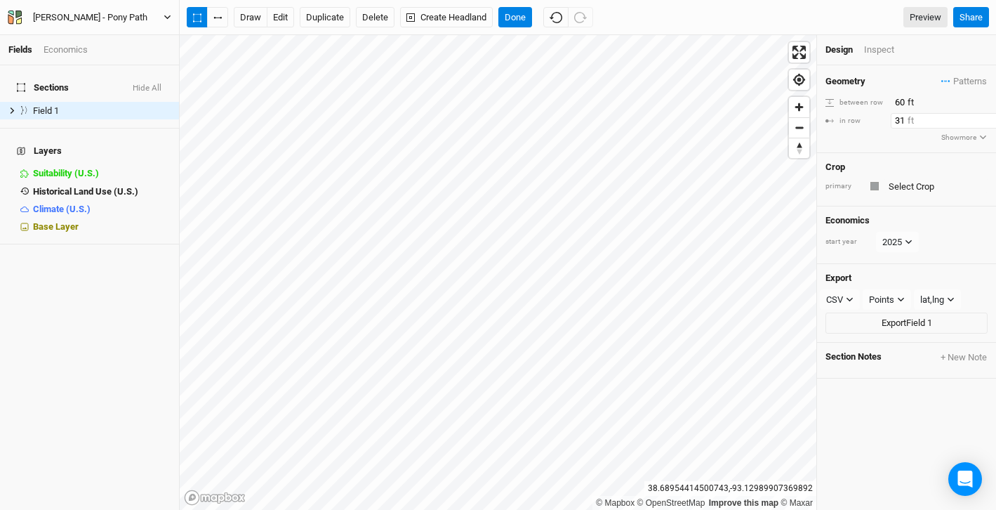
click at [982, 116] on input "31" at bounding box center [952, 120] width 122 height 15
click at [982, 116] on input "32" at bounding box center [952, 120] width 122 height 15
click at [982, 116] on input "33" at bounding box center [952, 120] width 122 height 15
click at [982, 116] on input "34" at bounding box center [952, 120] width 122 height 15
click at [982, 116] on input "35" at bounding box center [952, 120] width 122 height 15
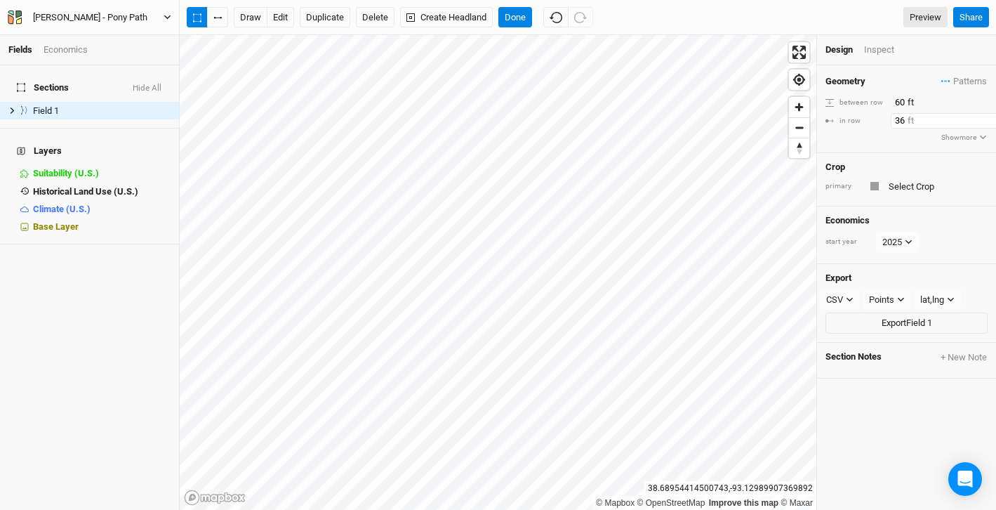
click at [982, 116] on input "36" at bounding box center [952, 120] width 122 height 15
click at [982, 116] on input "37" at bounding box center [952, 120] width 122 height 15
click at [982, 116] on input "38" at bounding box center [952, 120] width 122 height 15
click at [982, 116] on input "39" at bounding box center [952, 120] width 122 height 15
click at [982, 116] on input "53" at bounding box center [952, 120] width 122 height 15
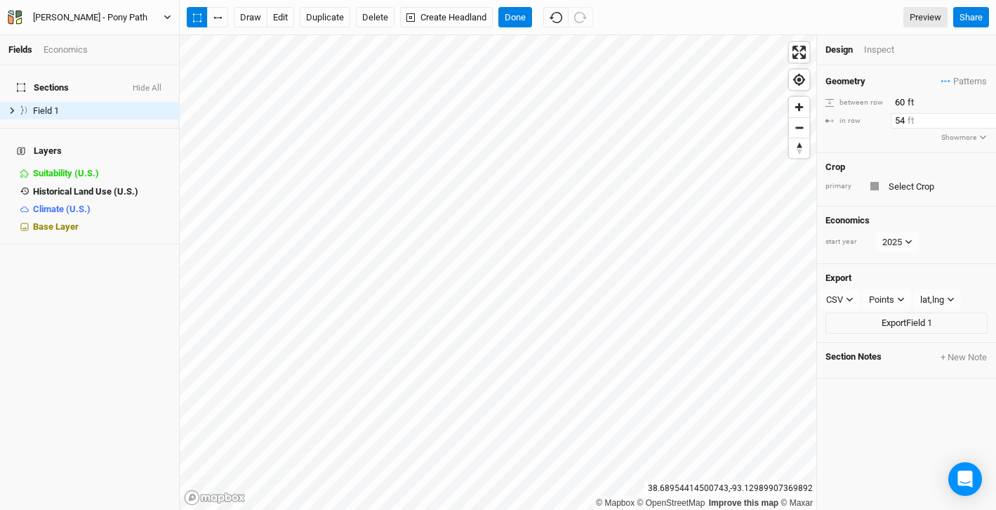
click at [982, 116] on input "54" at bounding box center [952, 120] width 122 height 15
click at [982, 116] on input "55" at bounding box center [952, 120] width 122 height 15
click at [982, 116] on input "56" at bounding box center [952, 120] width 122 height 15
click at [982, 116] on input "57" at bounding box center [952, 120] width 122 height 15
click at [982, 116] on input "58" at bounding box center [952, 120] width 122 height 15
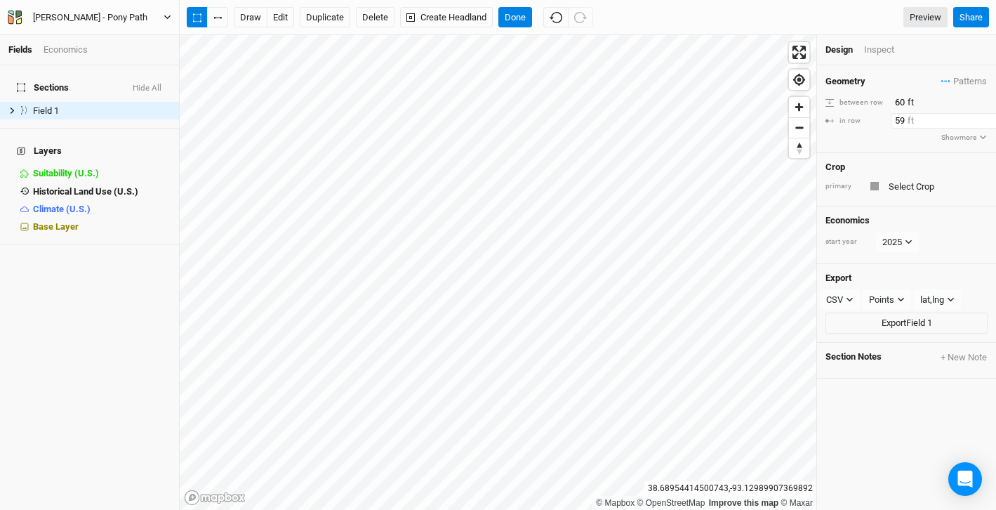
click at [982, 116] on input "59" at bounding box center [952, 120] width 122 height 15
type input "60"
click at [982, 116] on input "60" at bounding box center [952, 120] width 122 height 15
click at [898, 161] on div "Crop" at bounding box center [906, 166] width 162 height 11
click at [877, 50] on div "Inspect" at bounding box center [889, 50] width 50 height 13
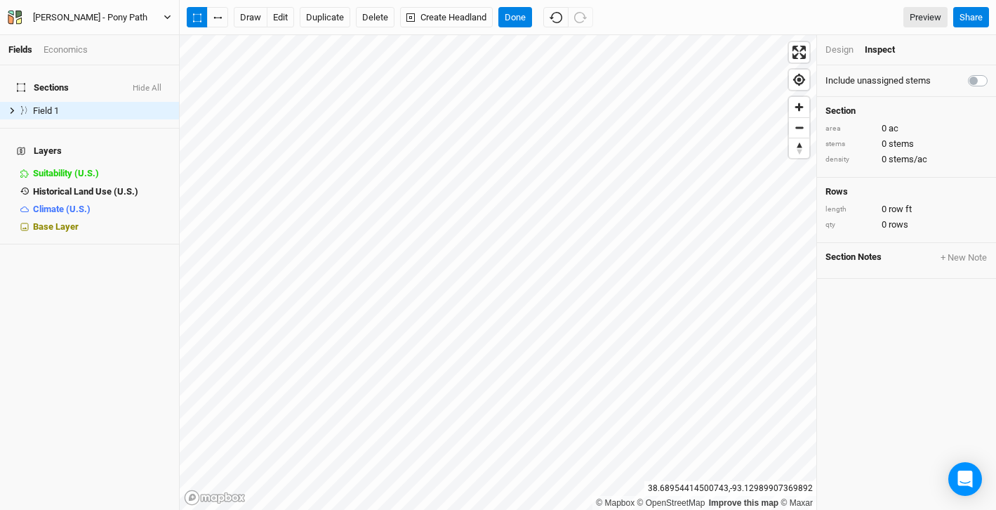
click at [830, 46] on div "Design" at bounding box center [839, 50] width 28 height 13
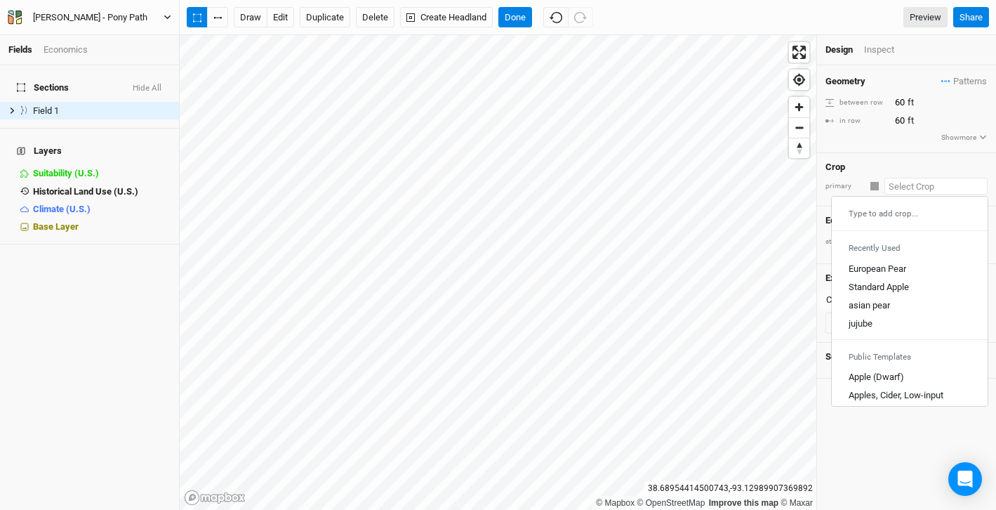
click at [894, 183] on input "text" at bounding box center [935, 186] width 103 height 17
click at [871, 268] on div "European Pear" at bounding box center [878, 268] width 58 height 13
type input "20"
type input "30"
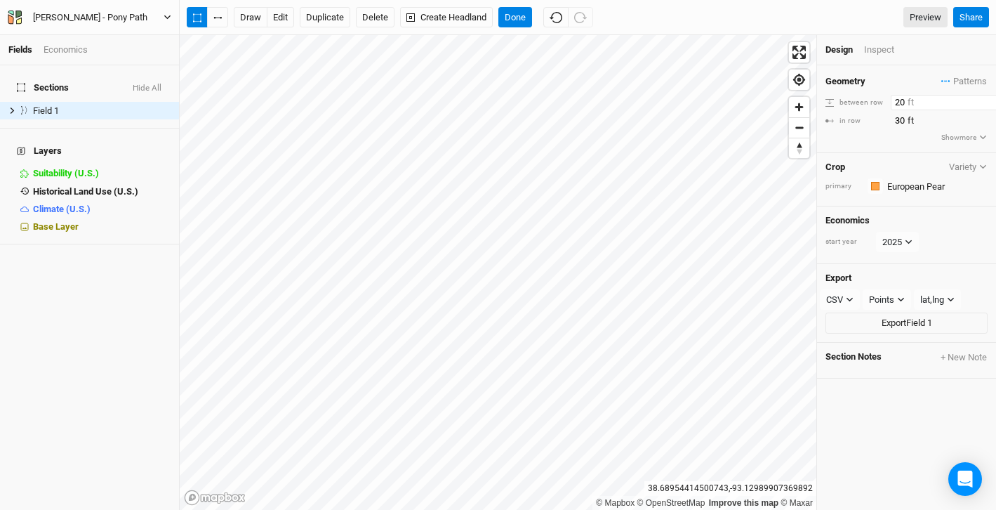
drag, startPoint x: 927, startPoint y: 99, endPoint x: 889, endPoint y: 99, distance: 37.9
click at [889, 99] on div "between row 20 ft" at bounding box center [906, 102] width 162 height 15
type input "60"
click at [905, 119] on input "30" at bounding box center [952, 120] width 122 height 15
type input "3"
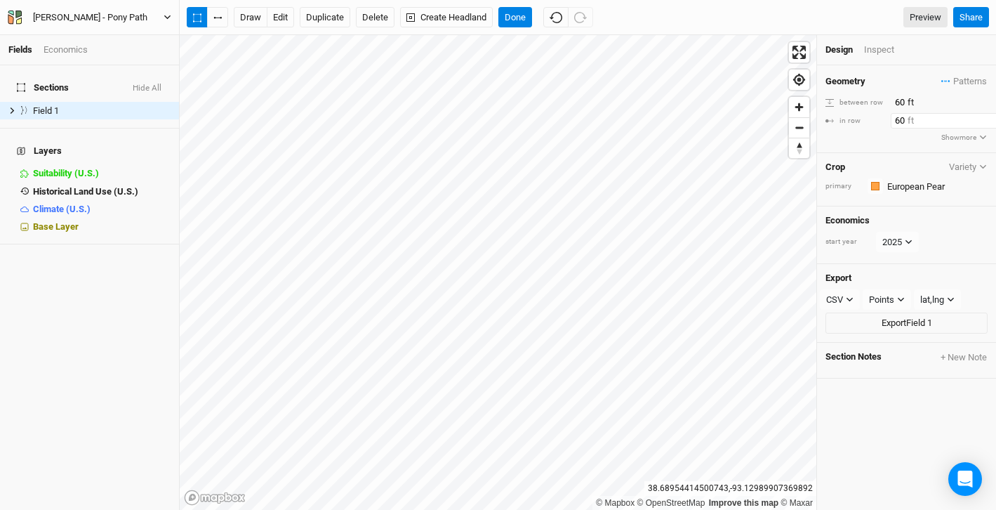
type input "60"
click at [910, 168] on div "Crop Variety" at bounding box center [906, 166] width 162 height 11
click at [874, 50] on div "Inspect" at bounding box center [889, 50] width 50 height 13
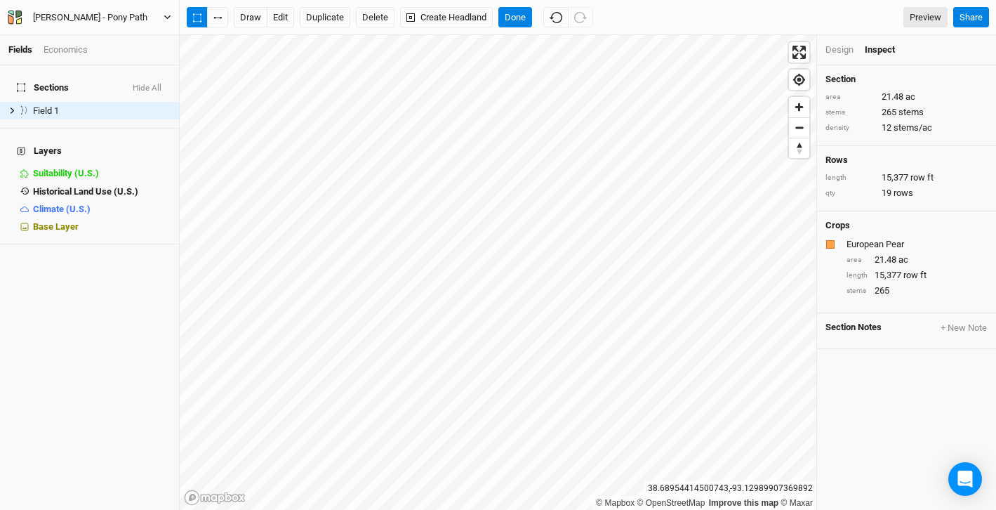
click at [838, 51] on div "Design" at bounding box center [839, 50] width 28 height 13
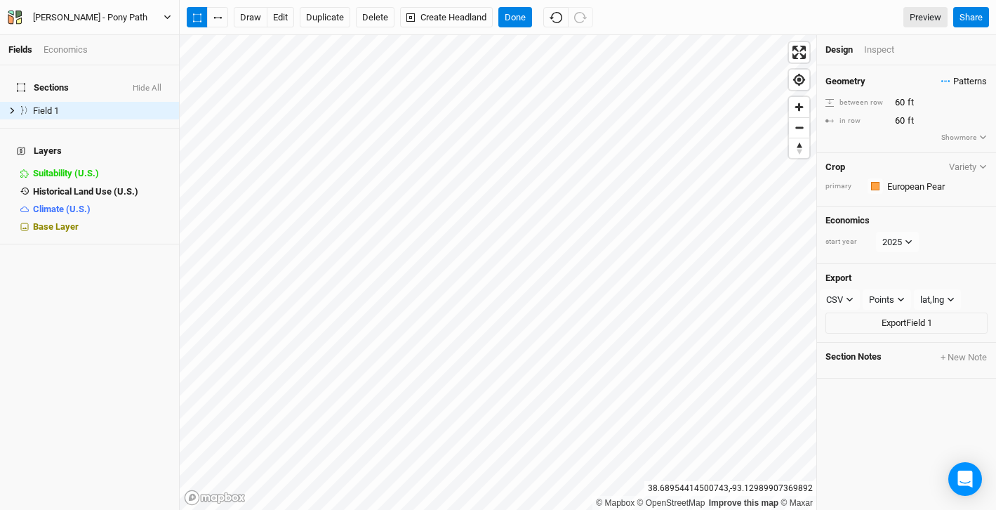
click at [955, 79] on span "Patterns" at bounding box center [964, 81] width 46 height 14
click at [926, 102] on button "Apples, Pears, and Jujubes" at bounding box center [887, 107] width 131 height 22
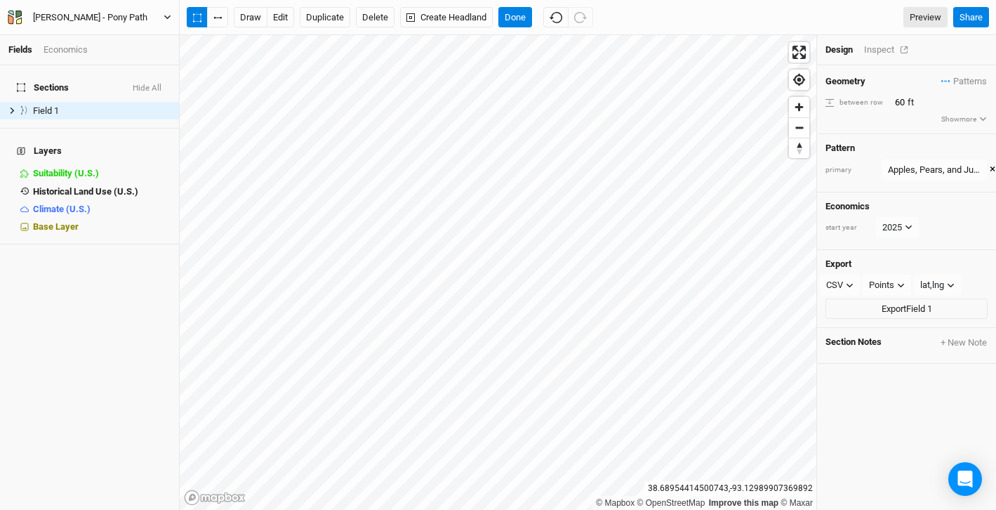
click at [874, 44] on div "Inspect" at bounding box center [889, 50] width 50 height 13
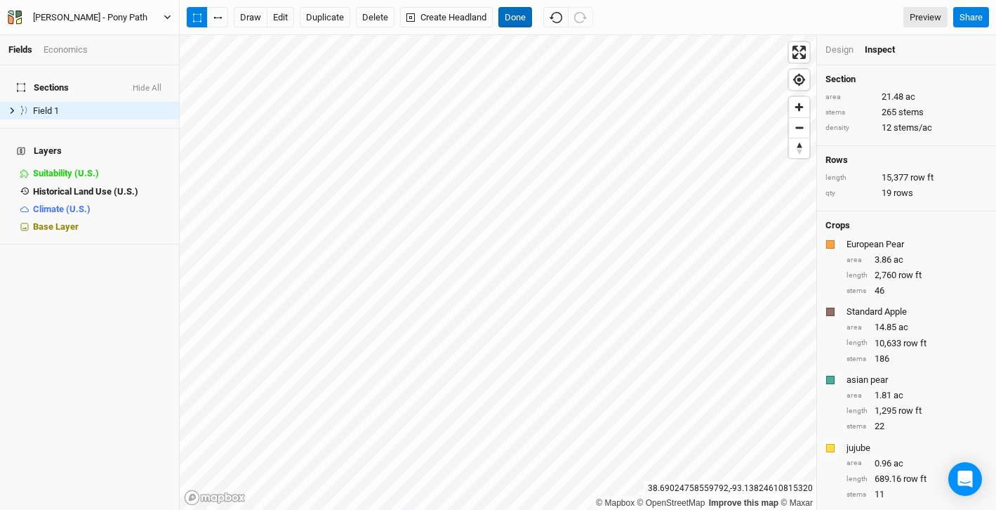
click at [515, 20] on button "Done" at bounding box center [515, 17] width 34 height 21
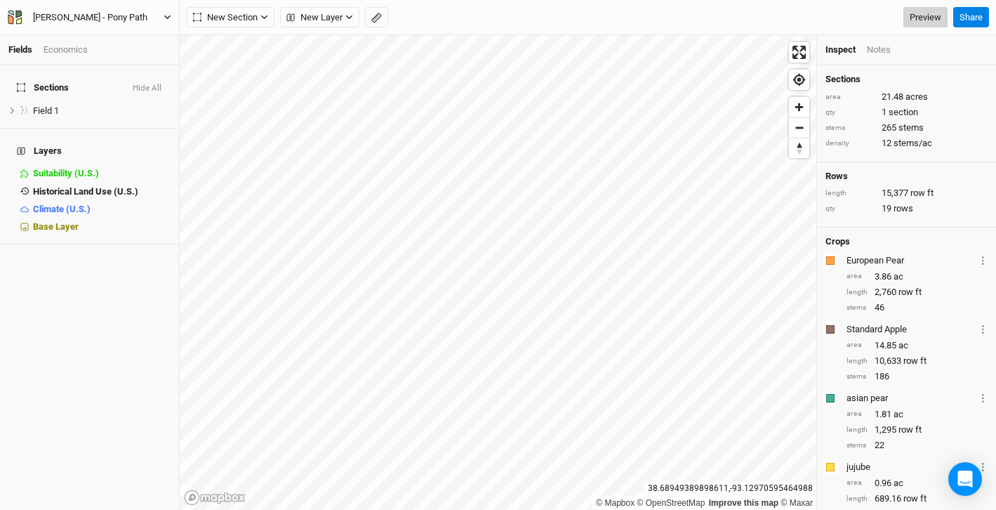
click at [922, 18] on link "Preview" at bounding box center [925, 17] width 44 height 21
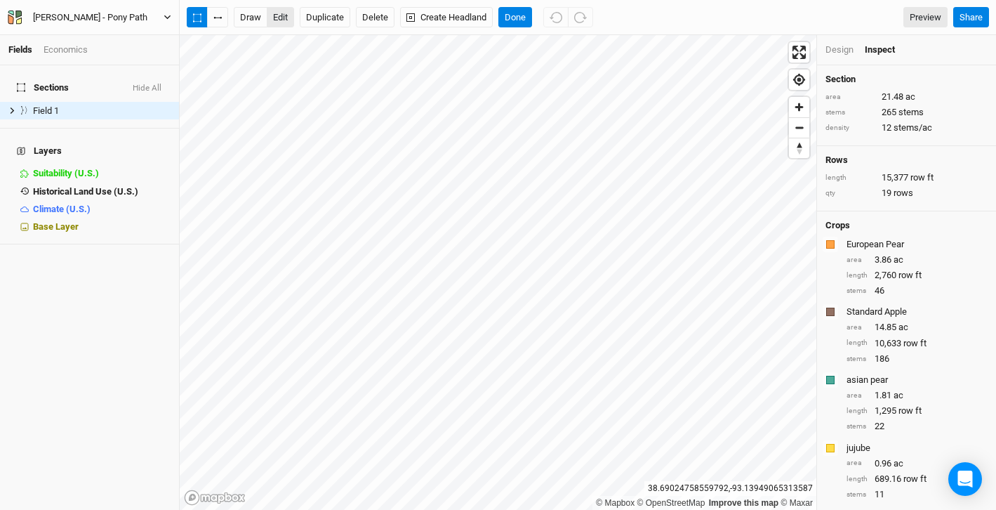
click at [283, 11] on button "edit" at bounding box center [280, 17] width 27 height 21
click at [517, 17] on button "Done" at bounding box center [515, 17] width 34 height 21
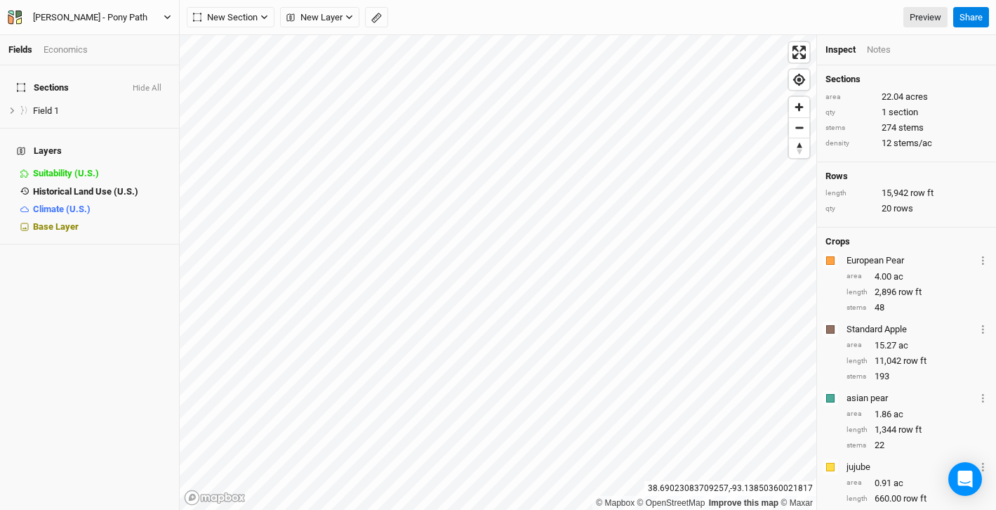
click at [13, 18] on icon "button" at bounding box center [15, 18] width 14 height 14
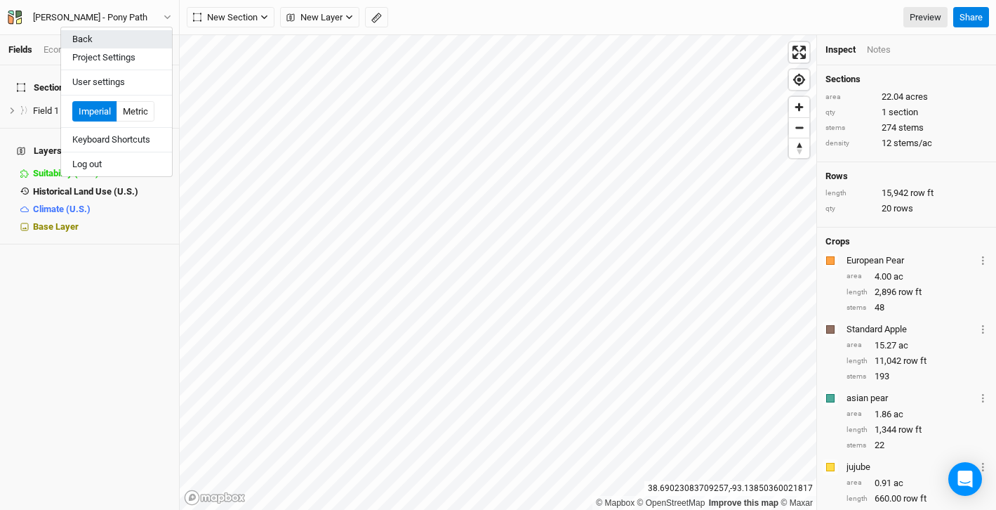
click at [81, 41] on button "Back" at bounding box center [116, 39] width 111 height 18
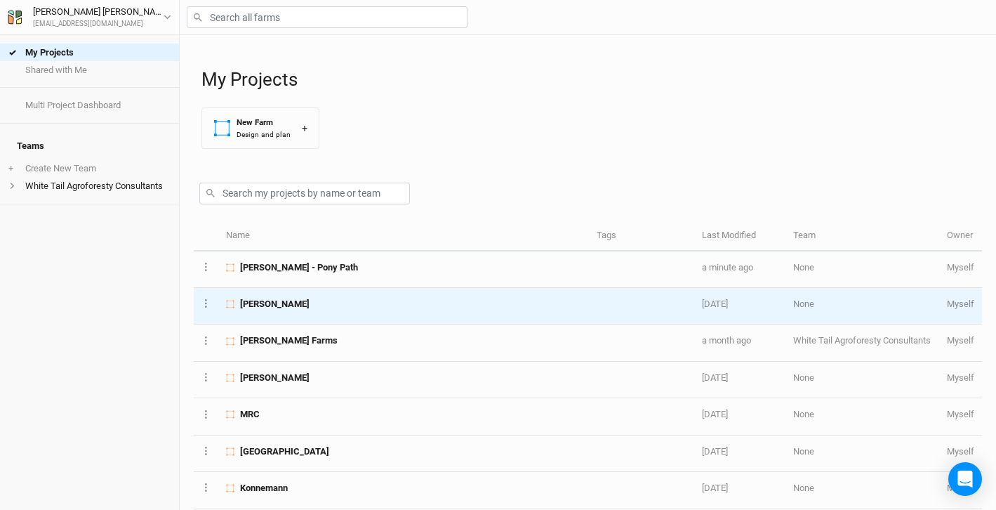
click at [288, 302] on span "[PERSON_NAME]" at bounding box center [274, 304] width 69 height 13
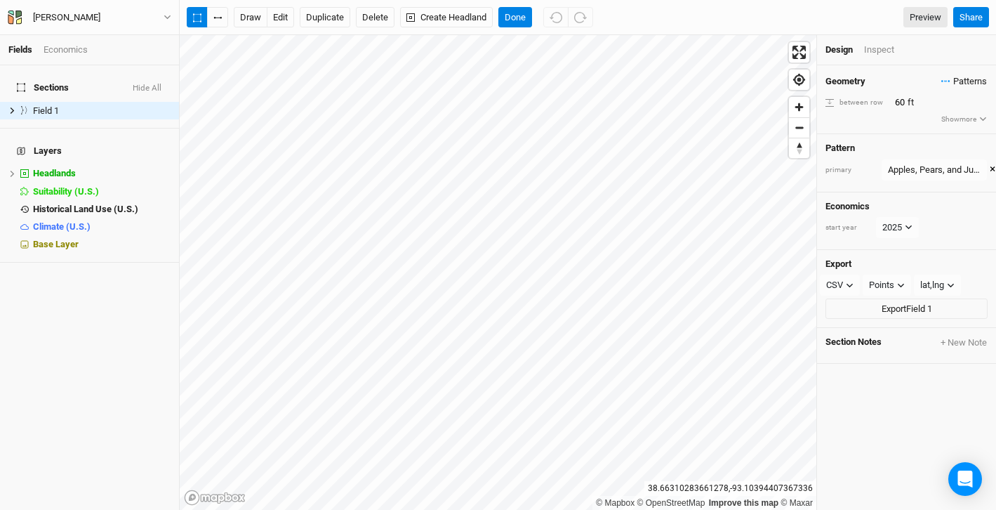
click at [978, 77] on span "Patterns" at bounding box center [964, 81] width 46 height 14
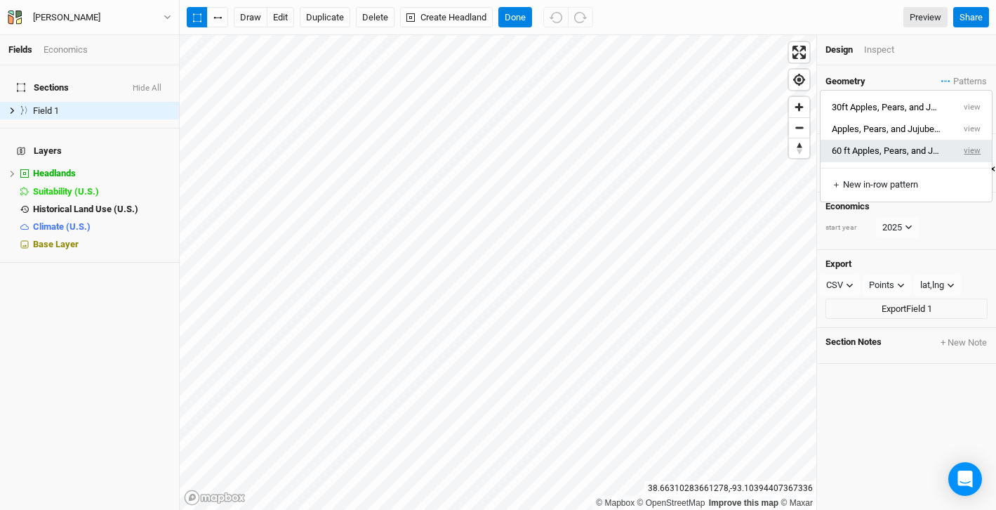
click at [969, 148] on button "view" at bounding box center [972, 151] width 39 height 22
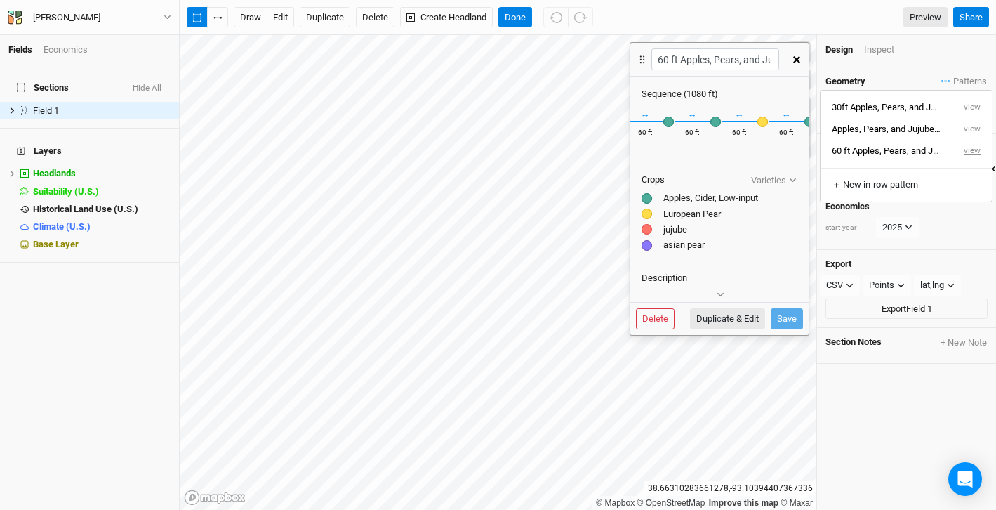
scroll to position [0, 30]
click at [799, 56] on icon "button" at bounding box center [796, 59] width 7 height 7
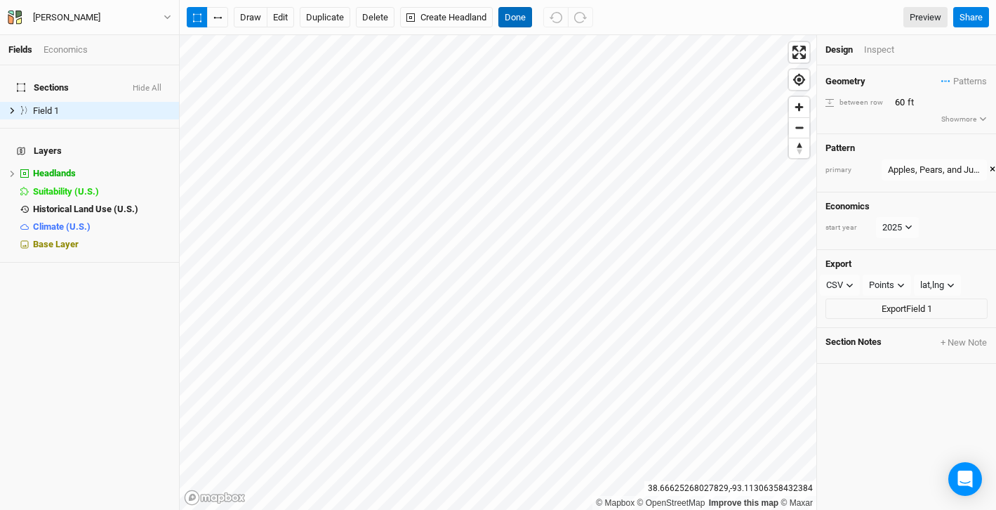
click at [520, 18] on button "Done" at bounding box center [515, 17] width 34 height 21
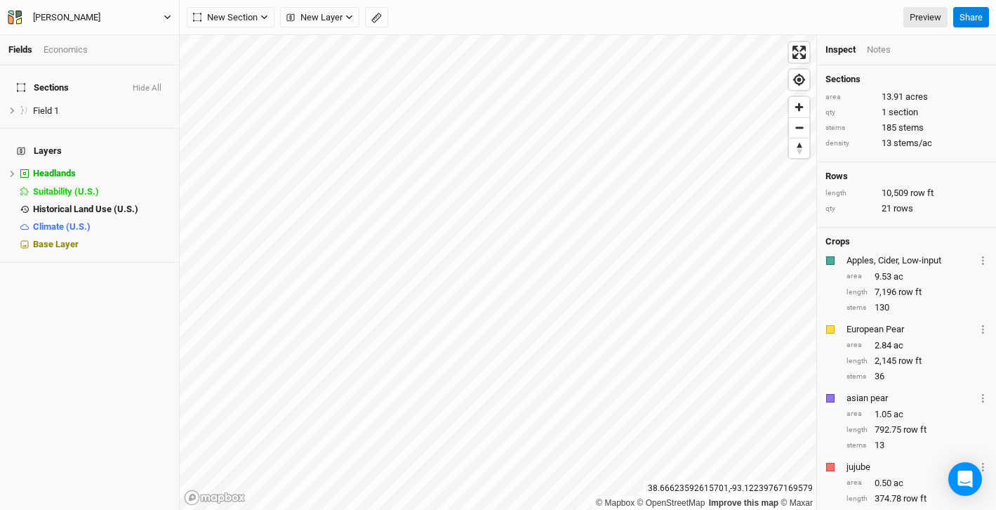
click at [165, 16] on icon "button" at bounding box center [167, 17] width 6 height 4
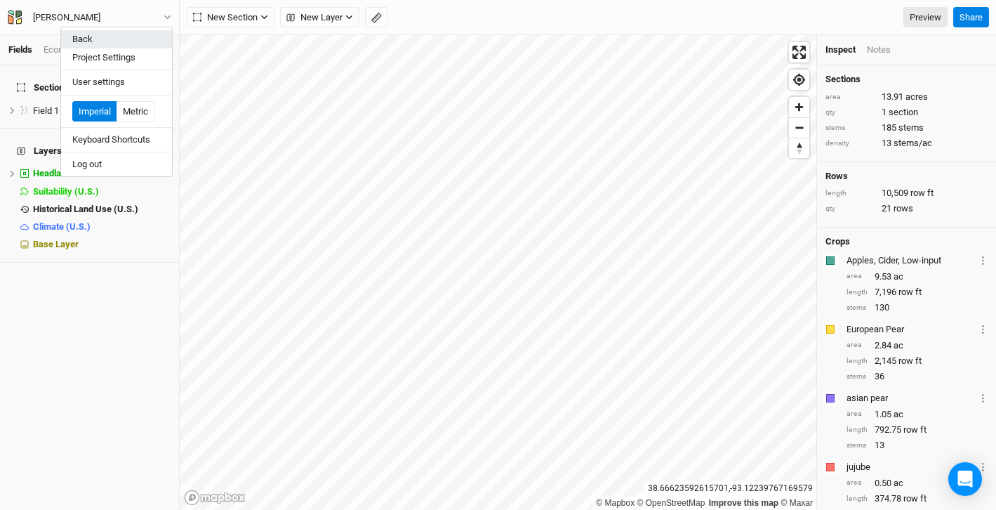
click at [95, 43] on button "Back" at bounding box center [116, 39] width 111 height 18
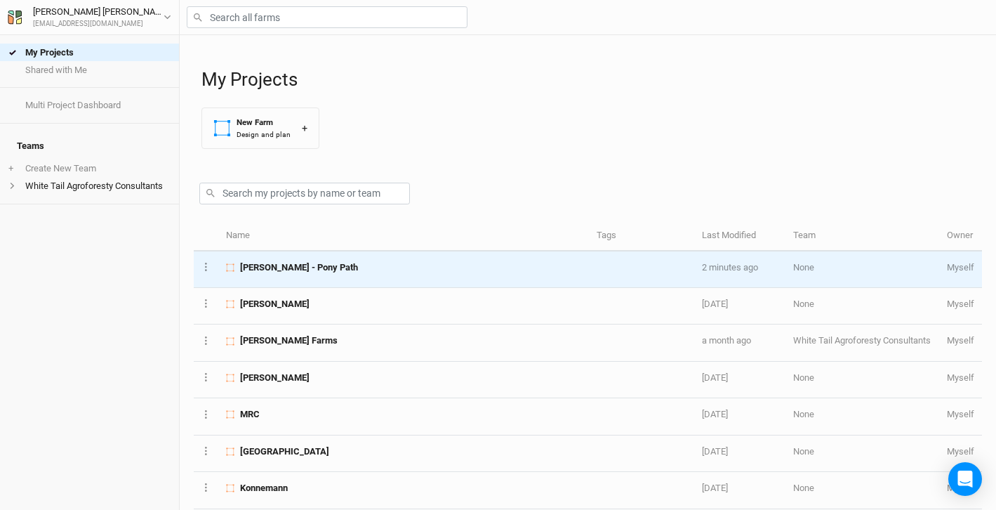
click at [285, 265] on span "[PERSON_NAME] - Pony Path" at bounding box center [299, 267] width 118 height 13
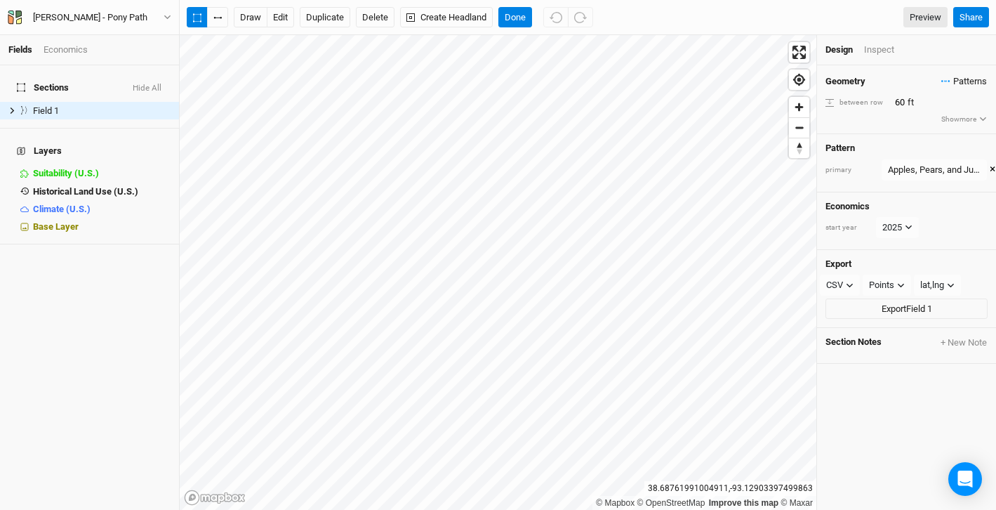
click at [981, 80] on span "Patterns" at bounding box center [964, 81] width 46 height 14
click at [978, 106] on button "view" at bounding box center [971, 107] width 39 height 22
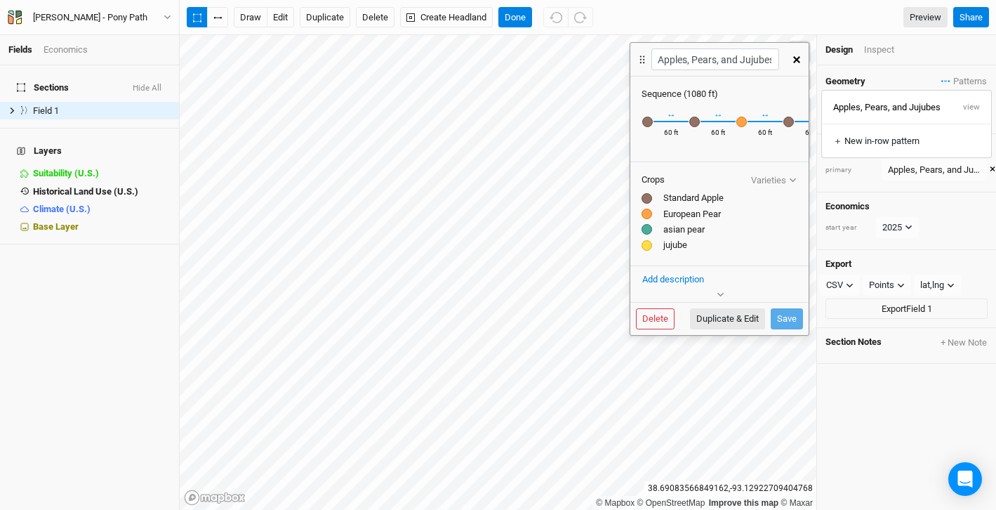
click at [798, 56] on icon "button" at bounding box center [796, 59] width 7 height 7
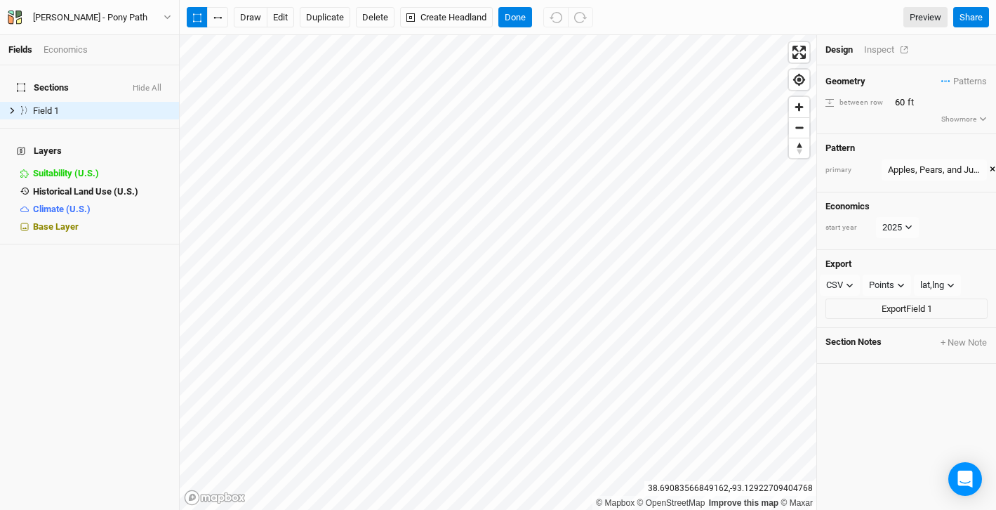
click at [885, 51] on div "Inspect" at bounding box center [889, 50] width 50 height 13
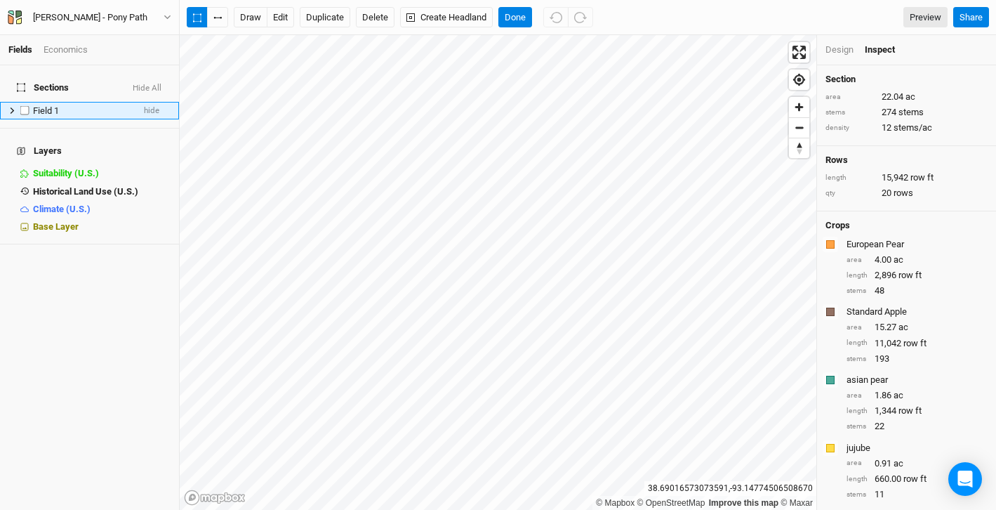
click at [77, 105] on div "Field 1" at bounding box center [83, 110] width 100 height 11
click at [880, 53] on div "Inspect" at bounding box center [890, 50] width 50 height 13
click at [886, 54] on div "Inspect" at bounding box center [890, 50] width 50 height 13
click at [838, 52] on div "Design" at bounding box center [839, 50] width 28 height 13
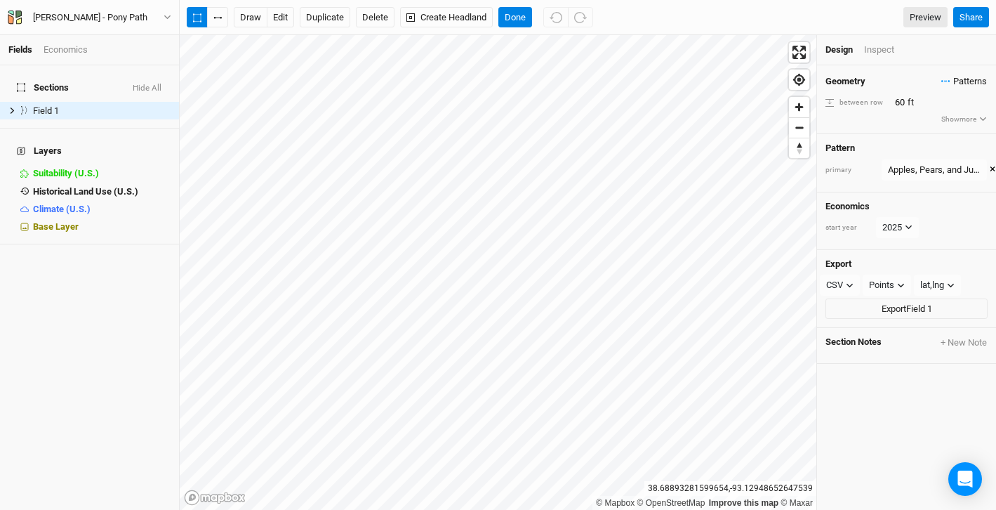
click at [975, 83] on span "Patterns" at bounding box center [964, 81] width 46 height 14
click at [976, 103] on button "view" at bounding box center [971, 107] width 39 height 22
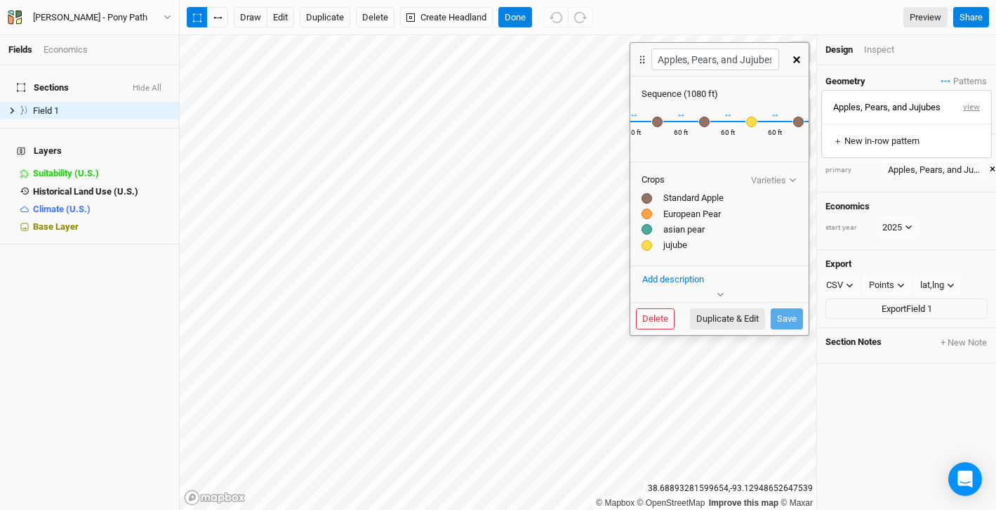
scroll to position [0, 574]
click at [797, 58] on icon "button" at bounding box center [796, 59] width 7 height 7
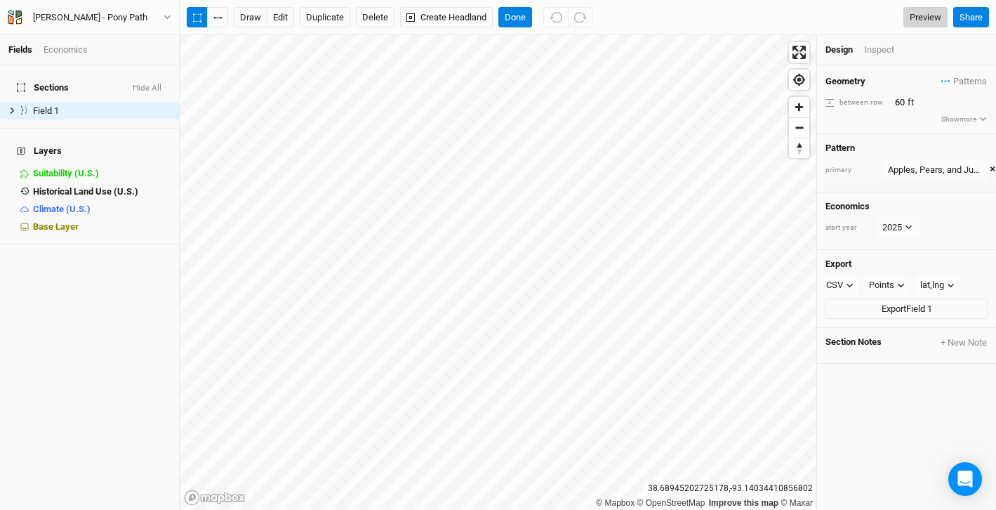
click at [932, 11] on link "Preview" at bounding box center [925, 17] width 44 height 21
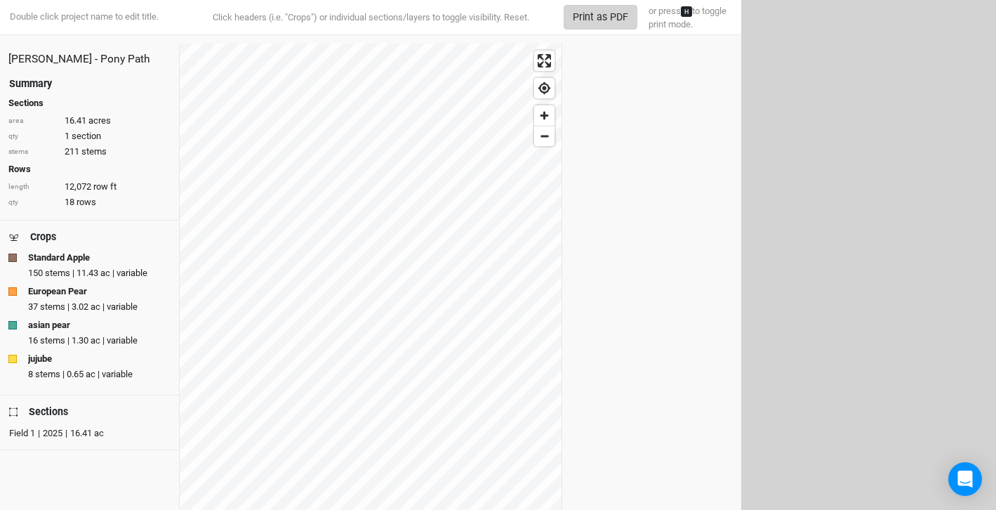
click at [599, 20] on button "Print as PDF" at bounding box center [601, 17] width 74 height 25
click at [600, 19] on button "Print as PDF" at bounding box center [601, 17] width 74 height 25
